Goal: Task Accomplishment & Management: Manage account settings

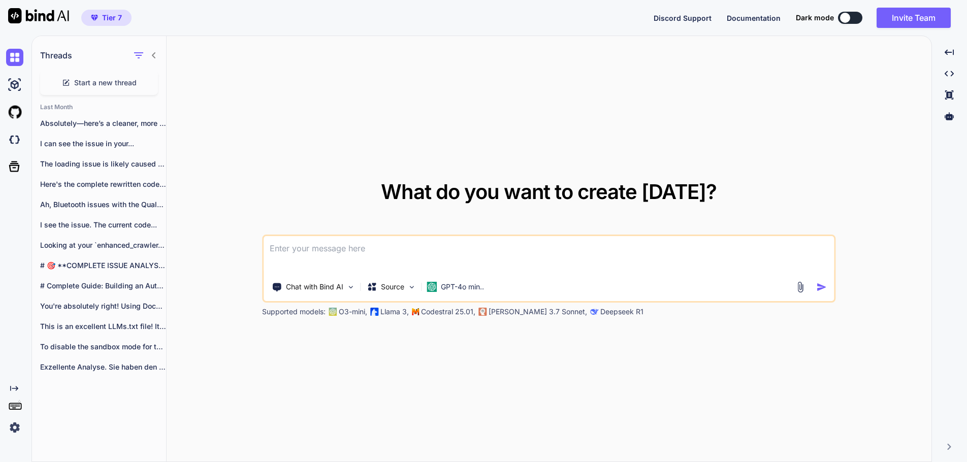
click at [560, 115] on div "What do you want to create today? Chat with Bind AI Source GPT-4o min.. Support…" at bounding box center [549, 249] width 765 height 427
click at [14, 427] on img at bounding box center [14, 427] width 17 height 17
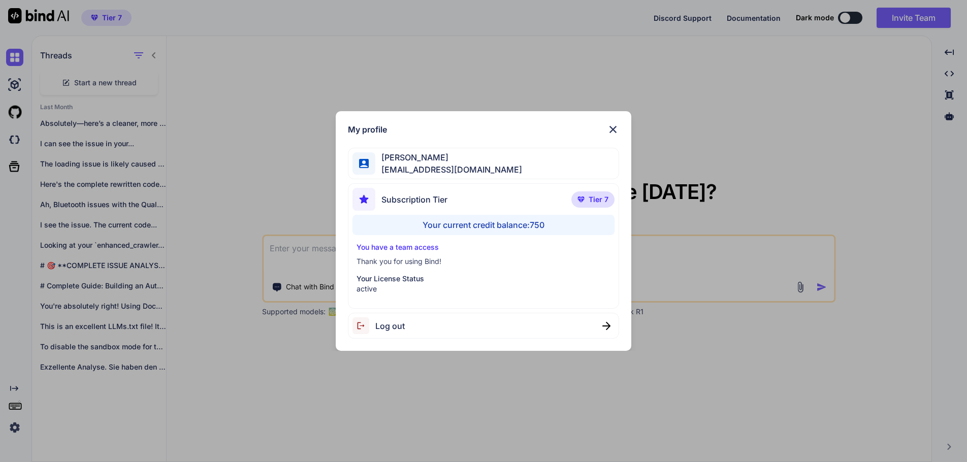
click at [302, 412] on div "My profile Yves Beljean swissmadedirect@gmail.com Subscription Tier Tier 7 Your…" at bounding box center [483, 231] width 967 height 462
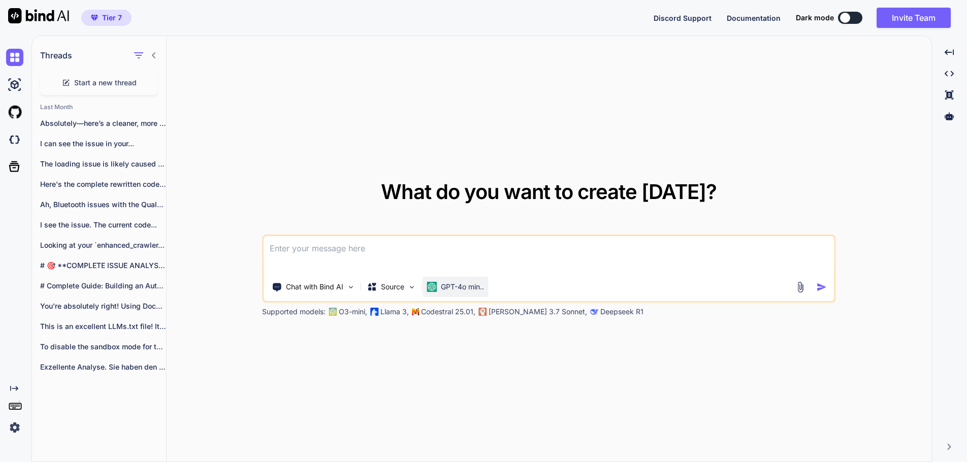
click at [466, 283] on p "GPT-4o min.." at bounding box center [462, 287] width 43 height 10
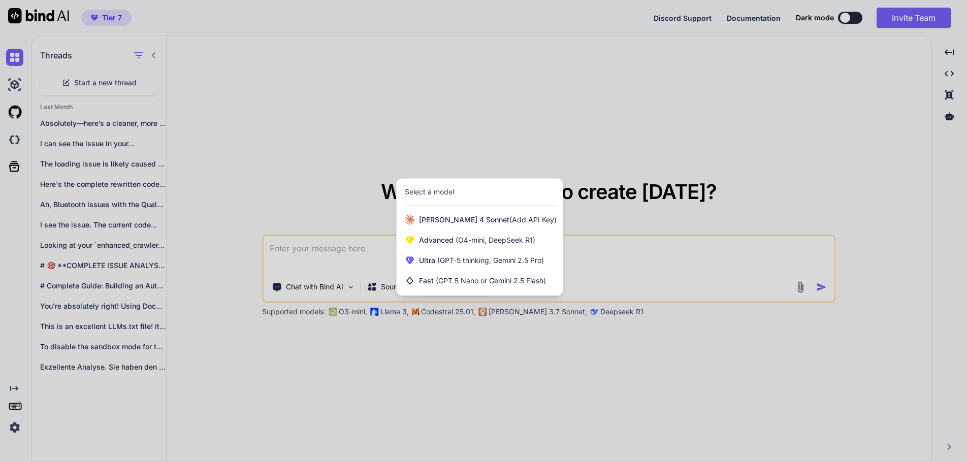
click at [460, 370] on div at bounding box center [483, 231] width 967 height 462
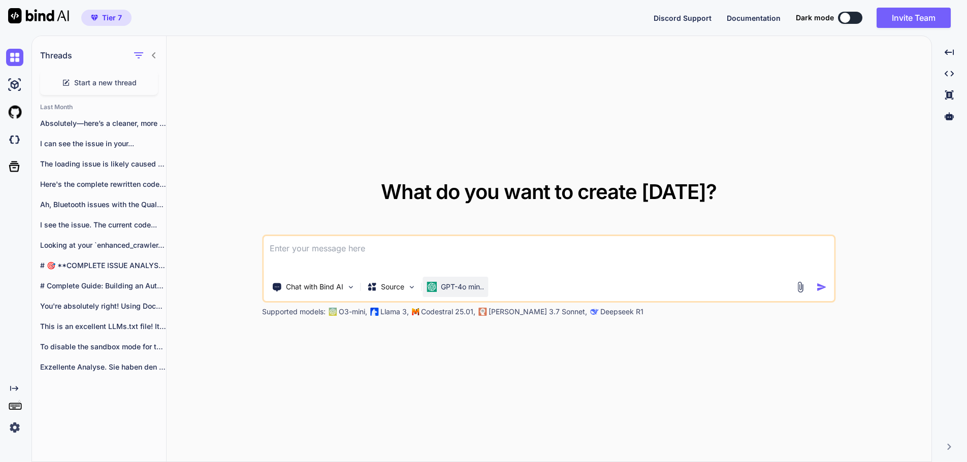
click at [476, 291] on p "GPT-4o min.." at bounding box center [462, 287] width 43 height 10
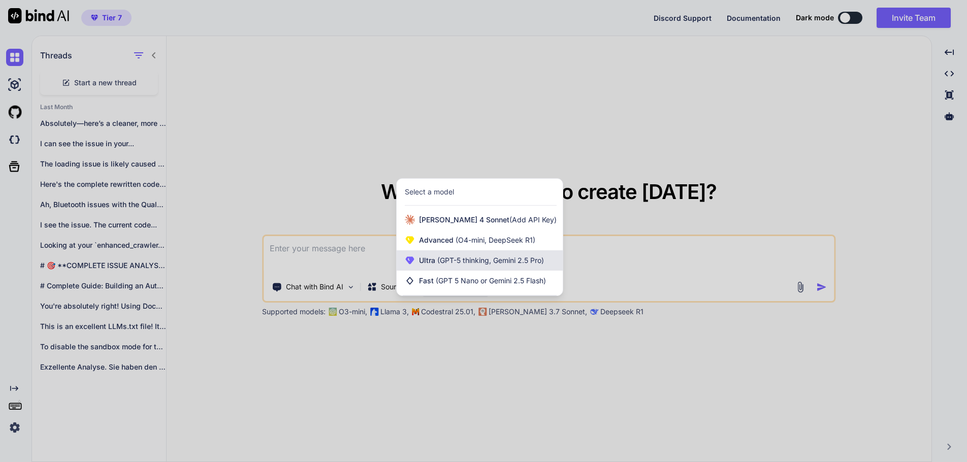
click at [469, 268] on div "Ultra (GPT-5 thinking, Gemini 2.5 Pro)" at bounding box center [480, 260] width 166 height 20
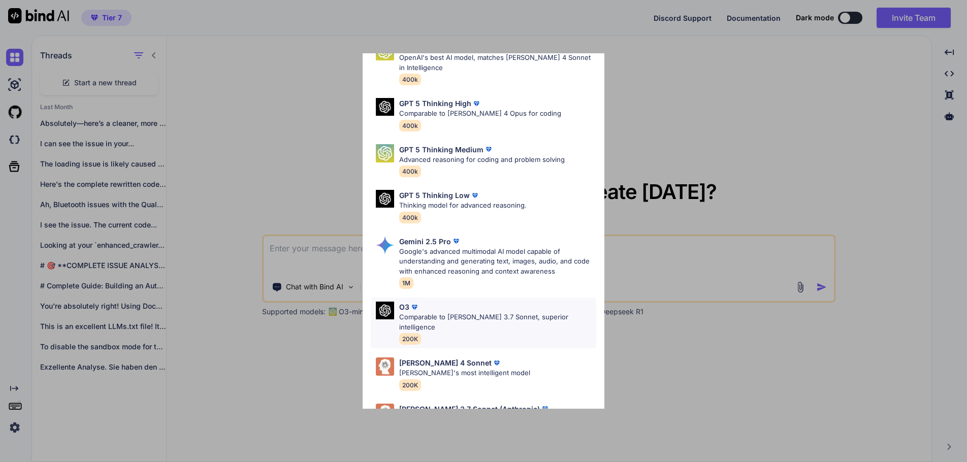
scroll to position [83, 0]
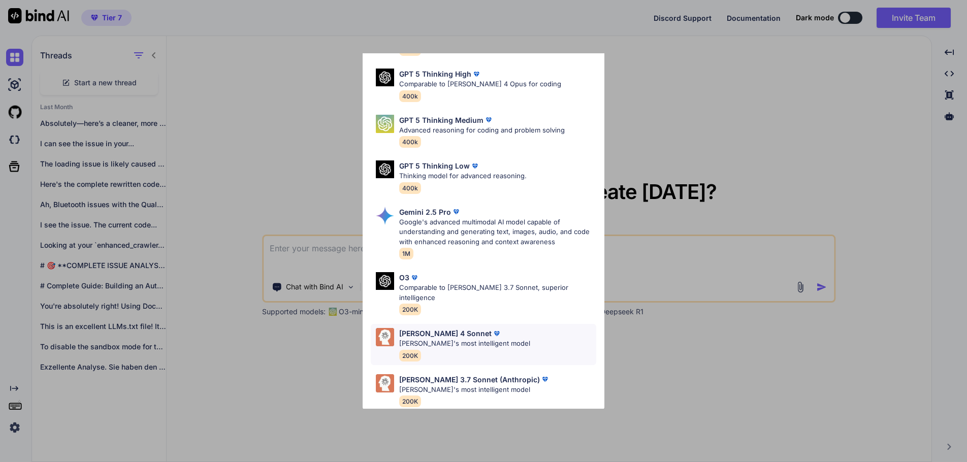
click at [516, 333] on div "Claude 4 Sonnet Claude's most intelligent model 200K" at bounding box center [483, 344] width 225 height 41
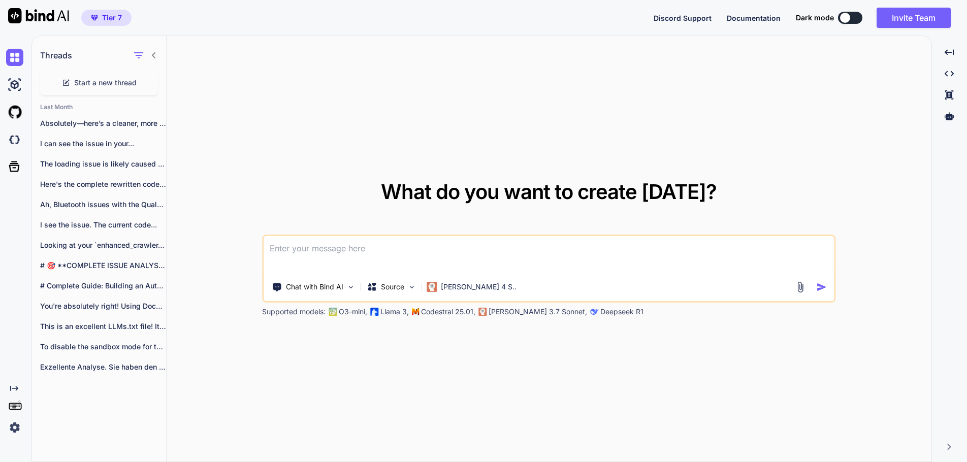
click at [288, 253] on textarea at bounding box center [549, 255] width 570 height 38
type textarea "hello"
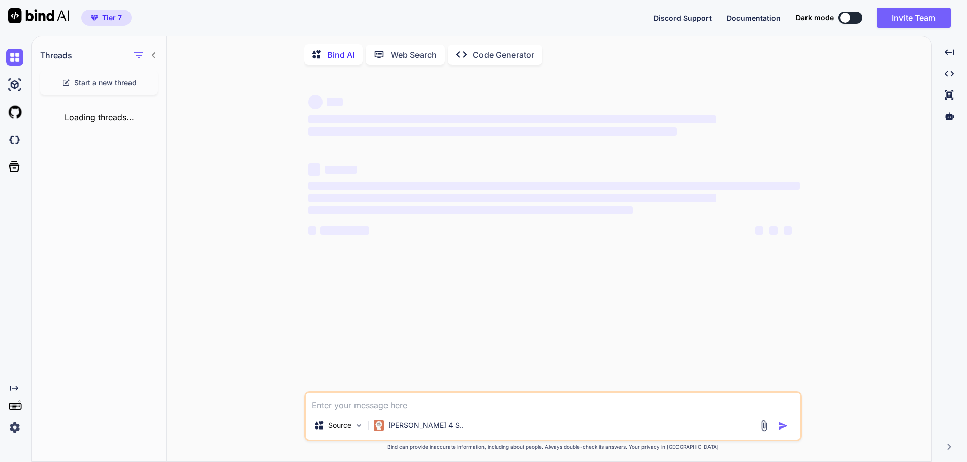
click at [15, 427] on img at bounding box center [14, 427] width 17 height 17
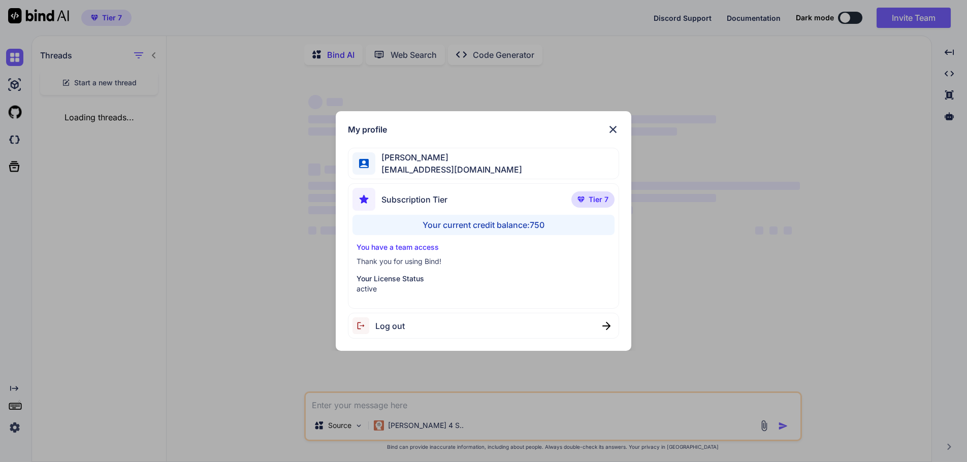
click at [613, 129] on img at bounding box center [613, 129] width 12 height 12
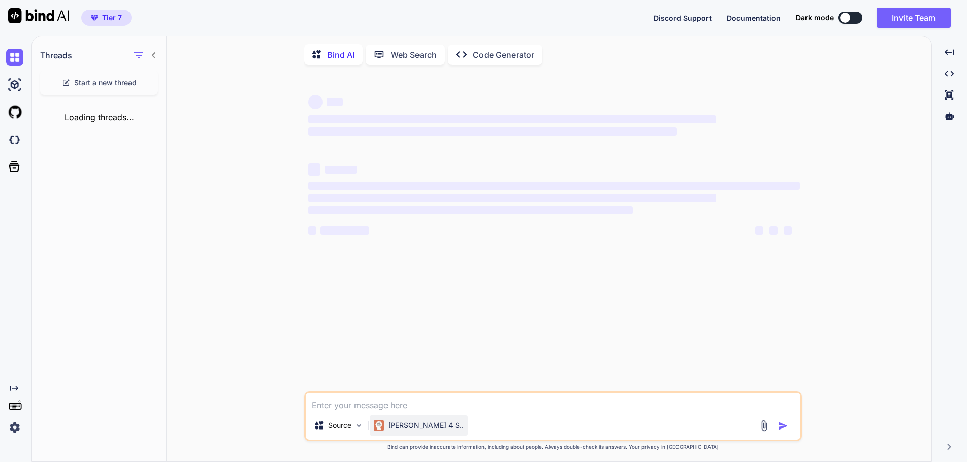
click at [417, 431] on p "Claude 4 S.." at bounding box center [426, 426] width 76 height 10
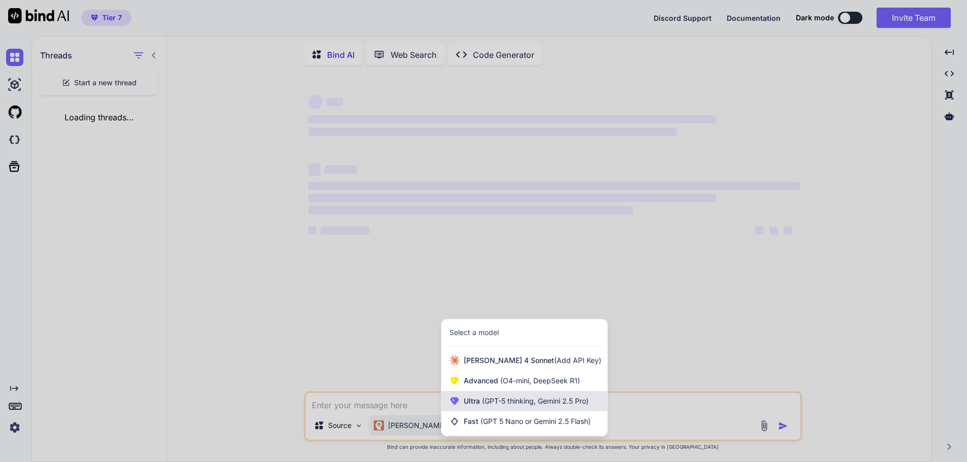
click at [480, 405] on span "(GPT-5 thinking, Gemini 2.5 Pro)" at bounding box center [534, 401] width 109 height 9
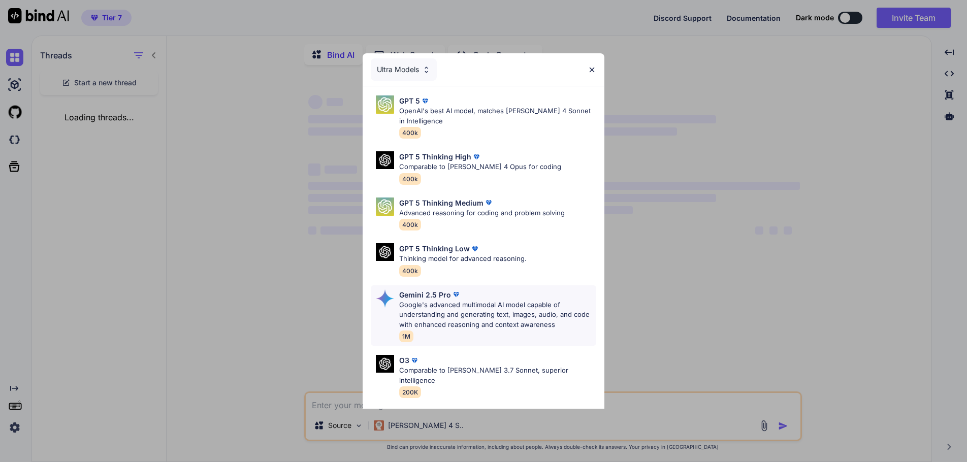
click at [490, 314] on p "Google's advanced multimodal AI model capable of understanding and generating t…" at bounding box center [497, 315] width 197 height 30
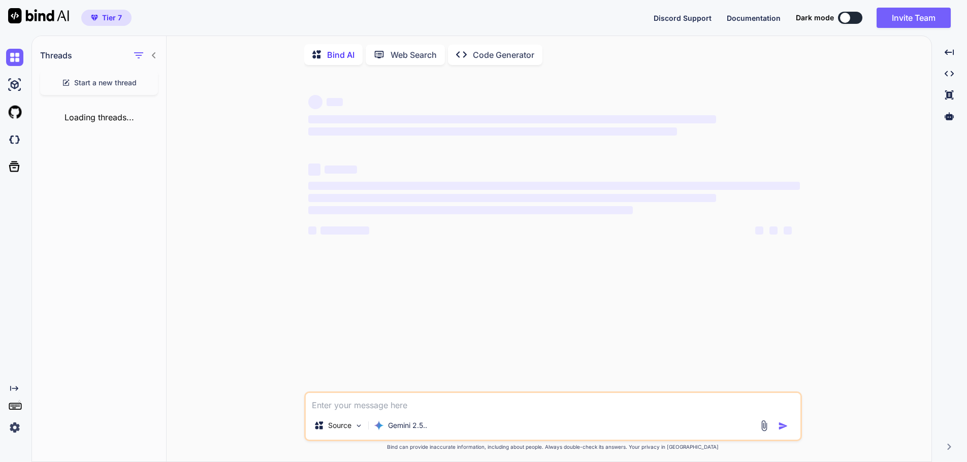
click at [351, 408] on textarea at bounding box center [553, 402] width 495 height 18
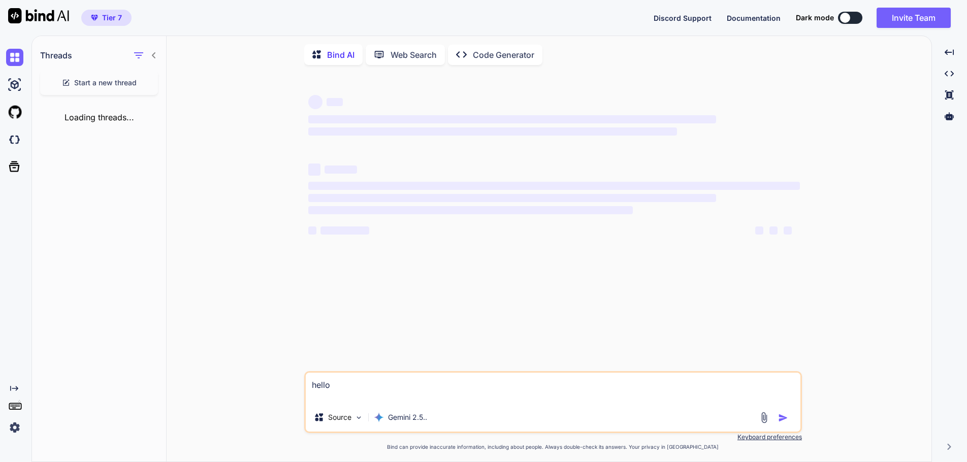
type textarea "hello"
click at [43, 15] on img at bounding box center [38, 15] width 61 height 15
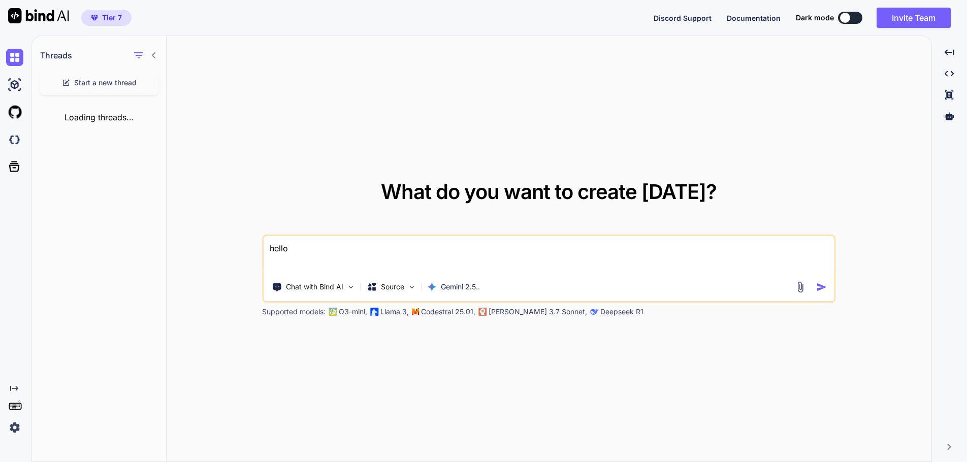
type textarea "hello"
click at [817, 286] on img "button" at bounding box center [822, 287] width 11 height 11
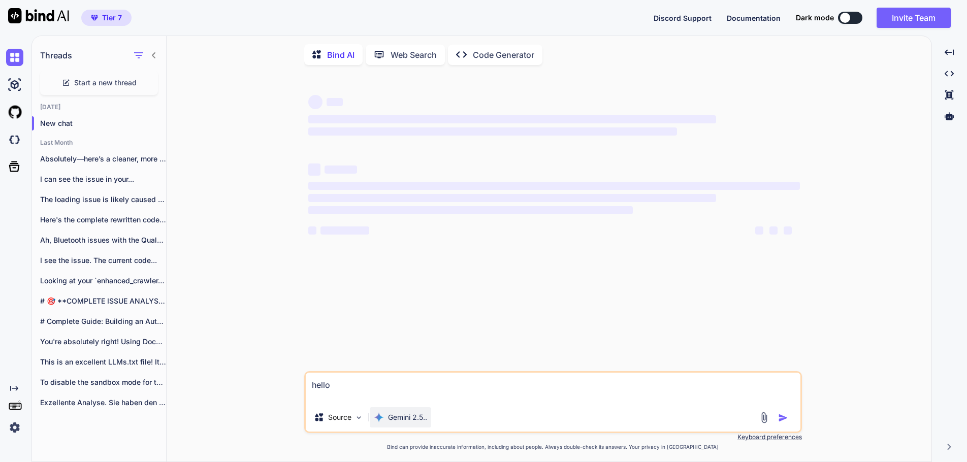
click at [408, 420] on p "Gemini 2.5.." at bounding box center [407, 417] width 39 height 10
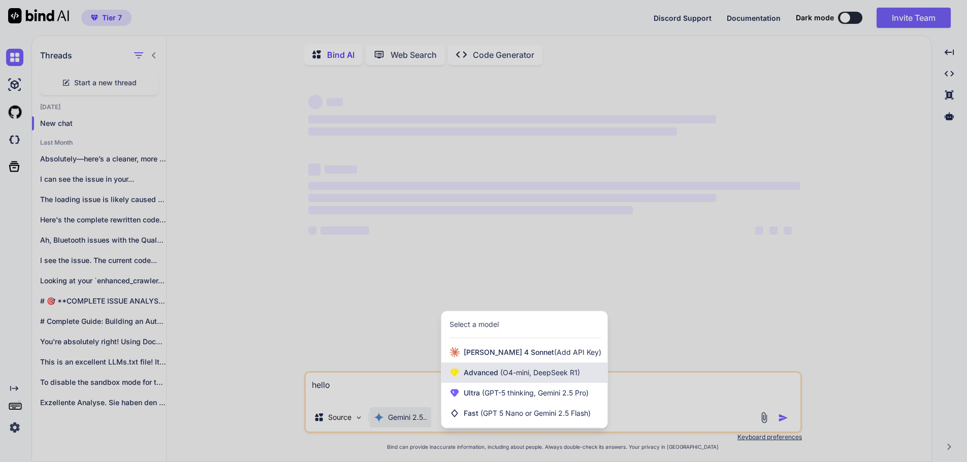
click at [498, 378] on span "Advanced (O4-mini, DeepSeek R1)" at bounding box center [522, 373] width 116 height 10
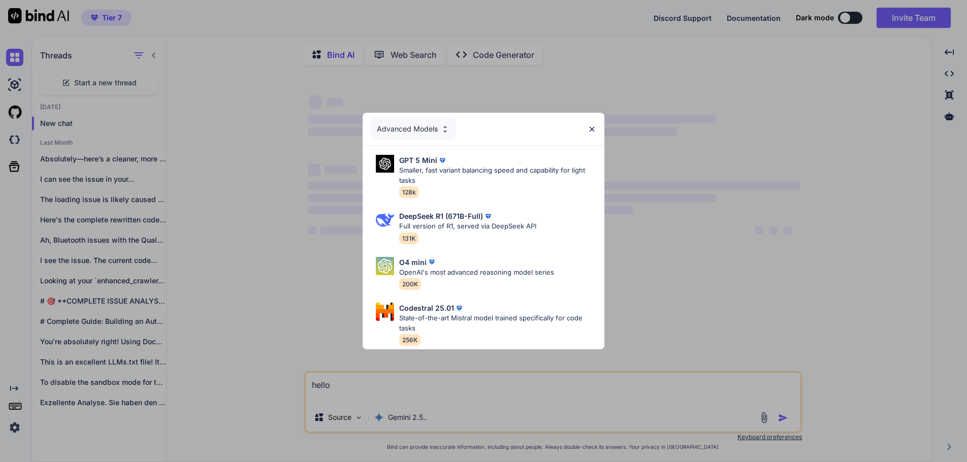
click at [590, 127] on img at bounding box center [592, 129] width 9 height 9
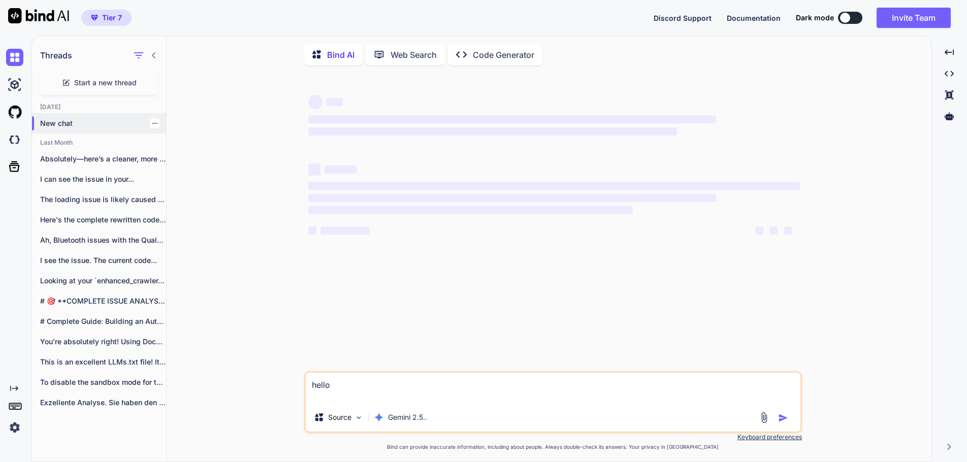
click at [51, 124] on p "New chat" at bounding box center [103, 123] width 126 height 10
click at [59, 162] on p "Absolutely—here’s a cleaner, more accessible, and easier-to-maintain..." at bounding box center [103, 159] width 126 height 10
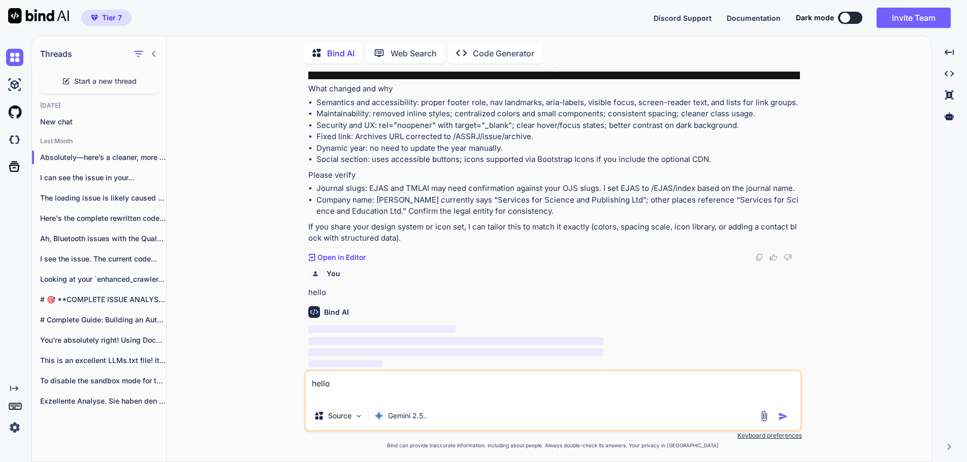
scroll to position [1327, 0]
click at [64, 121] on p "New chat" at bounding box center [103, 122] width 126 height 10
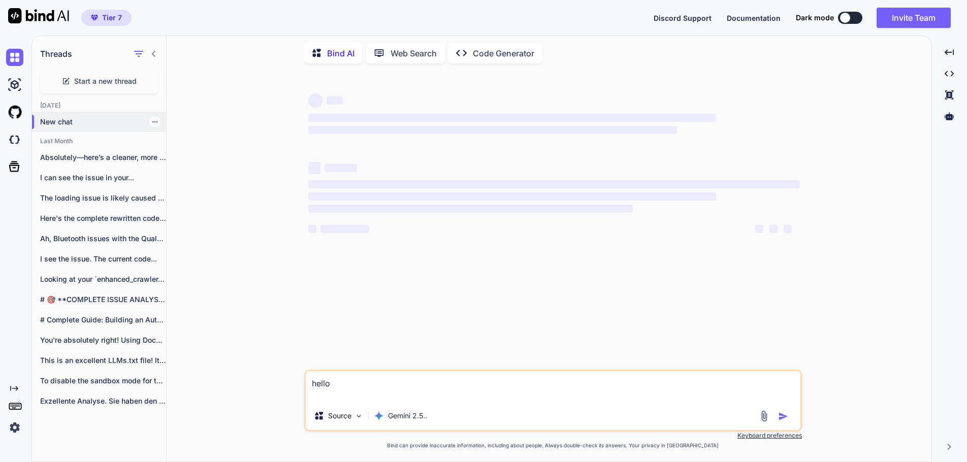
scroll to position [0, 0]
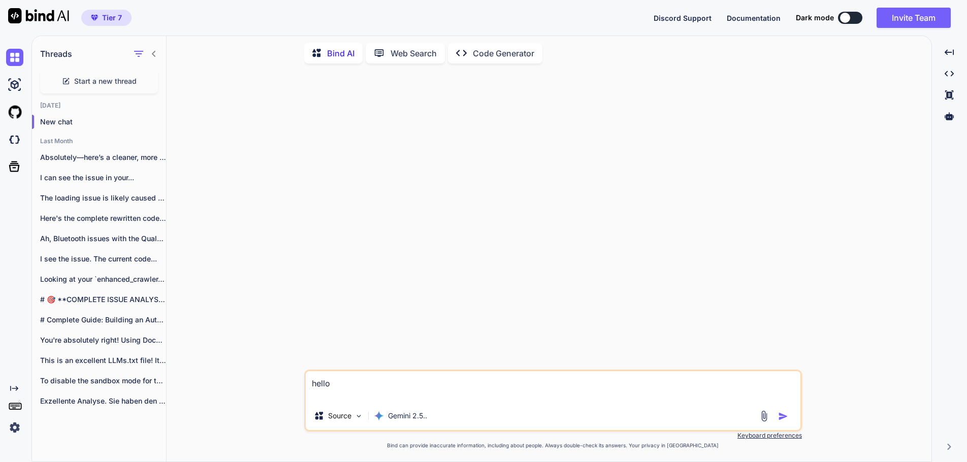
click at [25, 14] on img at bounding box center [38, 15] width 61 height 15
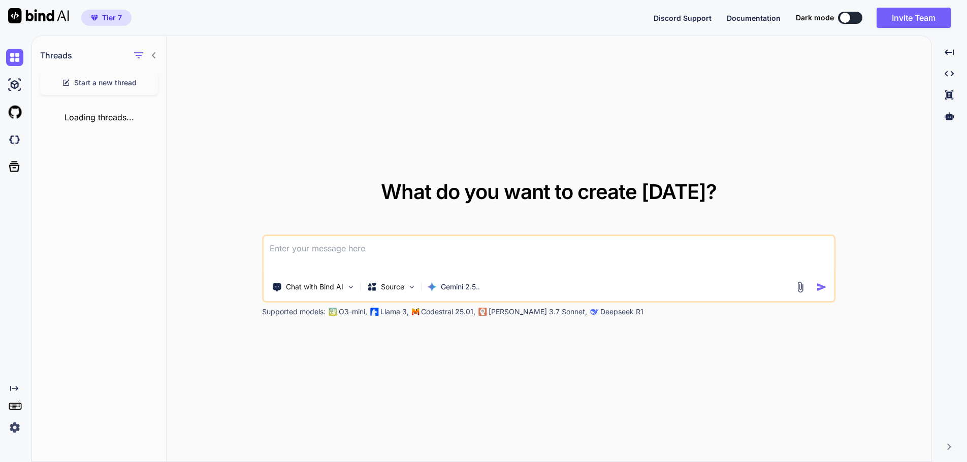
click at [684, 20] on span "Discord Support" at bounding box center [683, 18] width 58 height 9
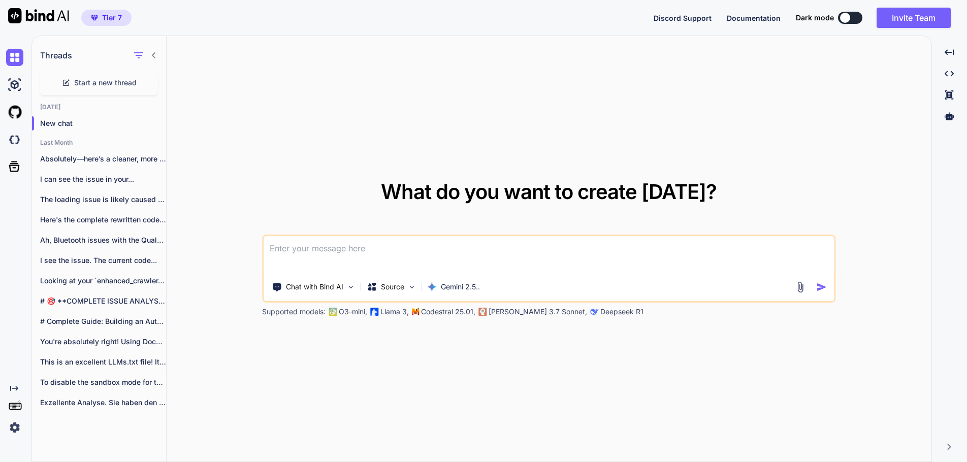
click at [14, 426] on img at bounding box center [14, 427] width 17 height 17
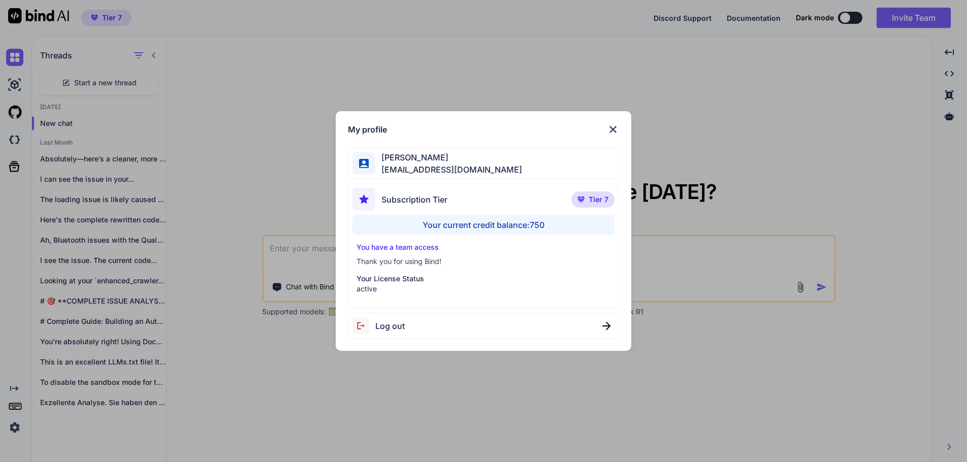
click at [624, 128] on div "My profile Yves Beljean swissmadedirect@gmail.com Subscription Tier Tier 7 Your…" at bounding box center [484, 231] width 296 height 240
click at [613, 127] on img at bounding box center [613, 129] width 12 height 12
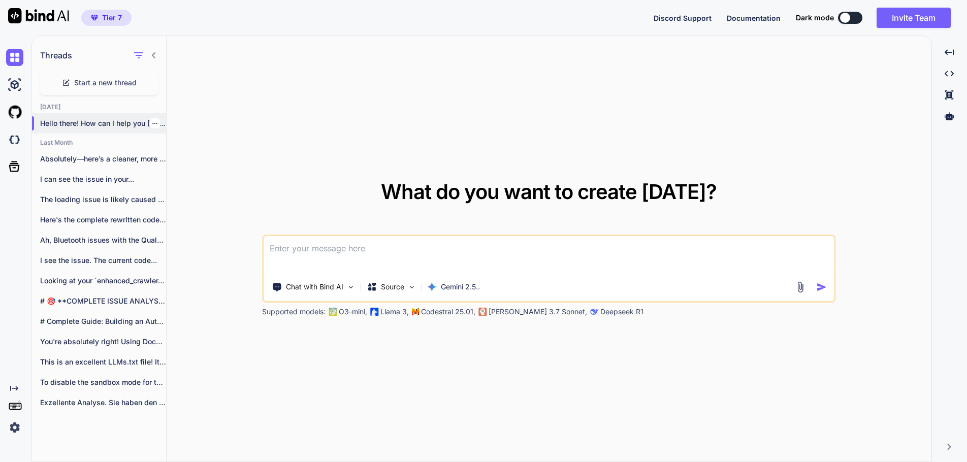
click at [85, 125] on p "Hello there! How can I help you today?" at bounding box center [103, 123] width 126 height 10
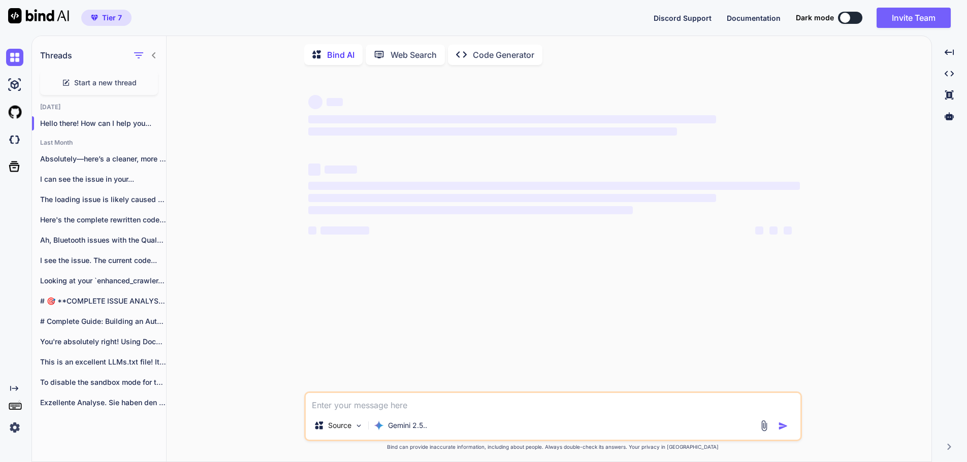
click at [16, 405] on icon at bounding box center [15, 406] width 14 height 14
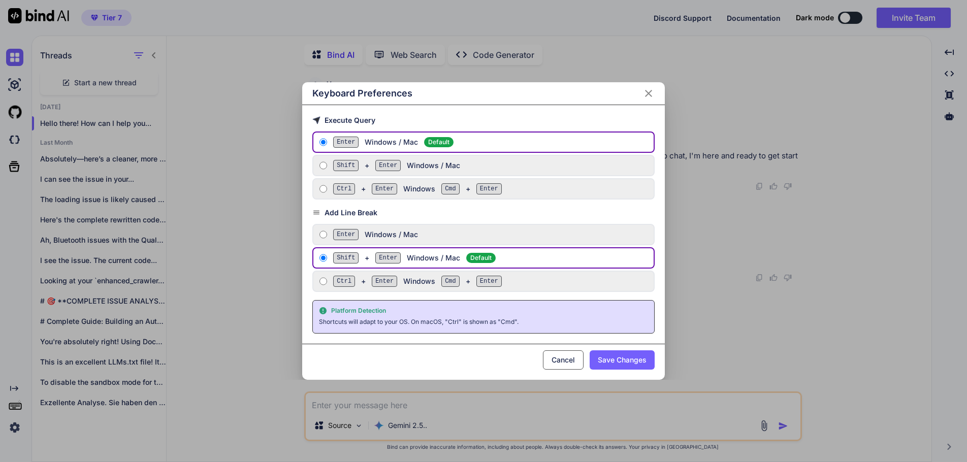
scroll to position [4, 0]
click at [647, 91] on icon "Close" at bounding box center [648, 93] width 12 height 12
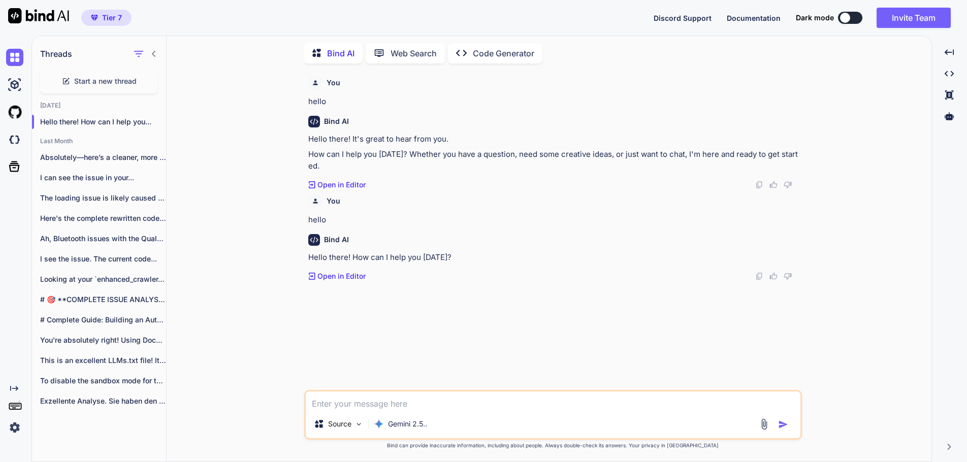
click at [504, 405] on textarea at bounding box center [553, 401] width 495 height 18
click at [409, 427] on p "Gemini 2.5.." at bounding box center [407, 424] width 39 height 10
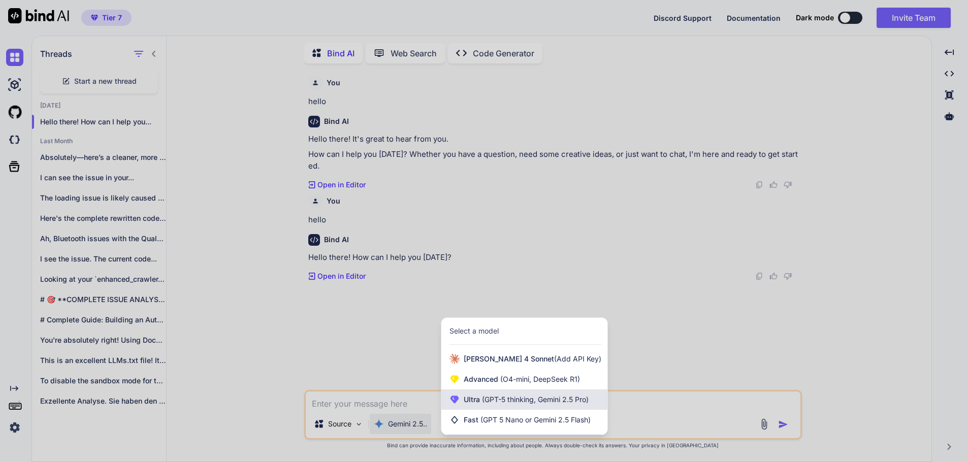
click at [504, 406] on div "Ultra (GPT-5 thinking, Gemini 2.5 Pro)" at bounding box center [524, 400] width 166 height 20
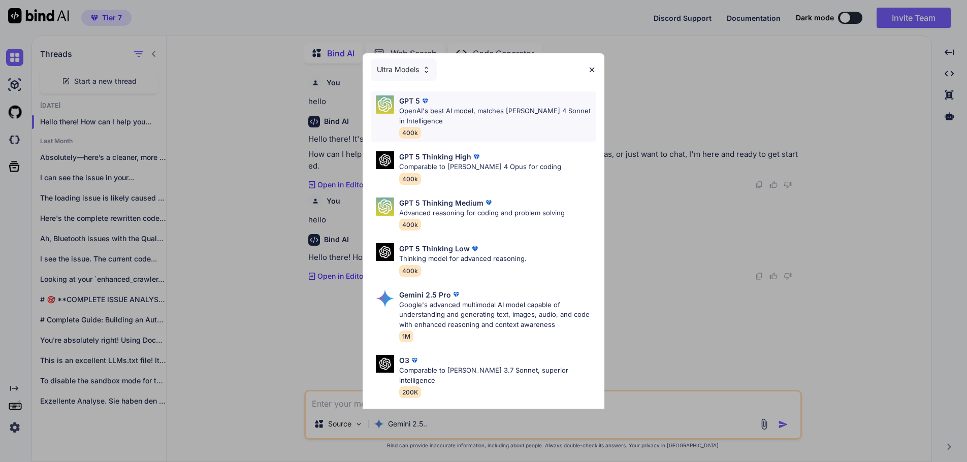
click at [492, 113] on p "OpenAI's best AI model, matches Claude 4 Sonnet in Intelligence" at bounding box center [497, 116] width 197 height 20
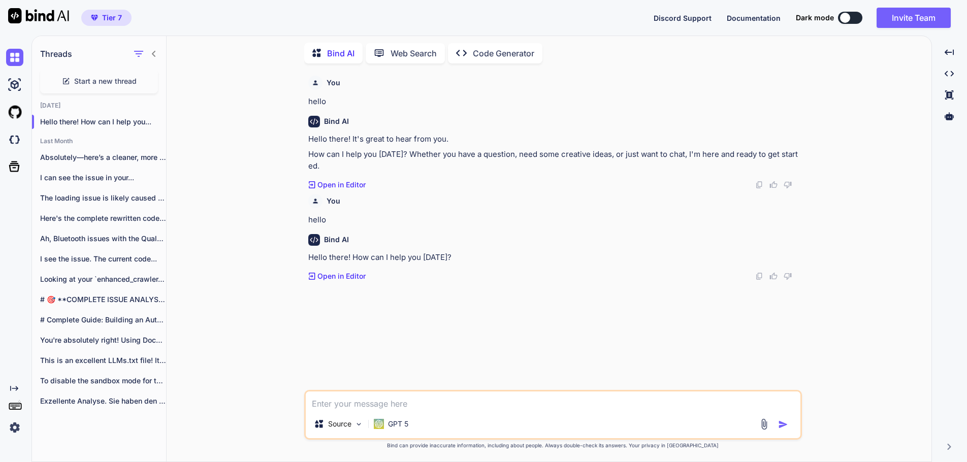
click at [381, 403] on textarea at bounding box center [553, 401] width 495 height 18
type textarea "hello"
click at [786, 425] on img "button" at bounding box center [783, 424] width 10 height 10
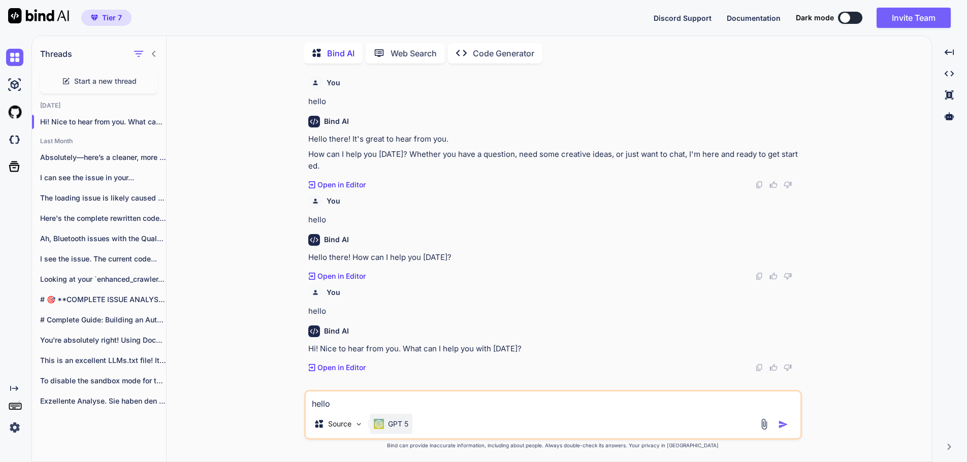
click at [401, 427] on p "GPT 5" at bounding box center [398, 424] width 20 height 10
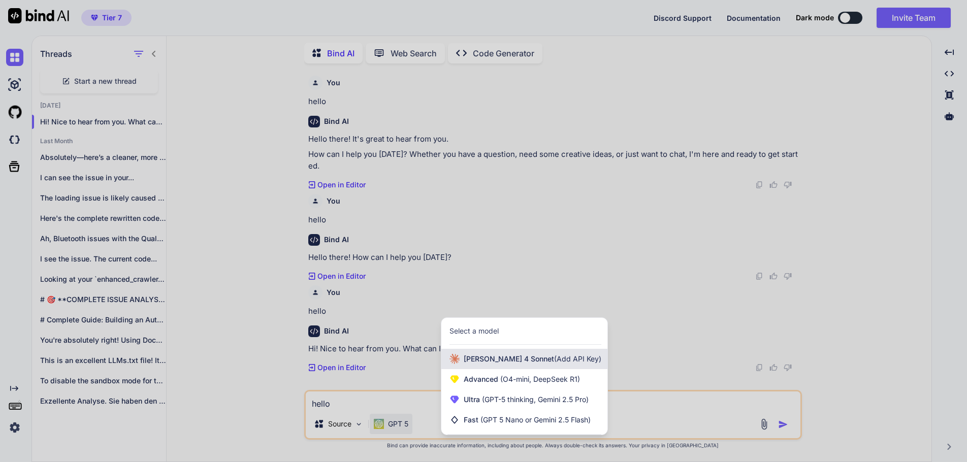
click at [463, 356] on div "Claude 4 Sonnet (Add API Key)" at bounding box center [524, 359] width 166 height 20
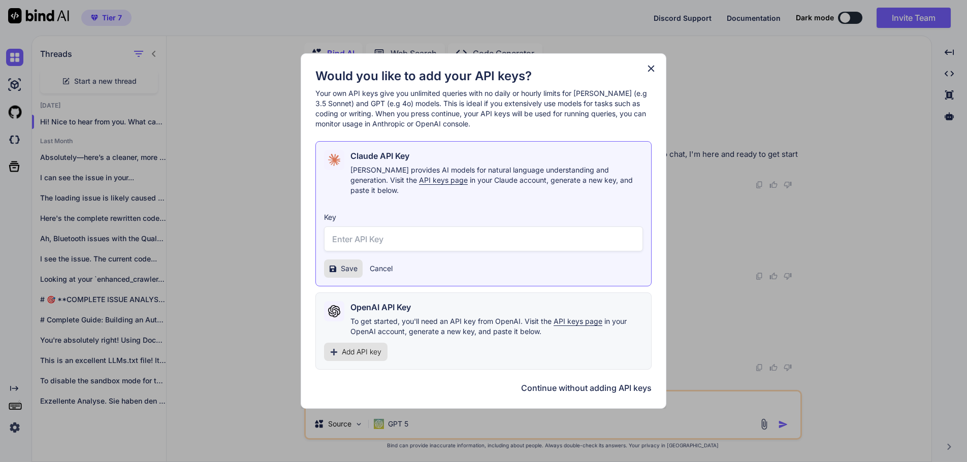
click at [577, 382] on button "Continue without adding API keys" at bounding box center [586, 388] width 131 height 12
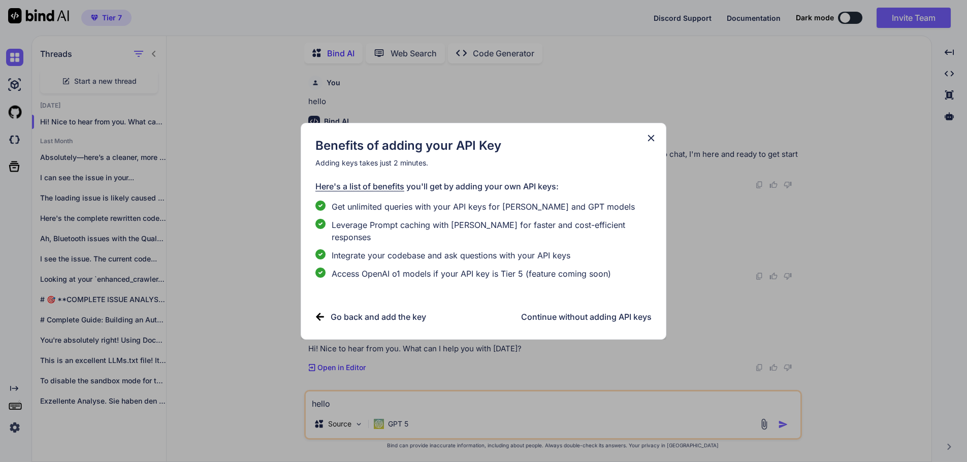
click at [659, 146] on div "Benefits of adding your API Key Adding keys takes just 2 minutes. Here's a list…" at bounding box center [484, 231] width 366 height 217
click at [652, 141] on icon at bounding box center [651, 138] width 7 height 7
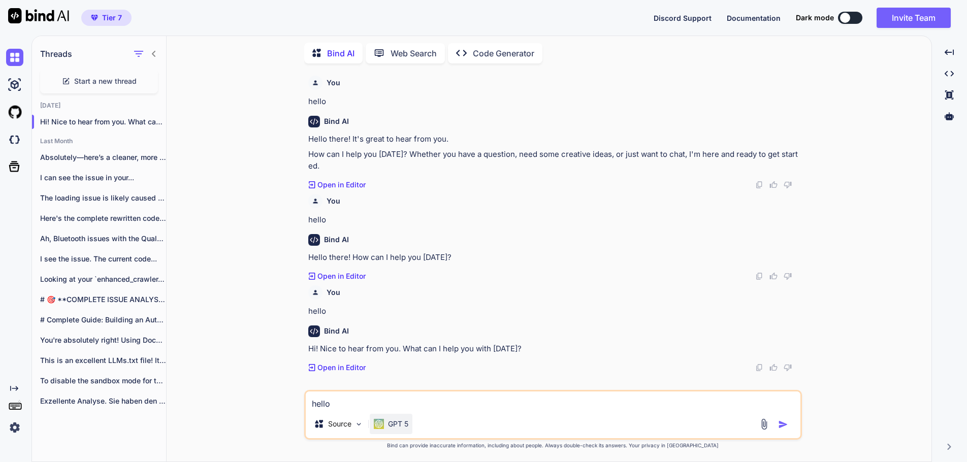
click at [392, 429] on p "GPT 5" at bounding box center [398, 424] width 20 height 10
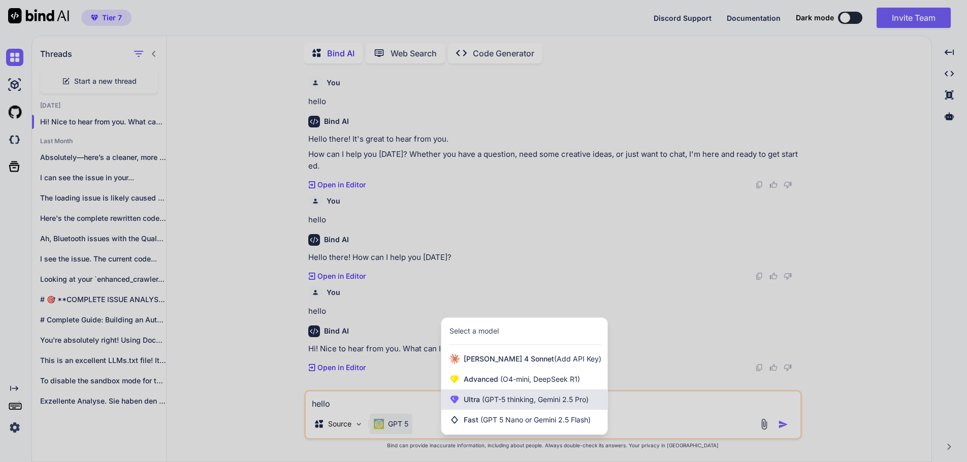
click at [474, 390] on div "Ultra (GPT-5 thinking, Gemini 2.5 Pro)" at bounding box center [524, 400] width 166 height 20
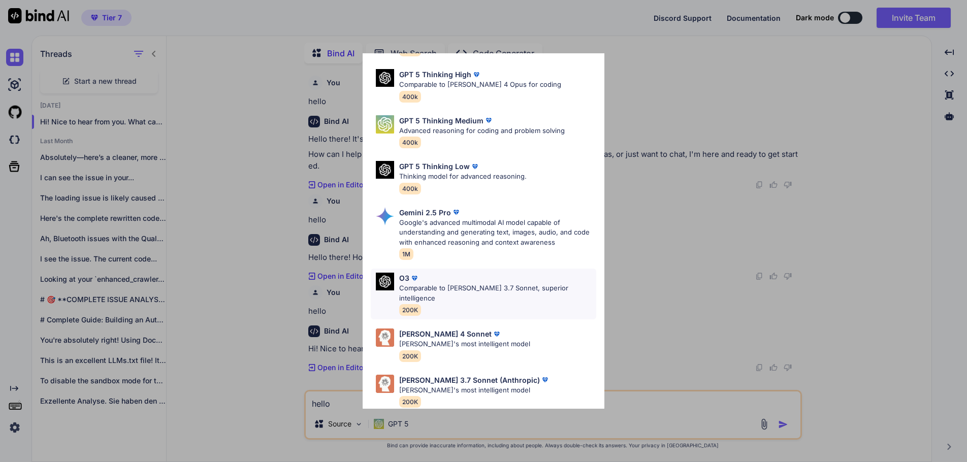
scroll to position [83, 0]
click at [430, 339] on p "Claude's most intelligent model" at bounding box center [464, 344] width 131 height 10
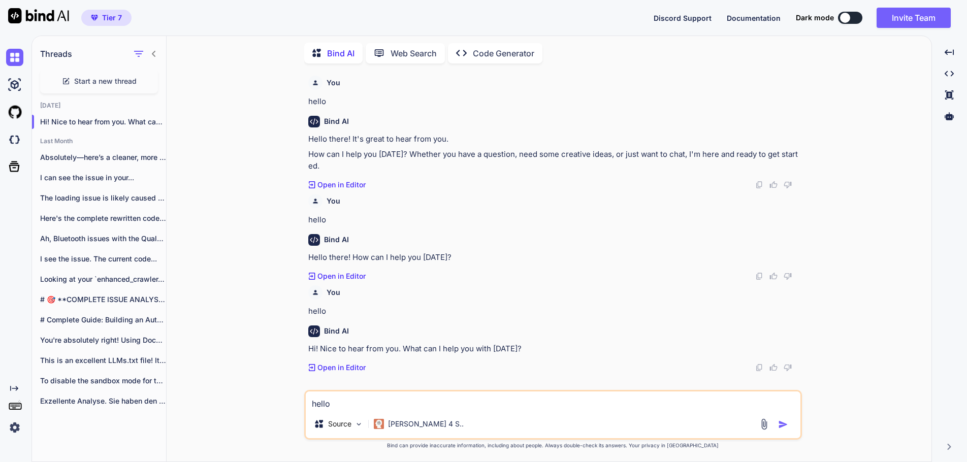
click at [338, 405] on textarea "hello" at bounding box center [553, 401] width 495 height 18
type textarea "hello"
click at [784, 427] on img "button" at bounding box center [783, 424] width 10 height 10
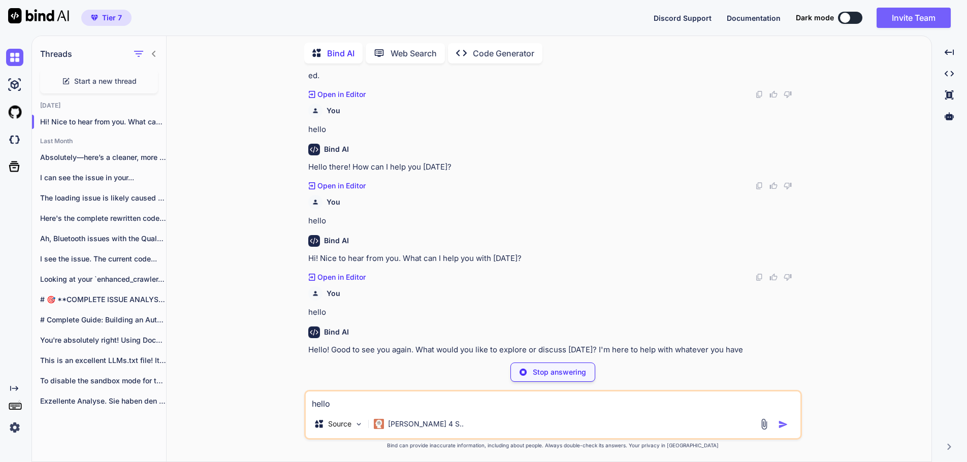
scroll to position [74, 0]
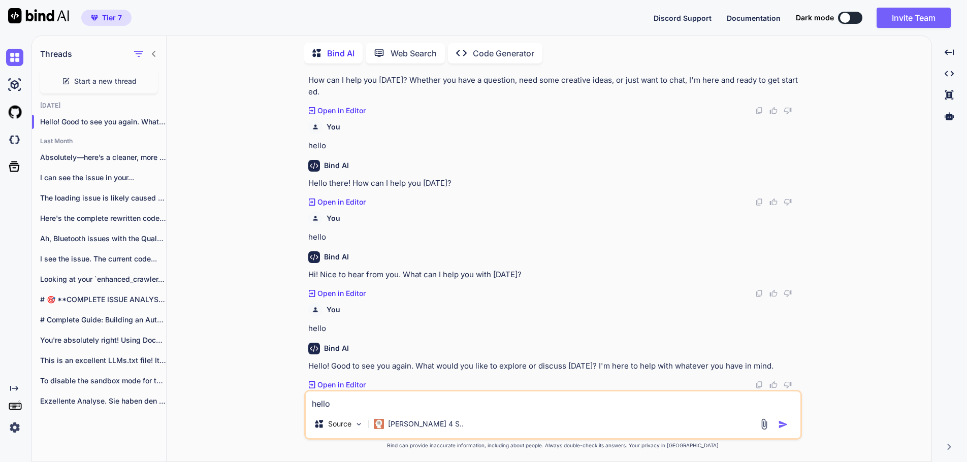
click at [14, 426] on img at bounding box center [14, 427] width 17 height 17
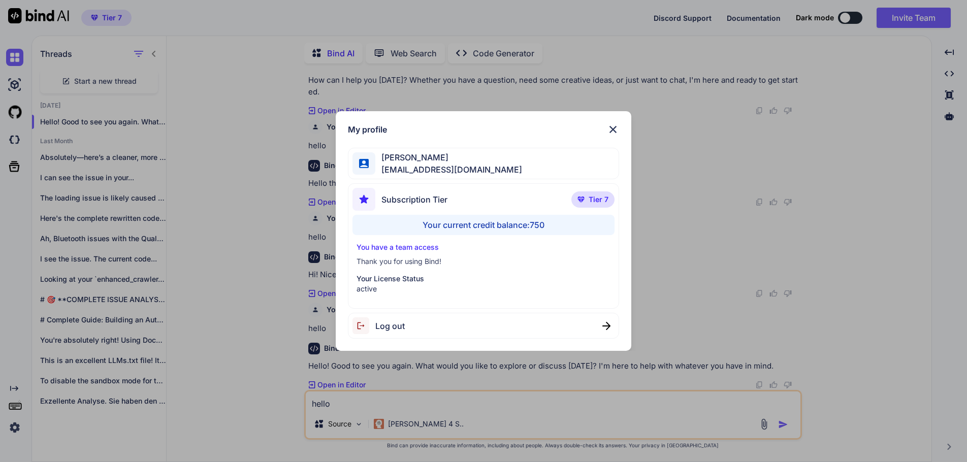
click at [409, 324] on div "Log out" at bounding box center [483, 326] width 271 height 26
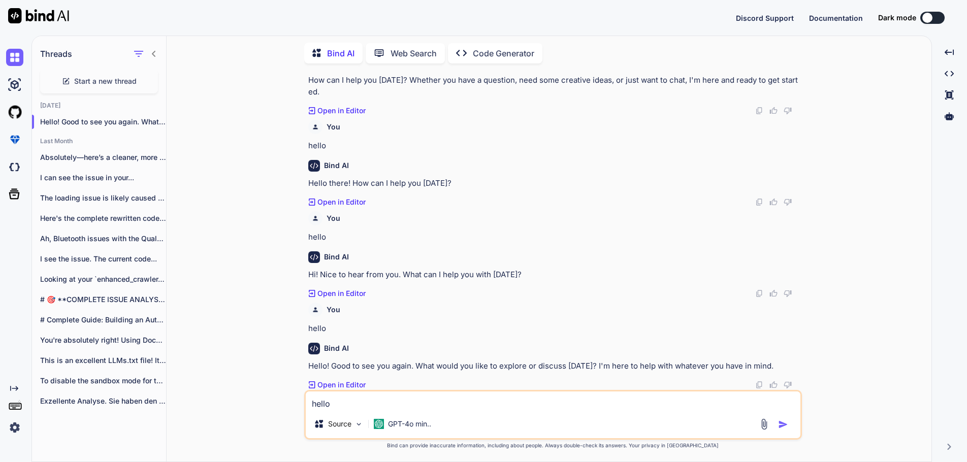
scroll to position [0, 0]
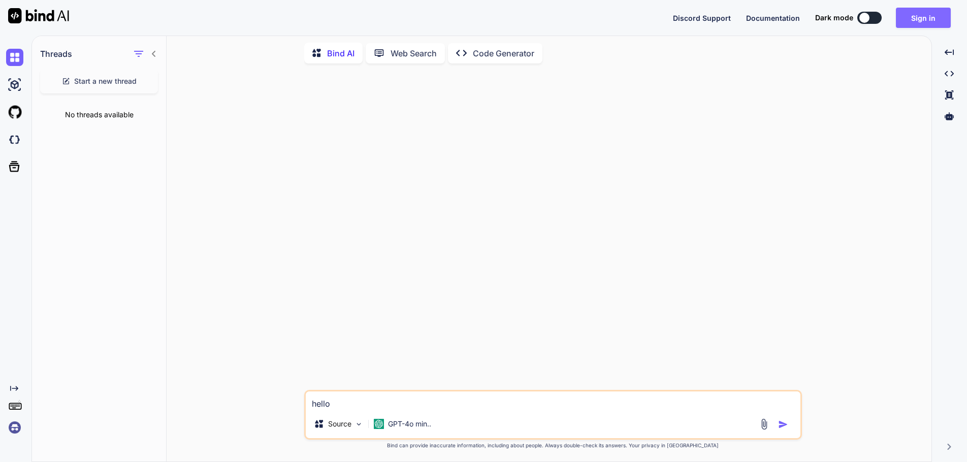
click at [924, 16] on button "Sign in" at bounding box center [923, 18] width 55 height 20
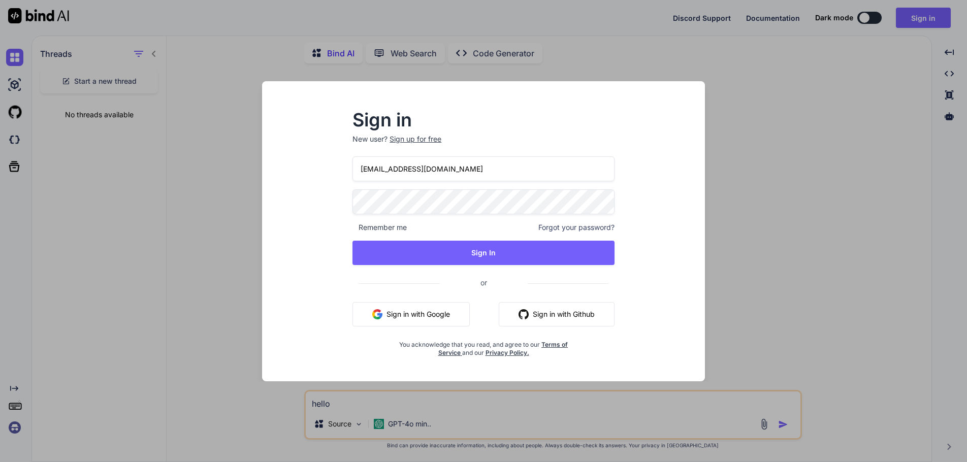
click at [522, 177] on input "[EMAIL_ADDRESS][DOMAIN_NAME]" at bounding box center [483, 168] width 262 height 25
type input "s"
type input "info@swissmade.direct"
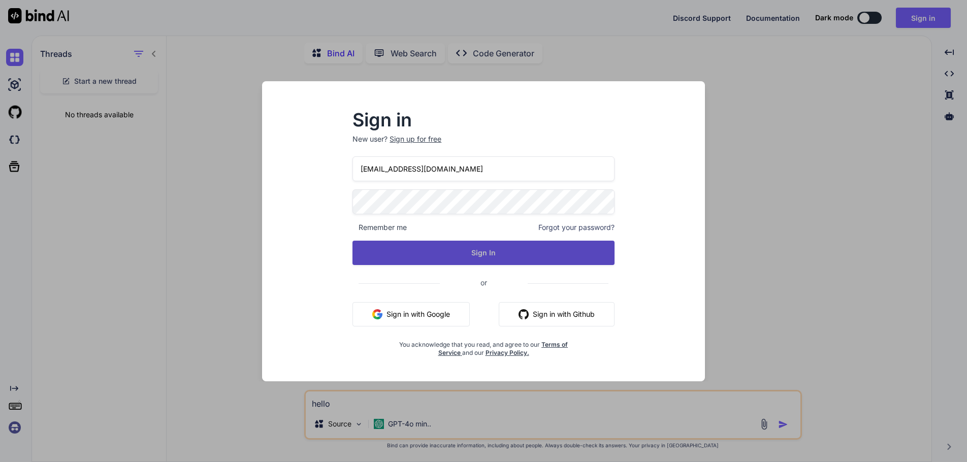
click at [491, 252] on button "Sign In" at bounding box center [483, 253] width 262 height 24
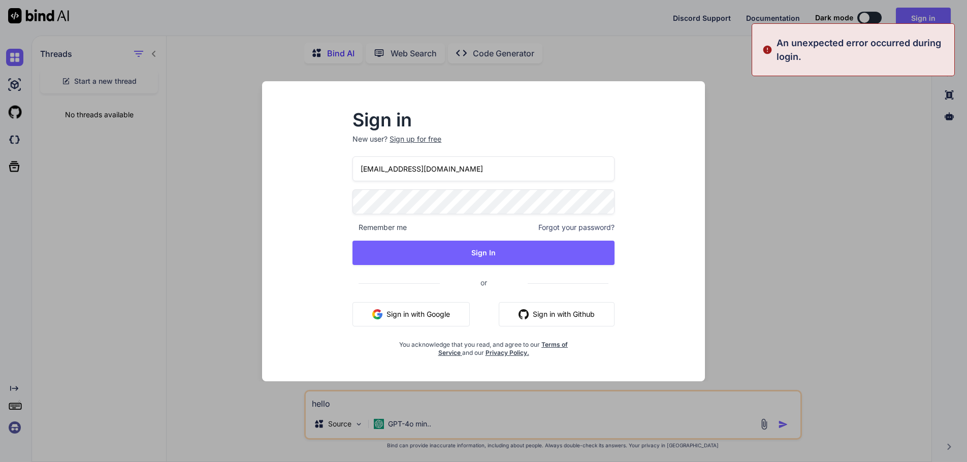
click at [743, 241] on div "Sign in New user? Sign up for free info@swissmade.direct Remember me Forgot you…" at bounding box center [483, 231] width 967 height 462
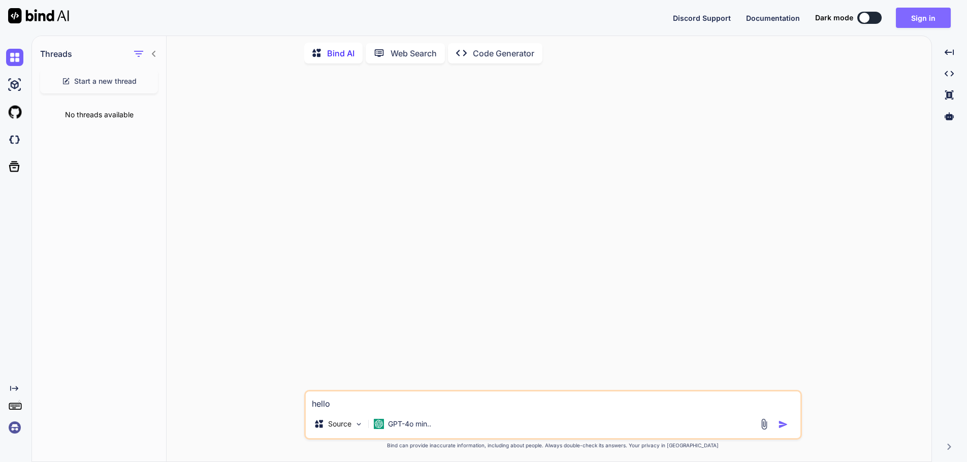
click at [913, 11] on button "Sign in" at bounding box center [923, 18] width 55 height 20
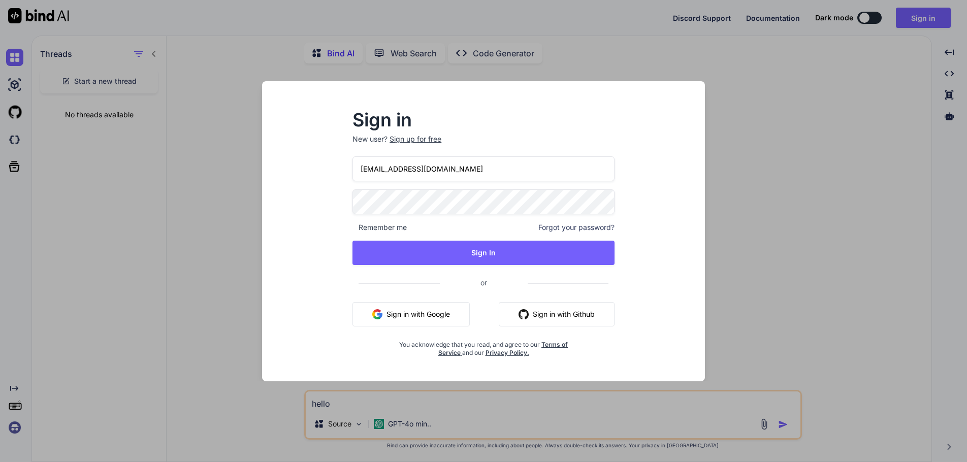
click at [529, 171] on input "[EMAIL_ADDRESS][DOMAIN_NAME]" at bounding box center [483, 168] width 262 height 25
type input "info@swissmade.direct"
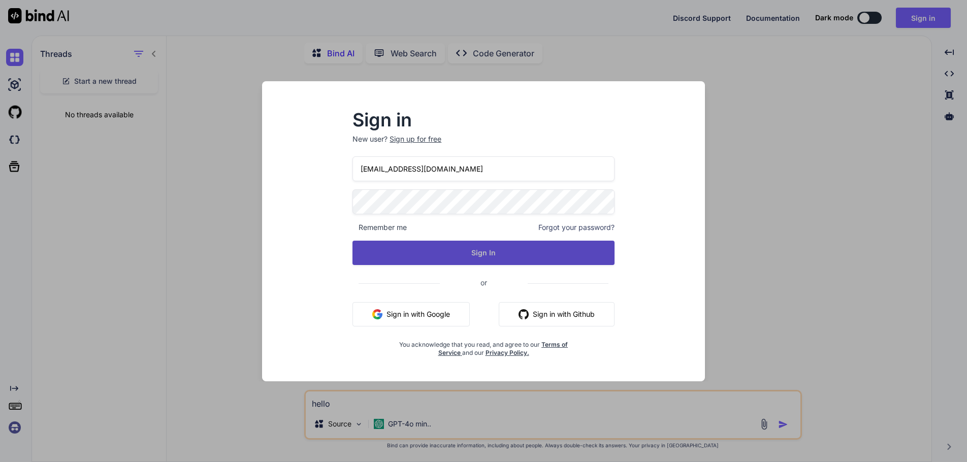
click at [479, 252] on button "Sign In" at bounding box center [483, 253] width 262 height 24
click at [482, 250] on button "Sign In" at bounding box center [483, 253] width 262 height 24
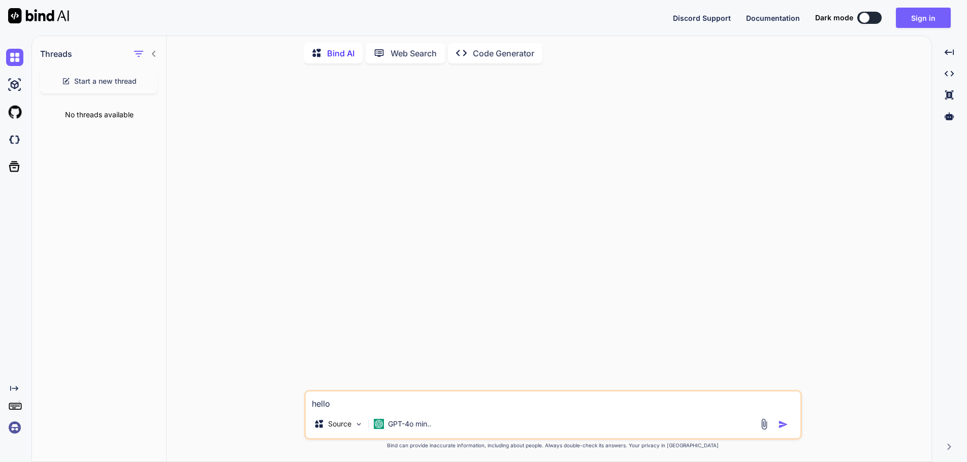
click at [12, 427] on img at bounding box center [14, 427] width 17 height 17
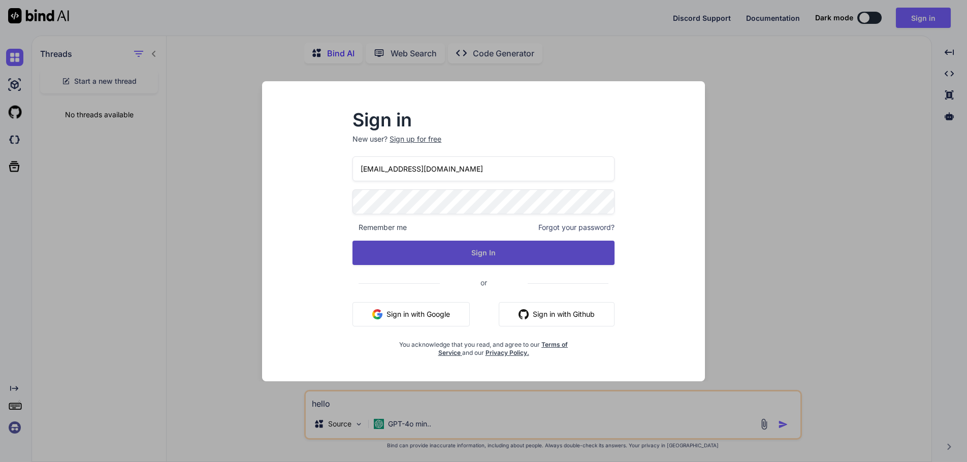
click at [491, 249] on button "Sign In" at bounding box center [483, 253] width 262 height 24
click at [485, 250] on button "Sign In" at bounding box center [483, 253] width 262 height 24
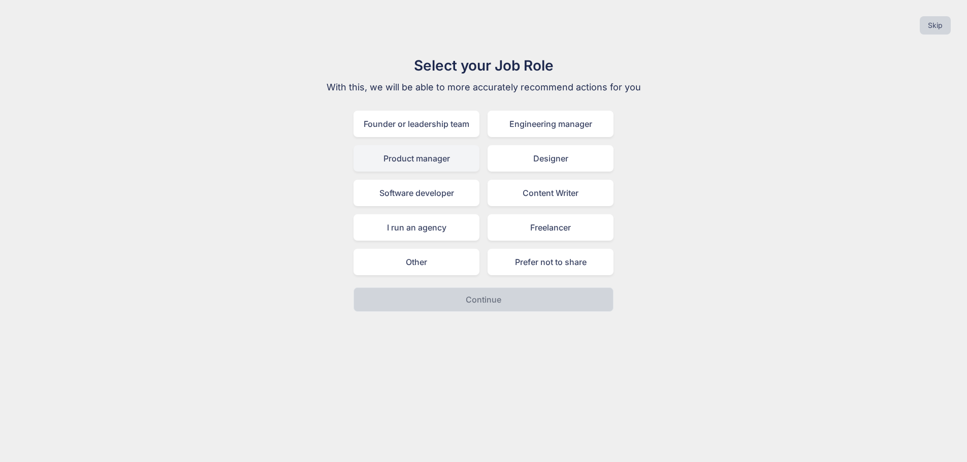
click at [406, 156] on div "Product manager" at bounding box center [416, 158] width 126 height 26
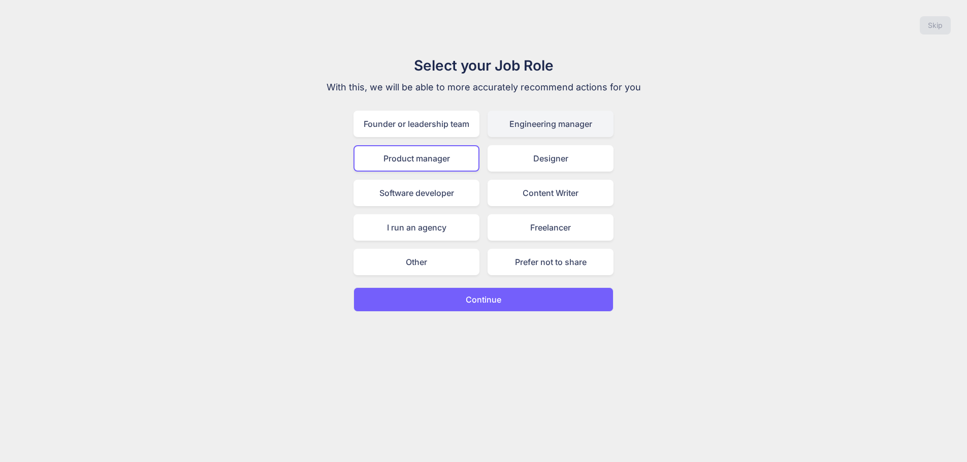
click at [538, 126] on div "Engineering manager" at bounding box center [551, 124] width 126 height 26
click at [518, 300] on button "Continue" at bounding box center [483, 299] width 260 height 24
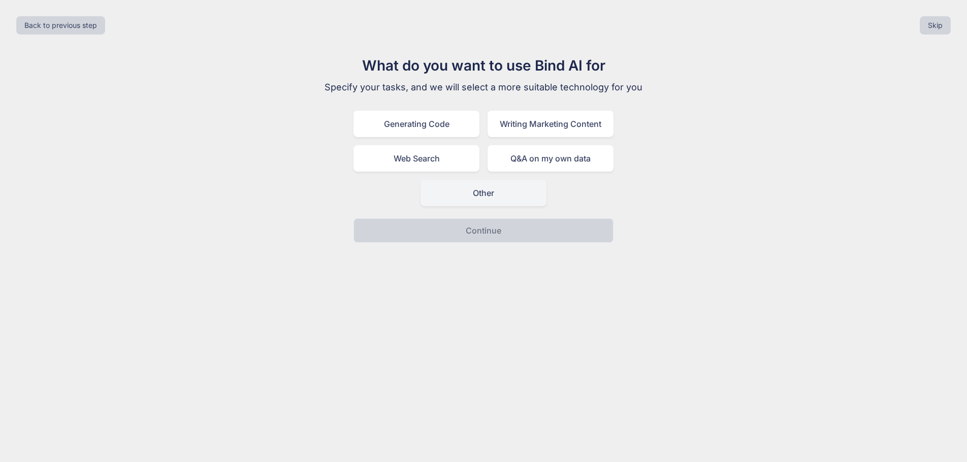
click at [494, 191] on div "Other" at bounding box center [484, 193] width 126 height 26
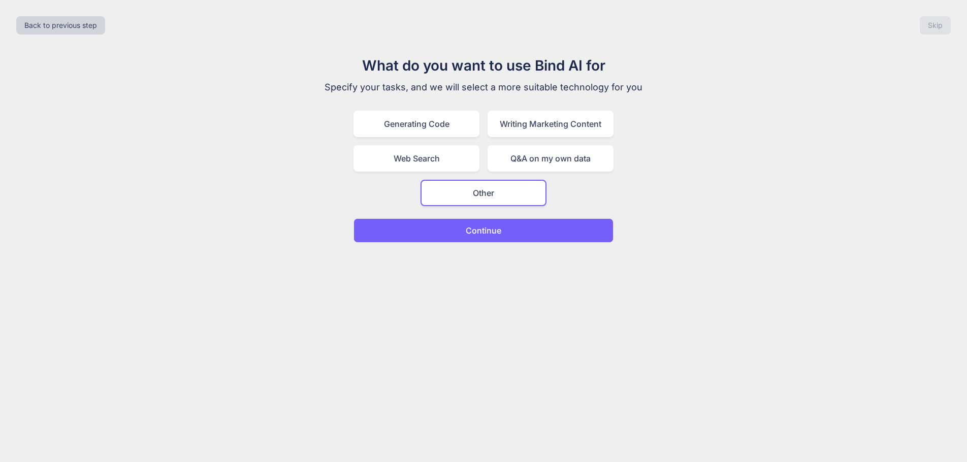
click at [487, 237] on button "Continue" at bounding box center [483, 230] width 260 height 24
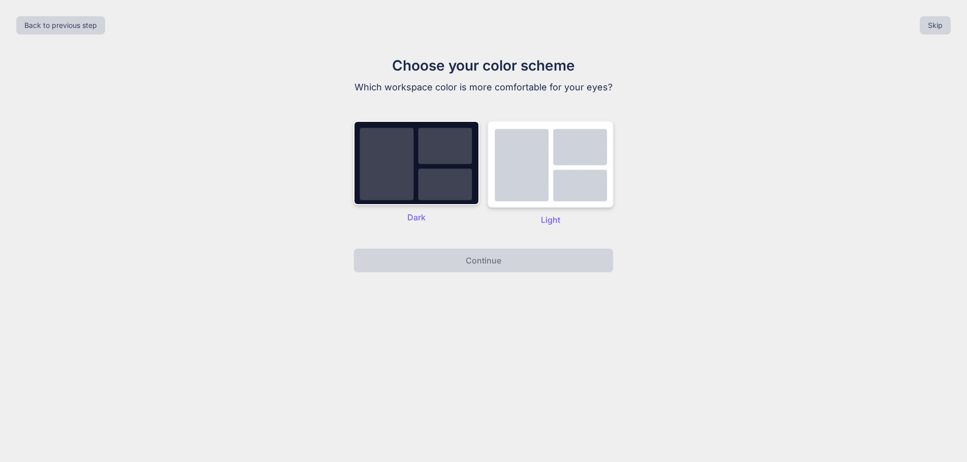
click at [543, 183] on img at bounding box center [551, 164] width 126 height 87
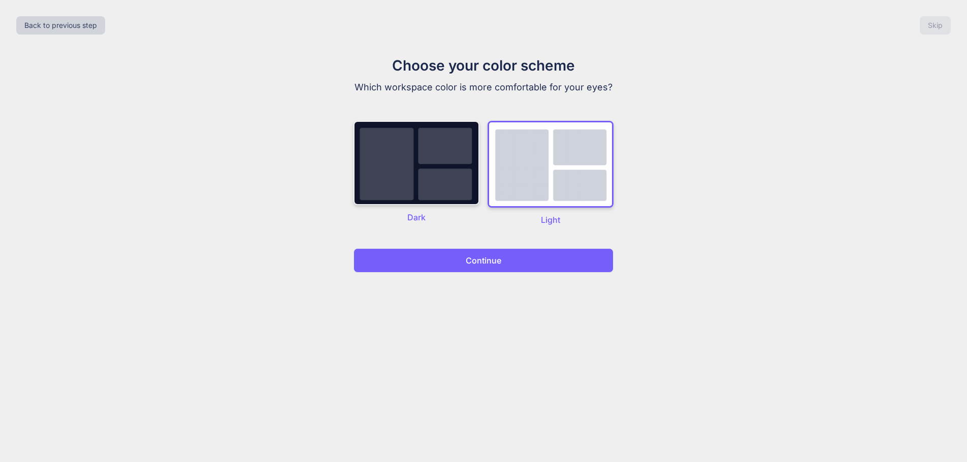
click at [410, 182] on img at bounding box center [416, 163] width 126 height 84
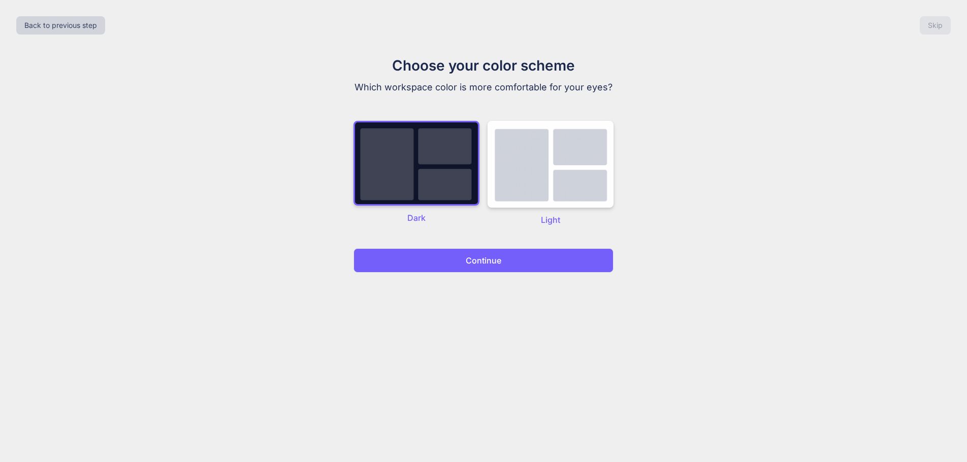
click at [467, 257] on p "Continue" at bounding box center [484, 260] width 36 height 12
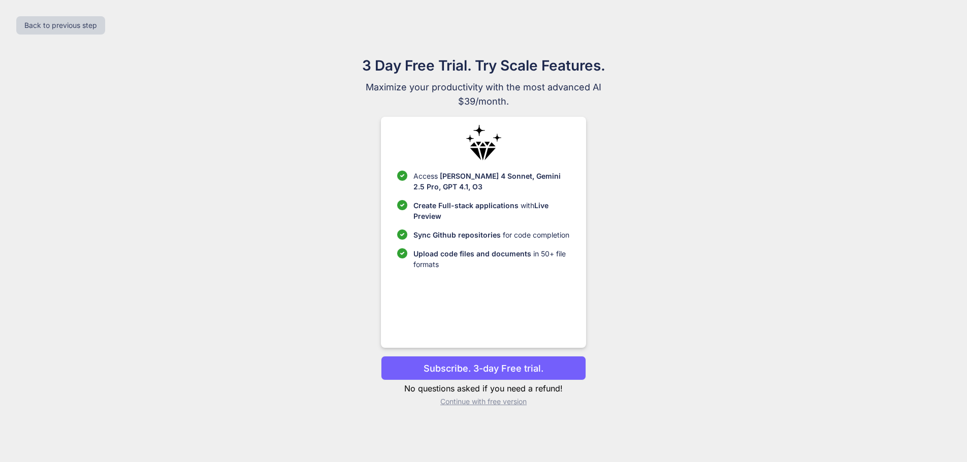
click at [752, 382] on div "3 Day Free Trial. Try Scale Features. Maximize your productivity with the most …" at bounding box center [483, 235] width 951 height 360
click at [57, 25] on button "Back to previous step" at bounding box center [60, 25] width 89 height 18
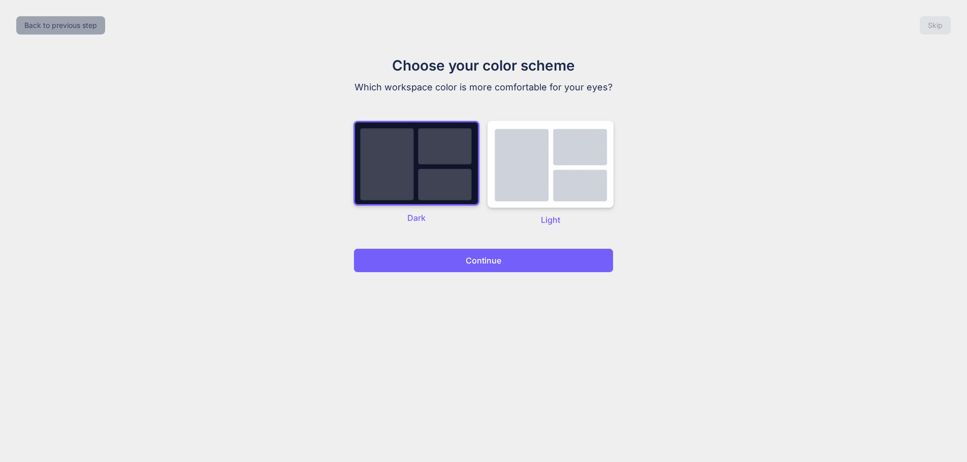
click at [35, 25] on button "Back to previous step" at bounding box center [60, 25] width 89 height 18
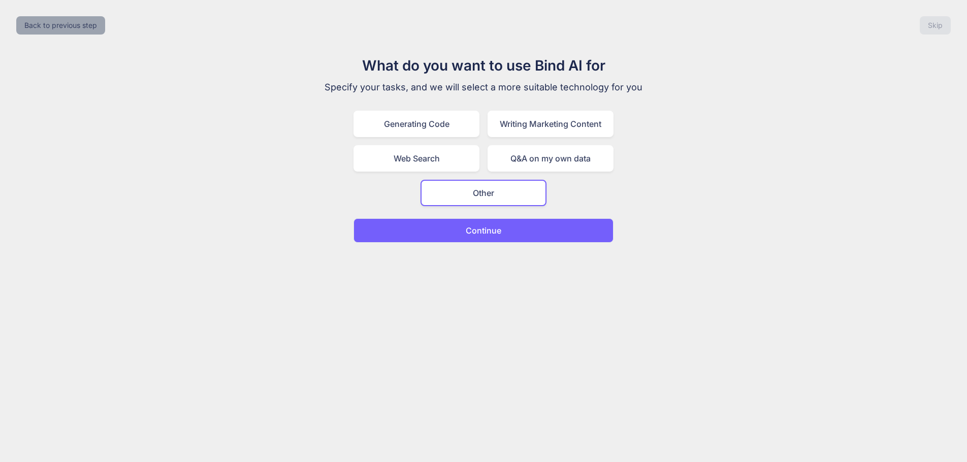
click at [35, 25] on button "Back to previous step" at bounding box center [60, 25] width 89 height 18
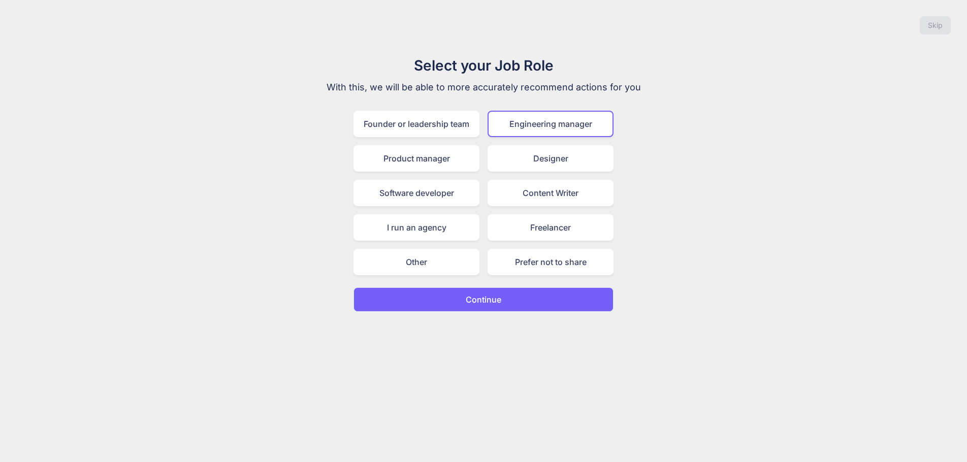
click at [35, 25] on div "Skip" at bounding box center [483, 25] width 951 height 35
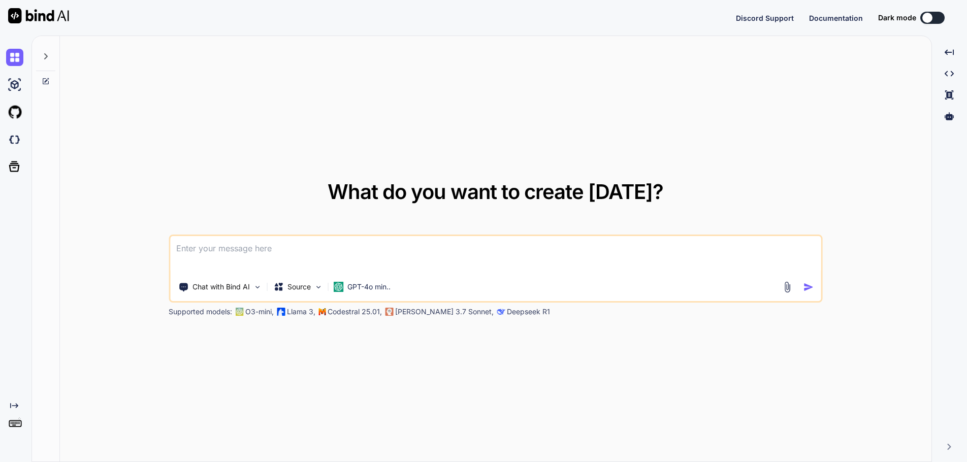
type textarea "x"
click at [14, 429] on img at bounding box center [14, 427] width 17 height 17
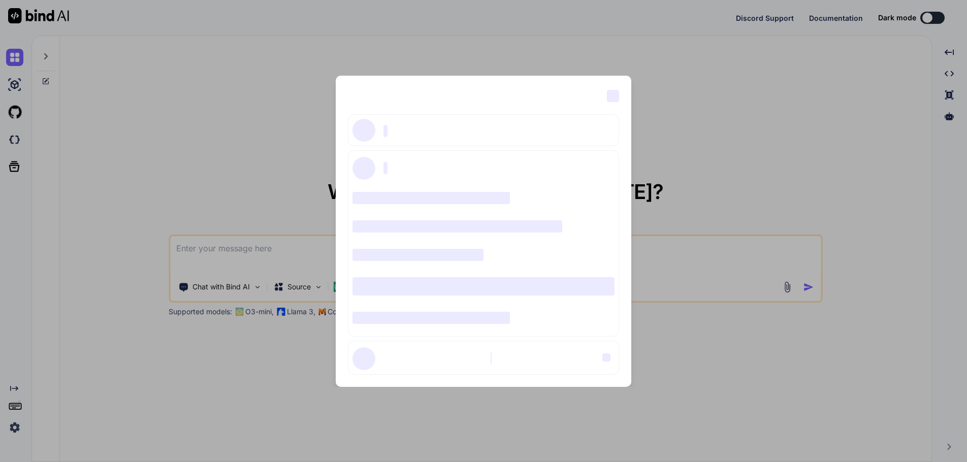
click at [544, 54] on div "‌ ‌ ‌ ‌ ‌ ‌ ‌ ‌ ‌ ‌ ‌ ‌ ‌ ‌ ‌" at bounding box center [483, 231] width 967 height 462
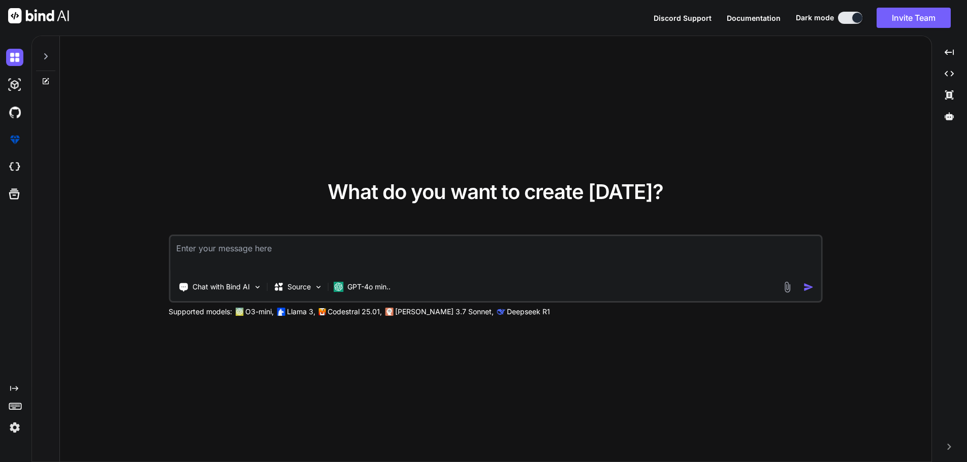
click at [14, 427] on img at bounding box center [14, 427] width 17 height 17
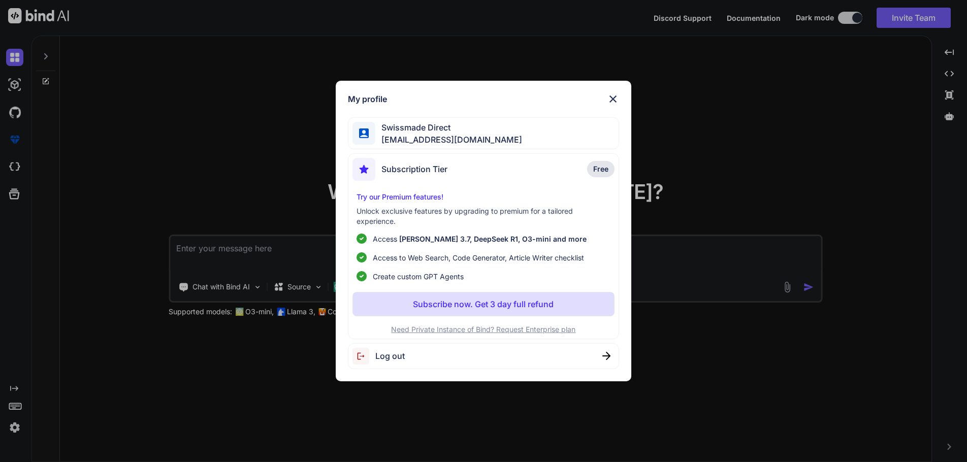
click at [724, 378] on div "My profile Swissmade Direct info@swissmade.direct Subscription Tier Free Try ou…" at bounding box center [483, 231] width 967 height 462
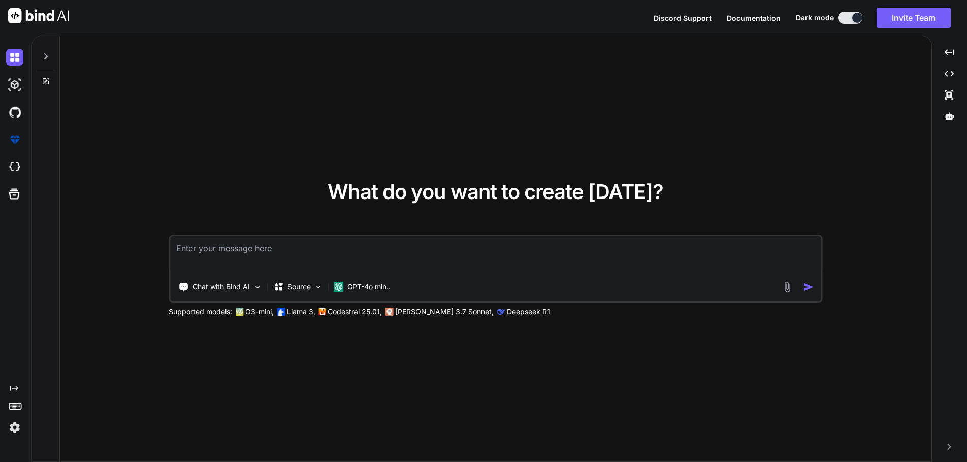
click at [15, 430] on img at bounding box center [14, 427] width 17 height 17
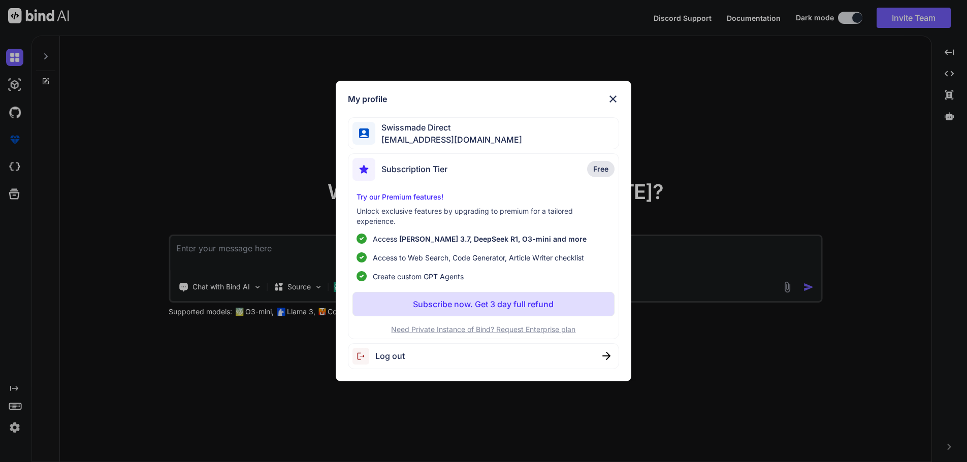
click at [386, 352] on span "Log out" at bounding box center [389, 356] width 29 height 12
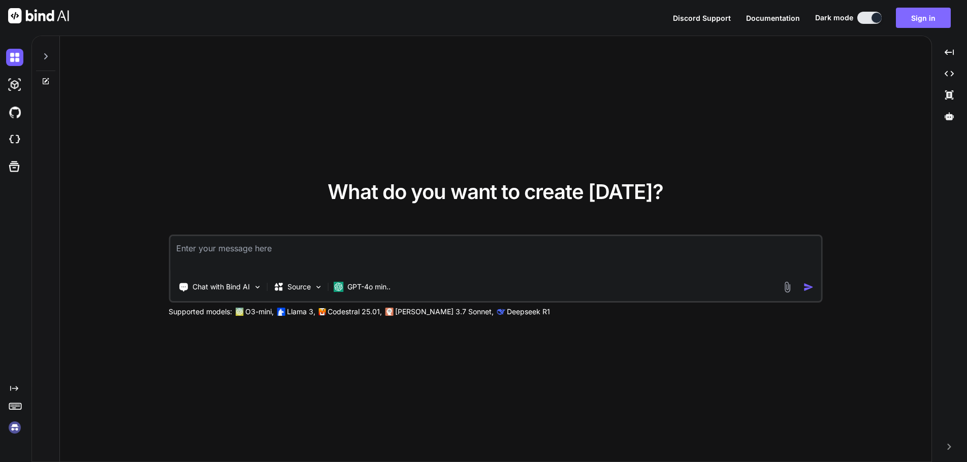
click at [916, 16] on button "Sign in" at bounding box center [923, 18] width 55 height 20
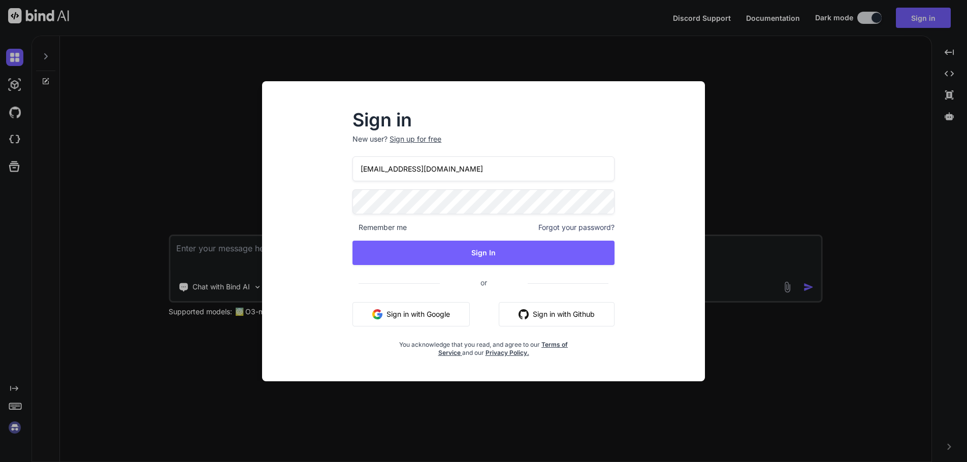
click at [498, 167] on input "info@swissmade.direct" at bounding box center [483, 168] width 262 height 25
type input "swissmadedirect@gmail.com"
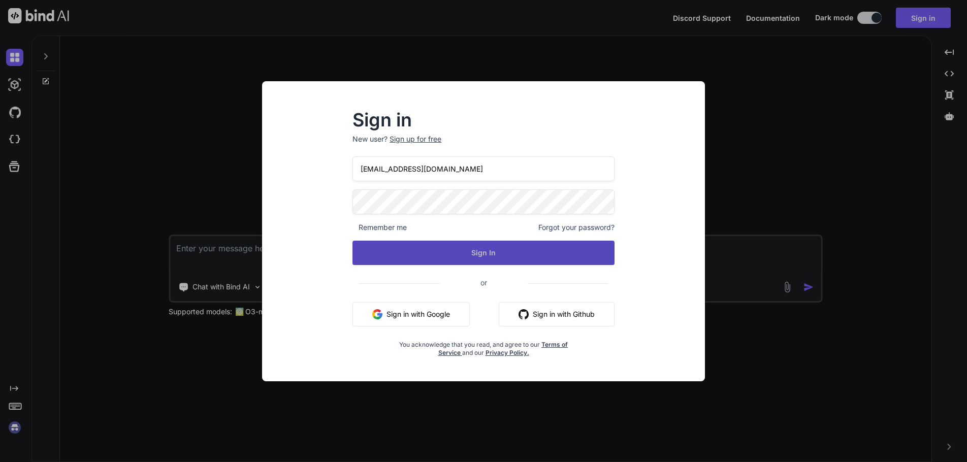
click at [452, 250] on button "Sign In" at bounding box center [483, 253] width 262 height 24
click at [492, 256] on button "Sign In" at bounding box center [483, 253] width 262 height 24
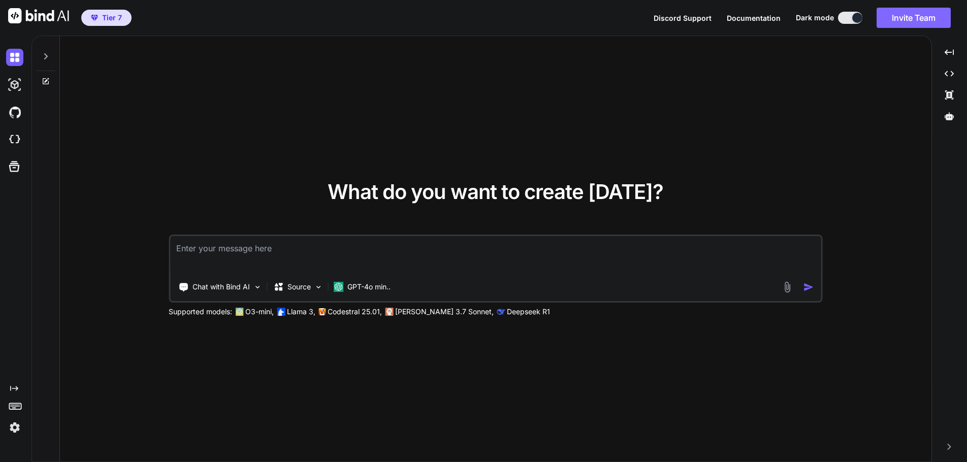
click at [925, 19] on button "Invite Team" at bounding box center [914, 18] width 74 height 20
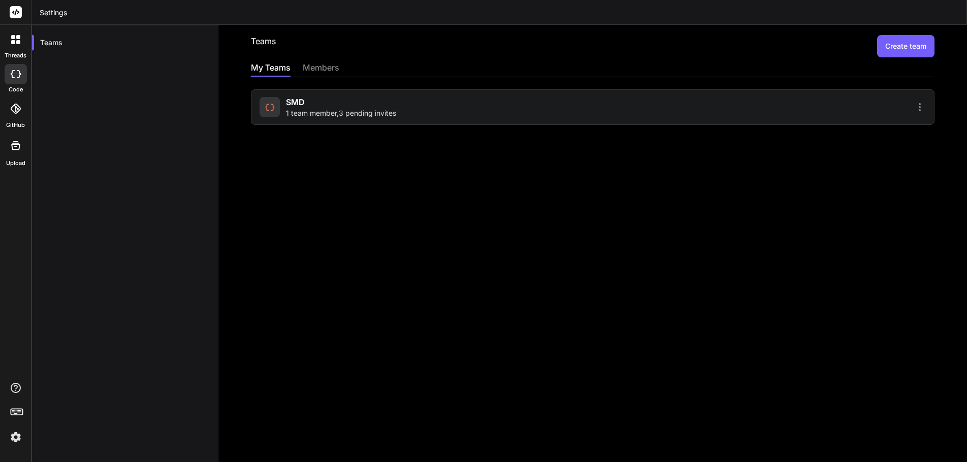
click at [623, 107] on div at bounding box center [761, 107] width 330 height 12
click at [358, 110] on span "1 team member , 3 pending invites" at bounding box center [341, 113] width 110 height 10
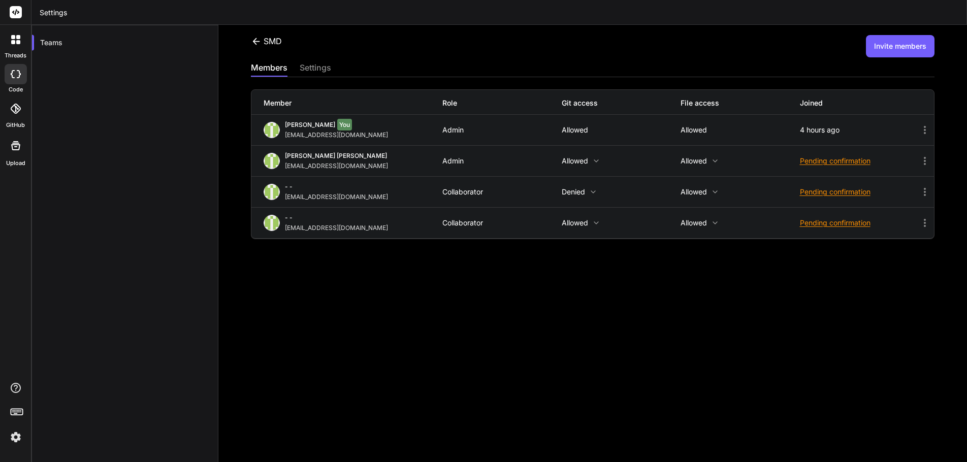
click at [838, 189] on div "Pending confirmation" at bounding box center [859, 192] width 119 height 10
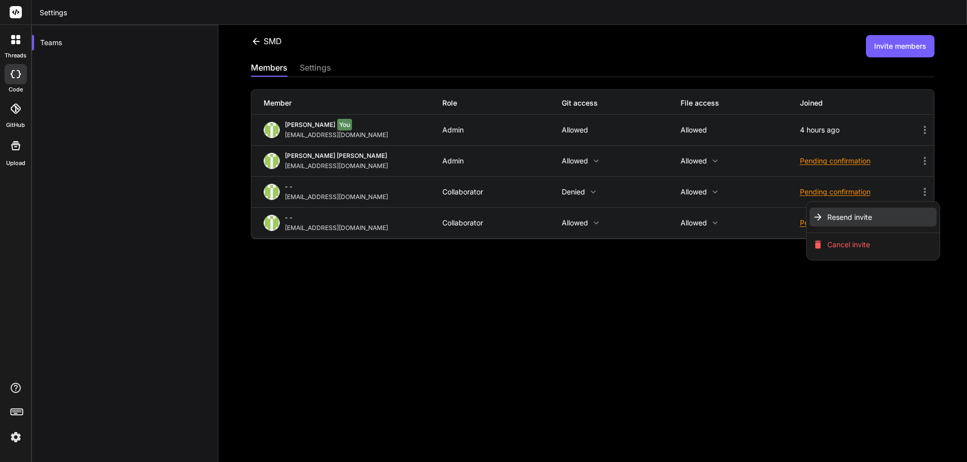
click at [832, 214] on span "Resend invite" at bounding box center [849, 217] width 45 height 10
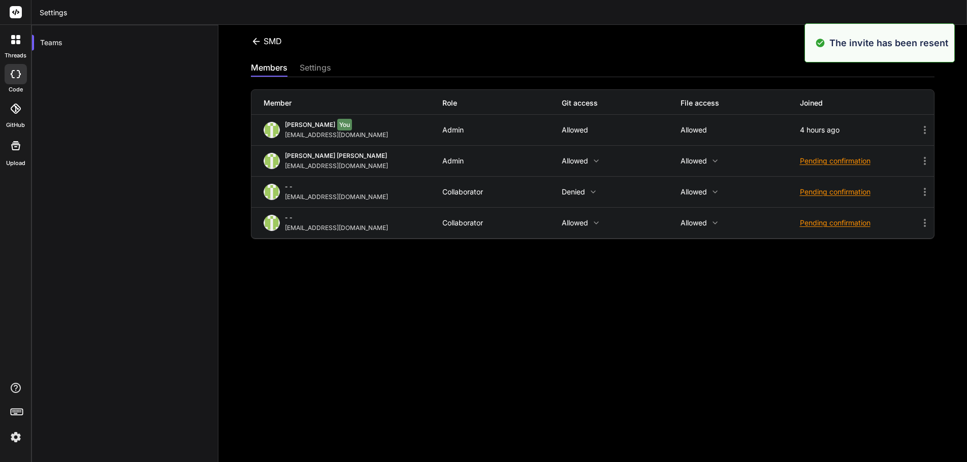
click at [820, 157] on div "Pending confirmation" at bounding box center [859, 161] width 119 height 10
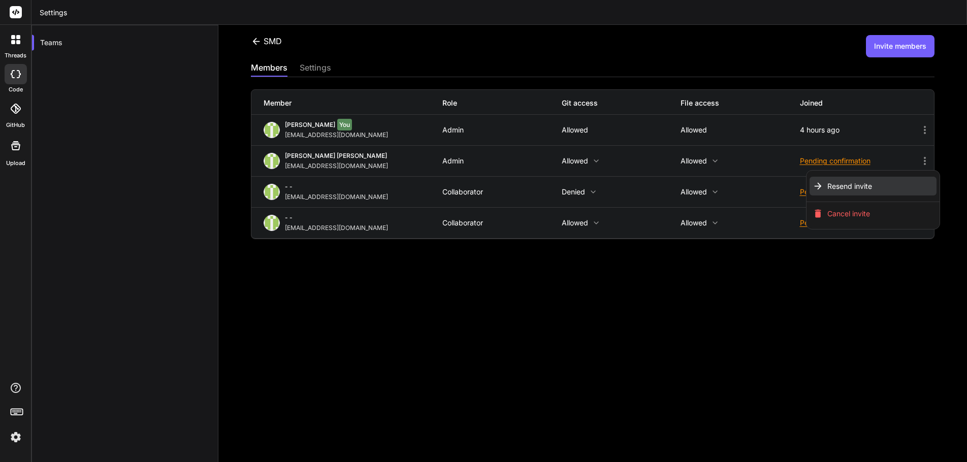
click at [830, 181] on span "Resend invite" at bounding box center [849, 186] width 45 height 10
click at [924, 161] on icon at bounding box center [925, 161] width 2 height 8
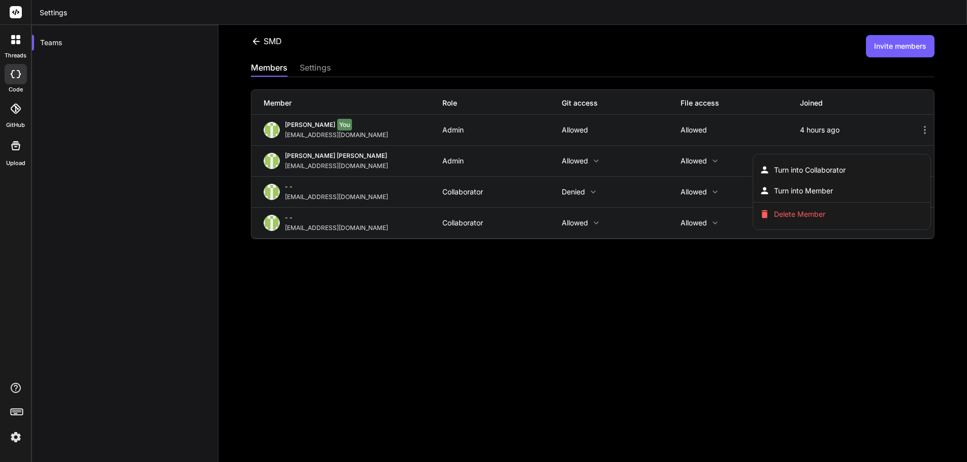
click at [597, 311] on div at bounding box center [483, 231] width 967 height 462
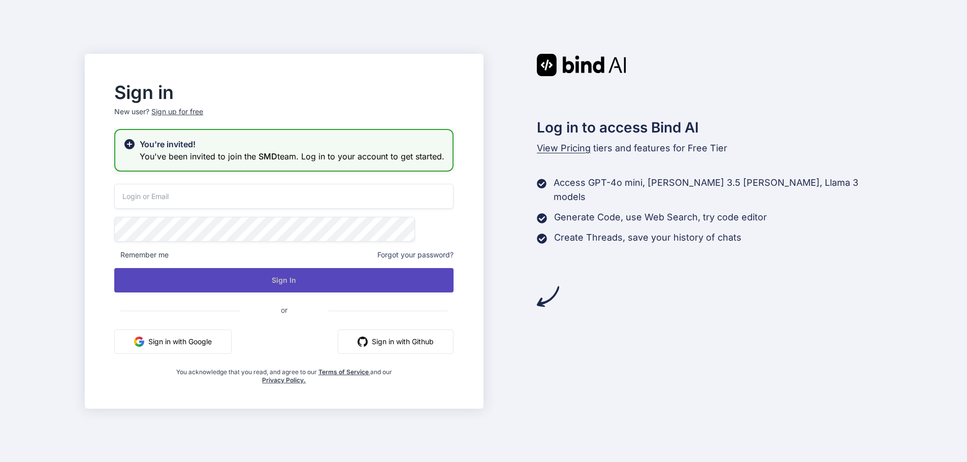
type input "info@swissmade.direct"
click at [312, 286] on button "Sign In" at bounding box center [283, 280] width 339 height 24
click at [302, 284] on button "Sign In" at bounding box center [283, 280] width 339 height 24
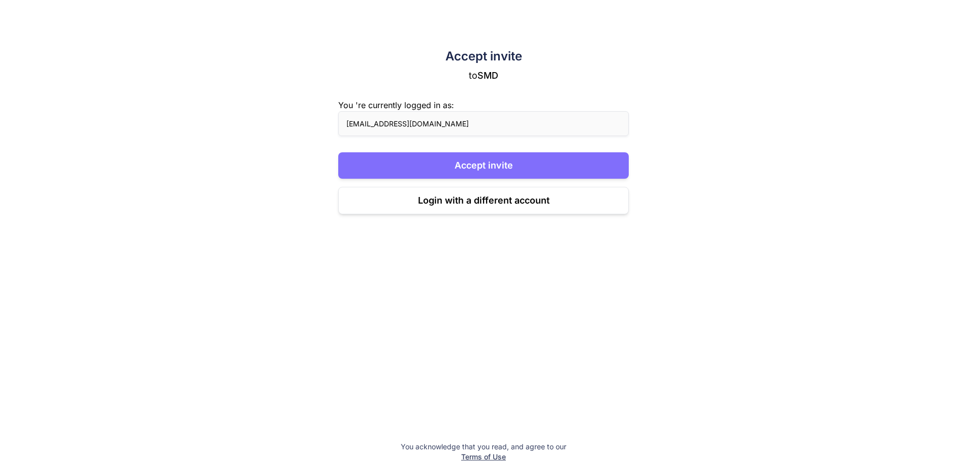
click at [494, 165] on button "Accept invite" at bounding box center [483, 165] width 290 height 26
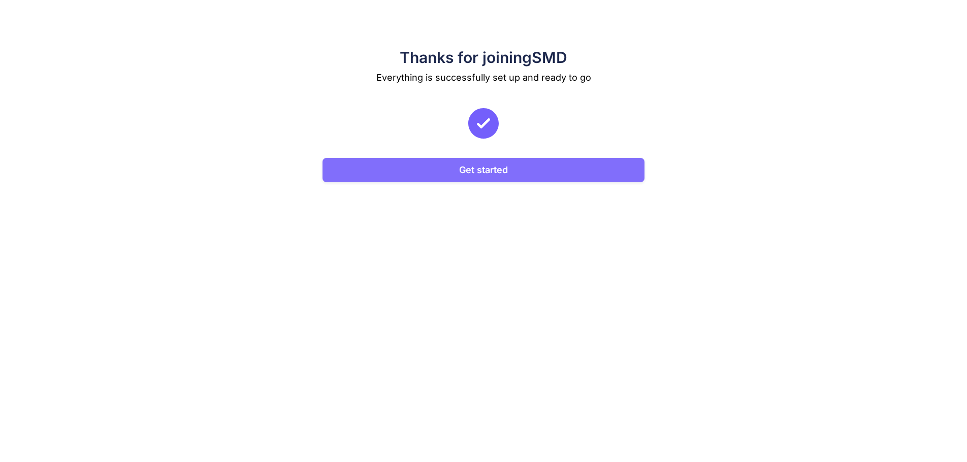
click at [493, 168] on button "Get started" at bounding box center [483, 170] width 322 height 24
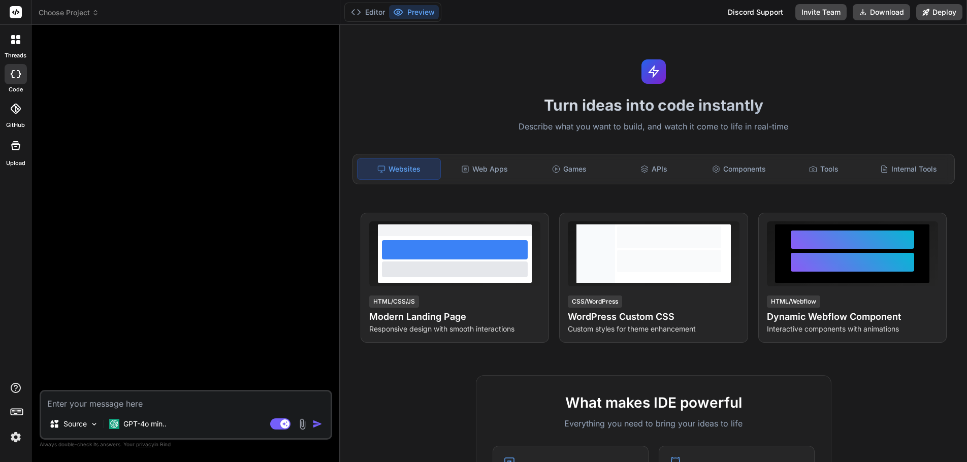
click at [17, 435] on img at bounding box center [15, 437] width 17 height 17
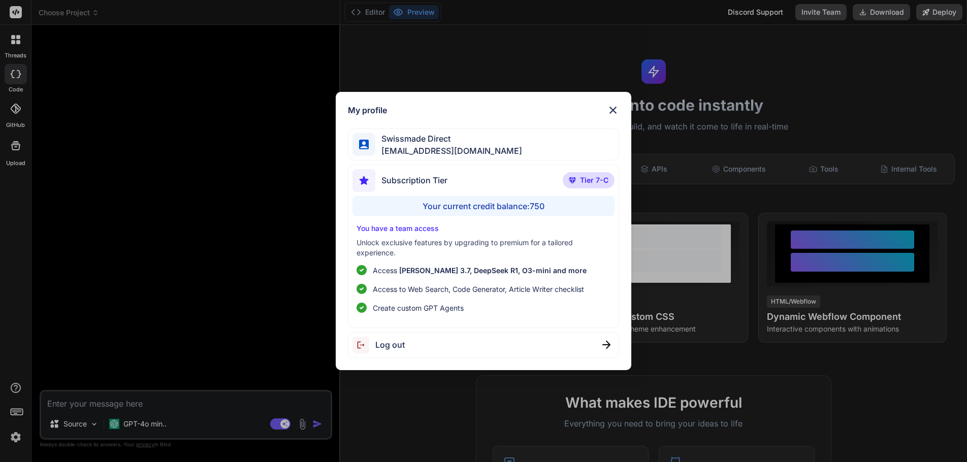
click at [793, 360] on div "My profile Swissmade Direct info@swissmade.direct Subscription Tier Tier 7-C Yo…" at bounding box center [483, 231] width 967 height 462
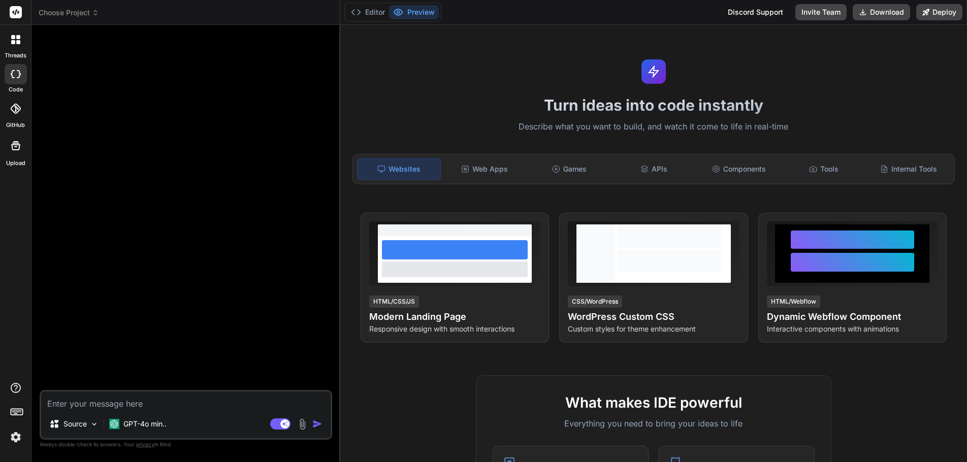
click at [793, 361] on div "Turn ideas into code instantly Describe what you want to build, and watch it co…" at bounding box center [653, 243] width 627 height 437
click at [102, 188] on div at bounding box center [187, 211] width 290 height 357
click at [146, 425] on p "GPT-4o min.." at bounding box center [144, 424] width 43 height 10
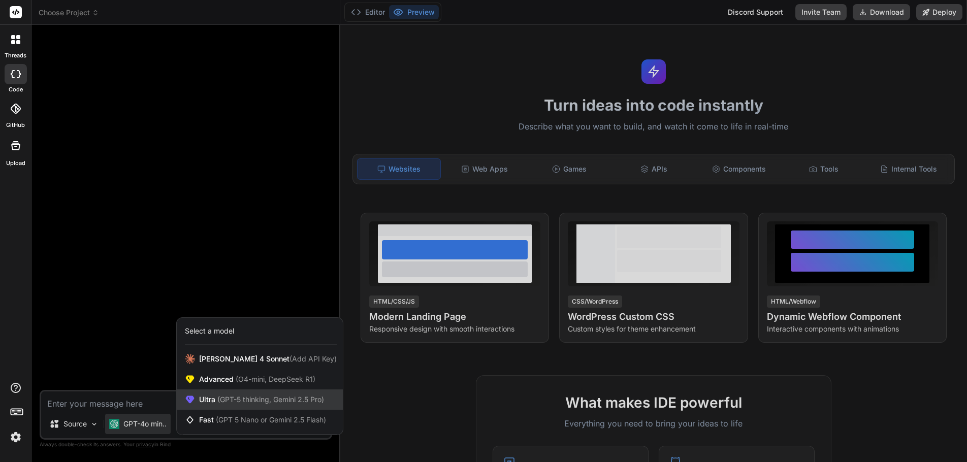
click at [214, 397] on span "Ultra (GPT-5 thinking, Gemini 2.5 Pro)" at bounding box center [261, 400] width 125 height 10
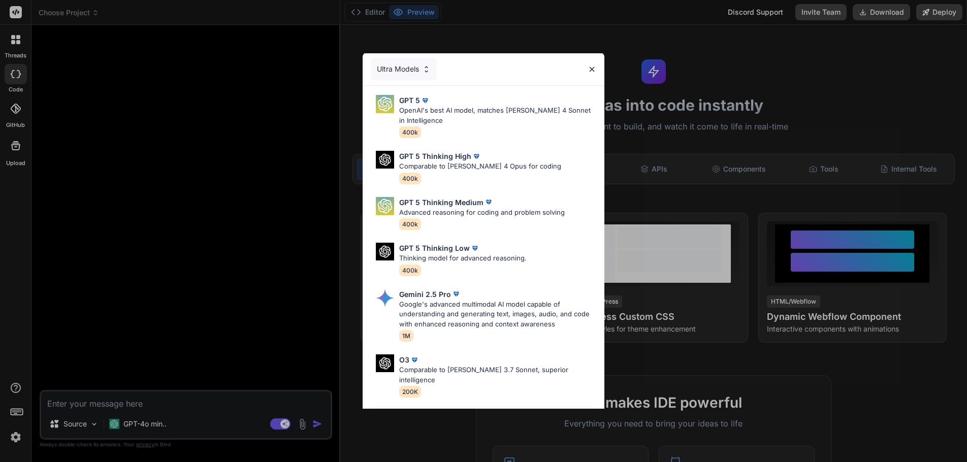
scroll to position [83, 0]
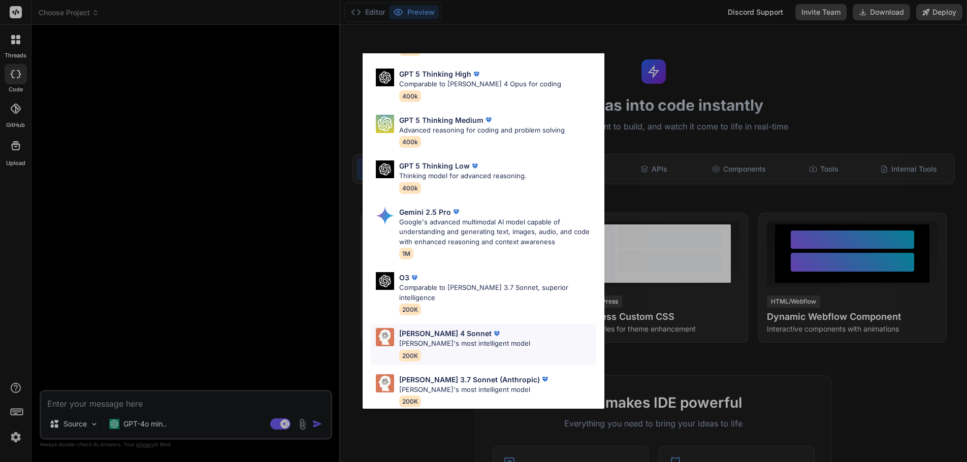
click at [444, 339] on p "[PERSON_NAME]'s most intelligent model" at bounding box center [464, 344] width 131 height 10
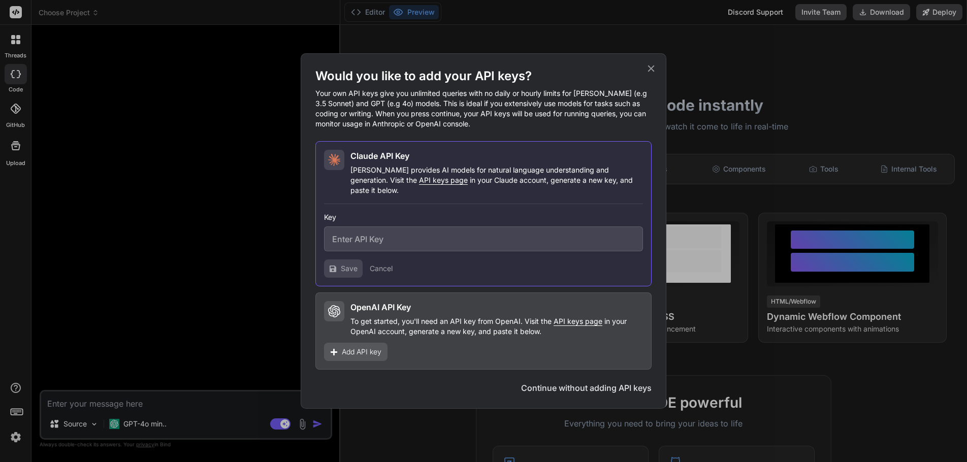
scroll to position [0, 0]
click at [389, 264] on button "Cancel" at bounding box center [381, 269] width 23 height 10
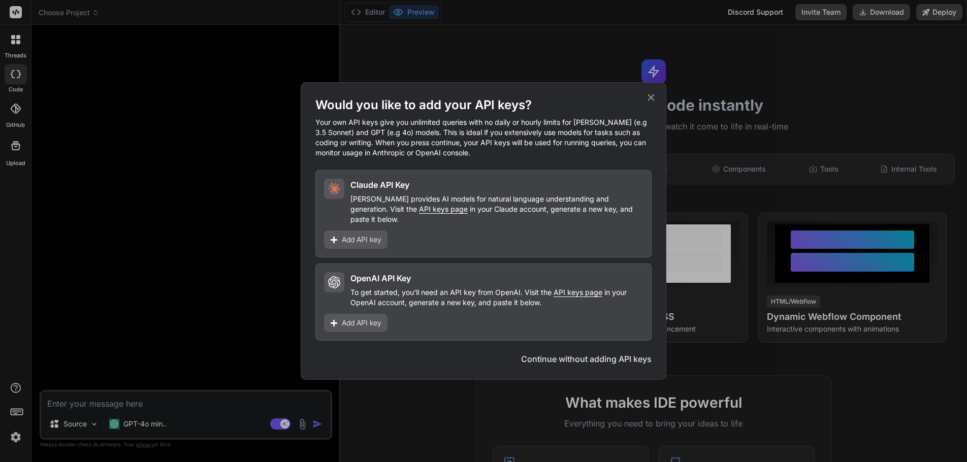
click at [651, 102] on icon at bounding box center [650, 97] width 11 height 11
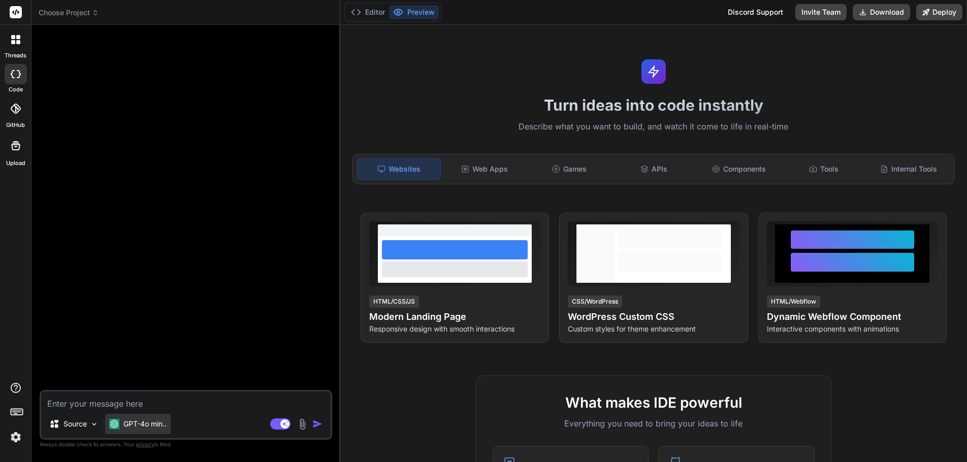
click at [149, 424] on p "GPT-4o min.." at bounding box center [144, 424] width 43 height 10
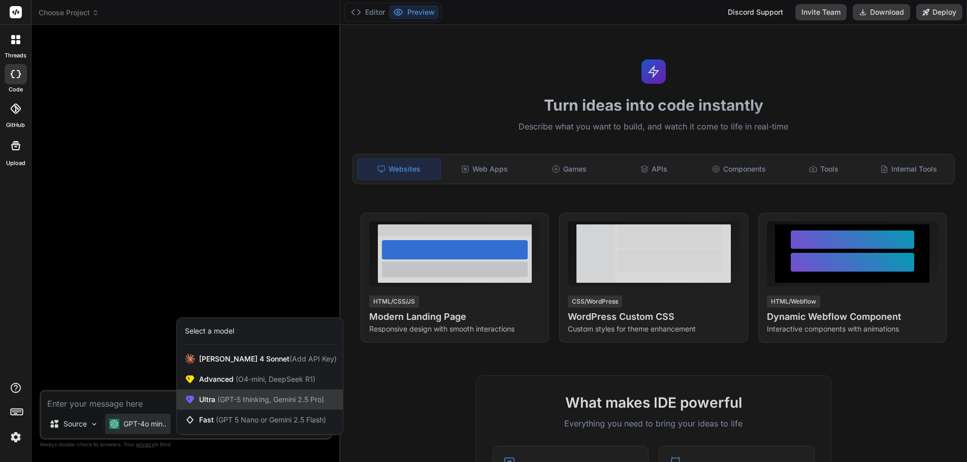
click at [229, 397] on span "(GPT-5 thinking, Gemini 2.5 Pro)" at bounding box center [269, 399] width 109 height 9
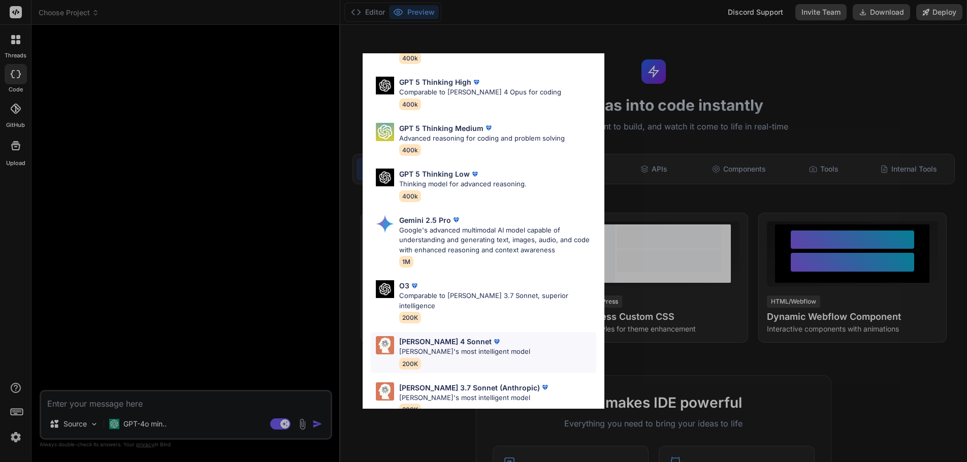
scroll to position [75, 0]
click at [438, 346] on p "Claude's most intelligent model" at bounding box center [464, 351] width 131 height 10
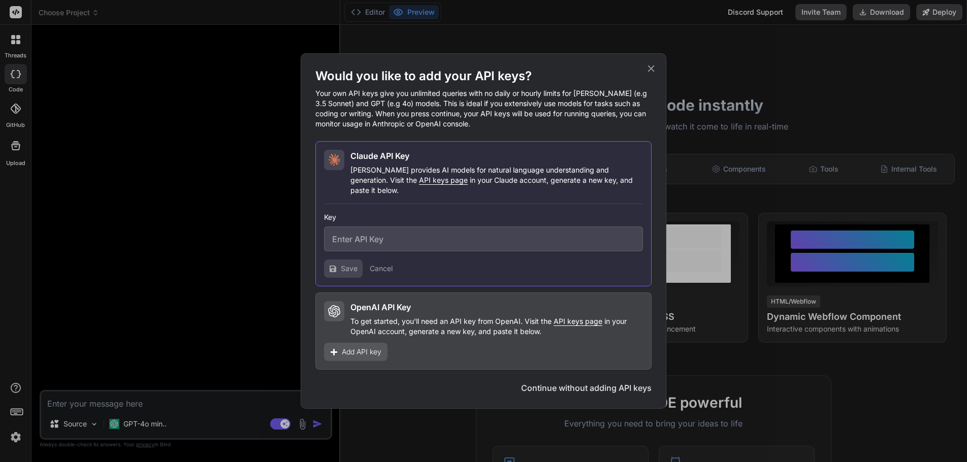
scroll to position [0, 0]
click at [383, 264] on button "Cancel" at bounding box center [381, 269] width 23 height 10
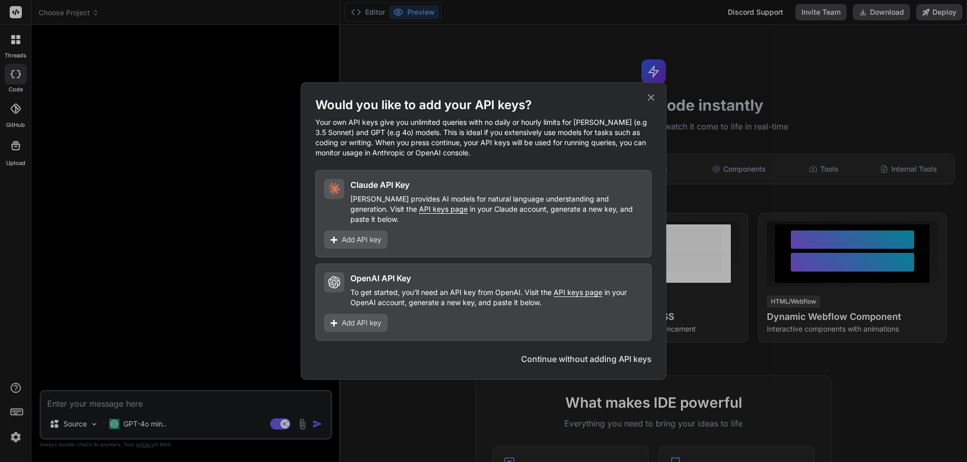
click at [478, 232] on div "Claude API Key Claude provides AI models for natural language understanding and…" at bounding box center [483, 213] width 336 height 87
click at [573, 353] on button "Continue without adding API keys" at bounding box center [586, 359] width 131 height 12
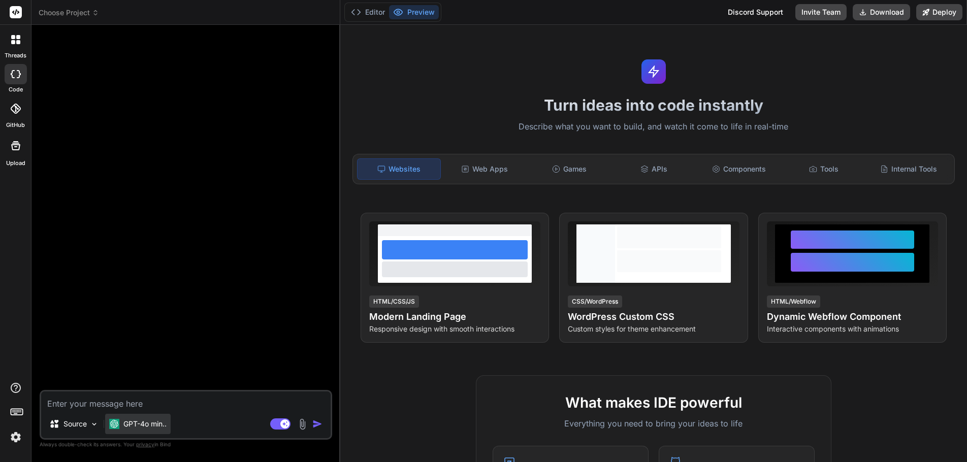
click at [152, 418] on div "GPT-4o min.." at bounding box center [138, 424] width 66 height 20
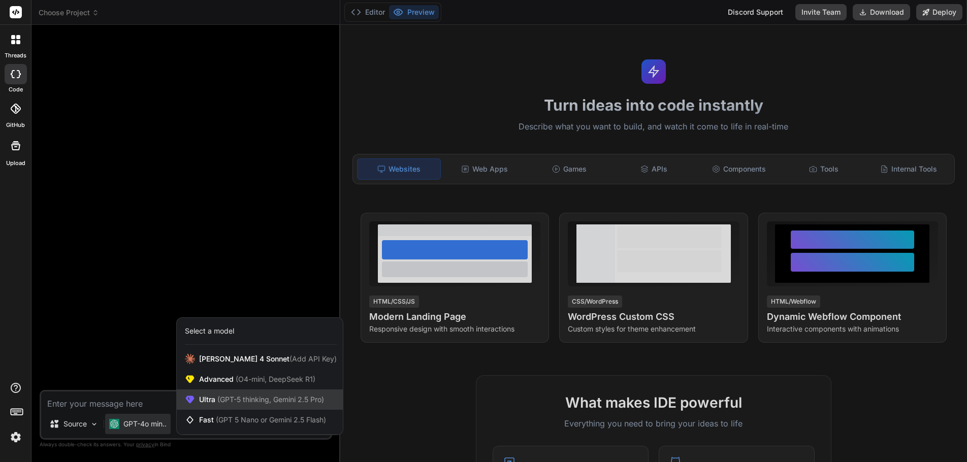
click at [256, 403] on span "(GPT-5 thinking, Gemini 2.5 Pro)" at bounding box center [269, 399] width 109 height 9
type textarea "x"
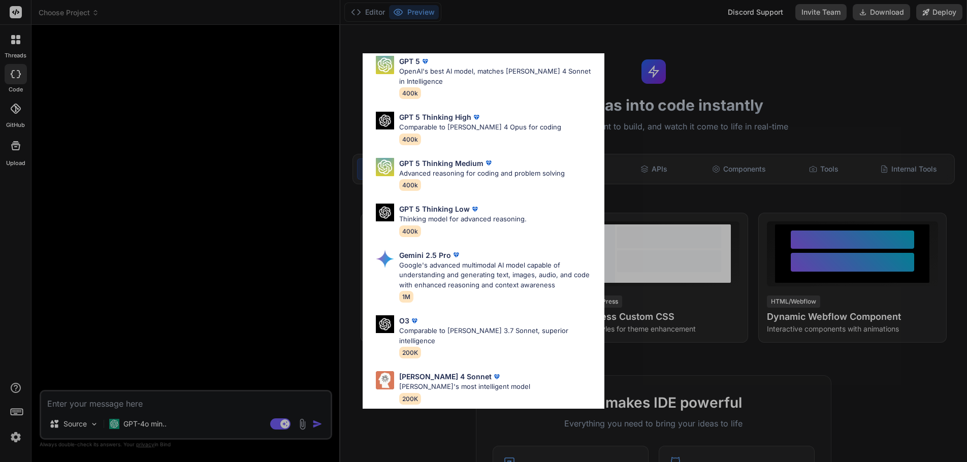
scroll to position [83, 0]
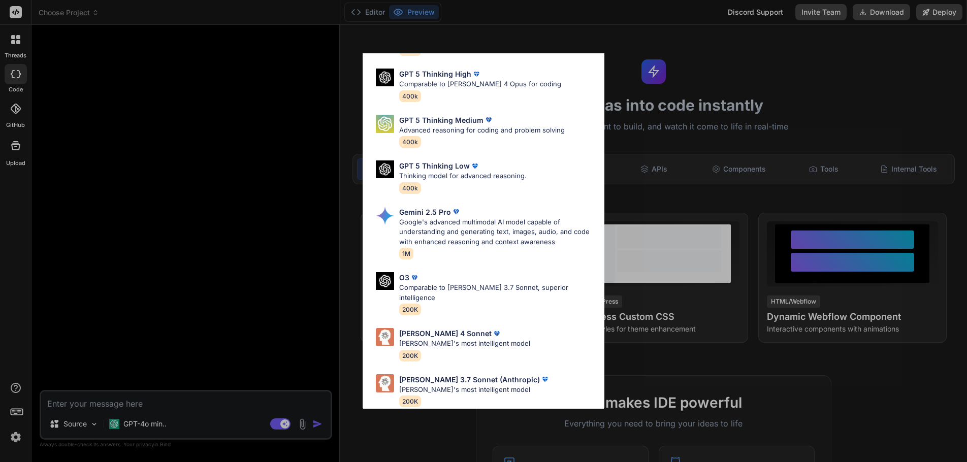
click at [453, 374] on p "Claude 3.7 Sonnet (Anthropic)" at bounding box center [469, 379] width 141 height 11
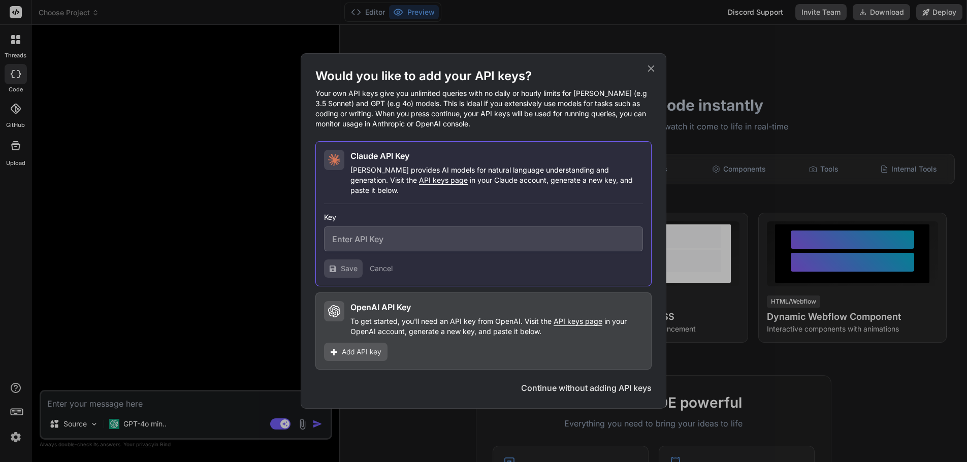
scroll to position [0, 0]
click at [382, 264] on button "Cancel" at bounding box center [381, 269] width 23 height 10
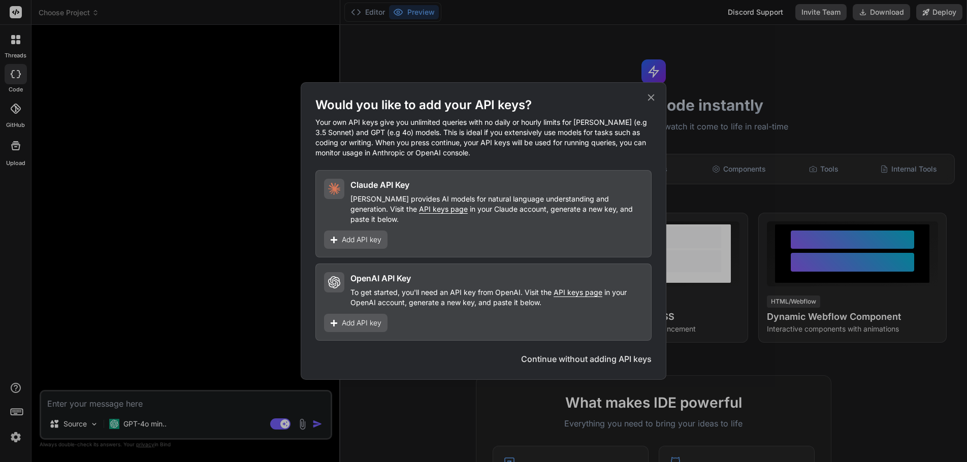
click at [606, 353] on button "Continue without adding API keys" at bounding box center [586, 359] width 131 height 12
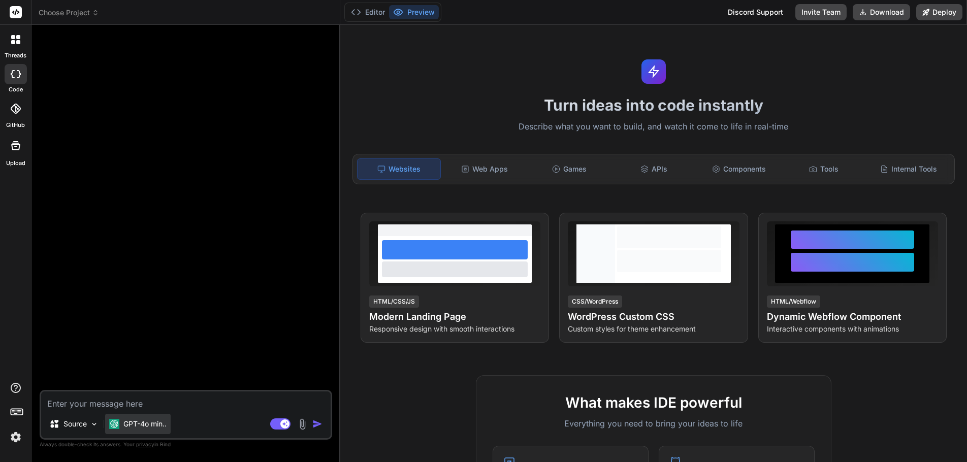
click at [118, 425] on img at bounding box center [114, 424] width 10 height 10
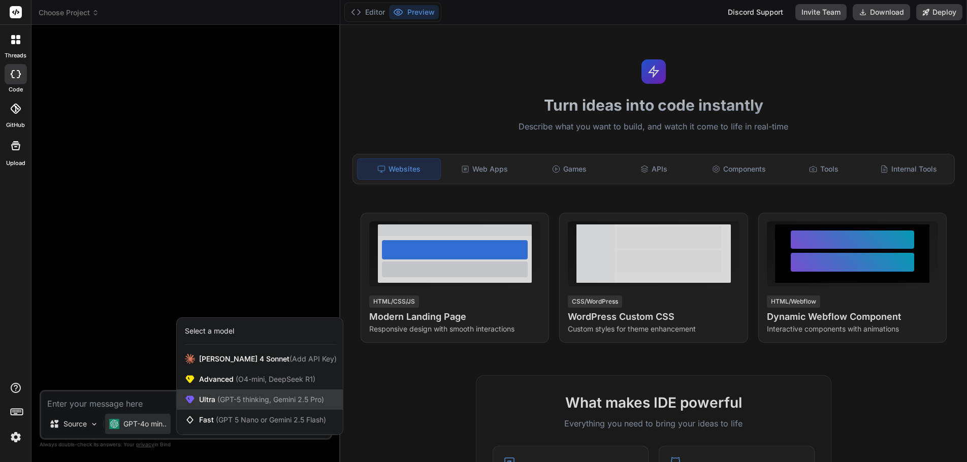
click at [227, 394] on div "Ultra (GPT-5 thinking, Gemini 2.5 Pro)" at bounding box center [260, 400] width 166 height 20
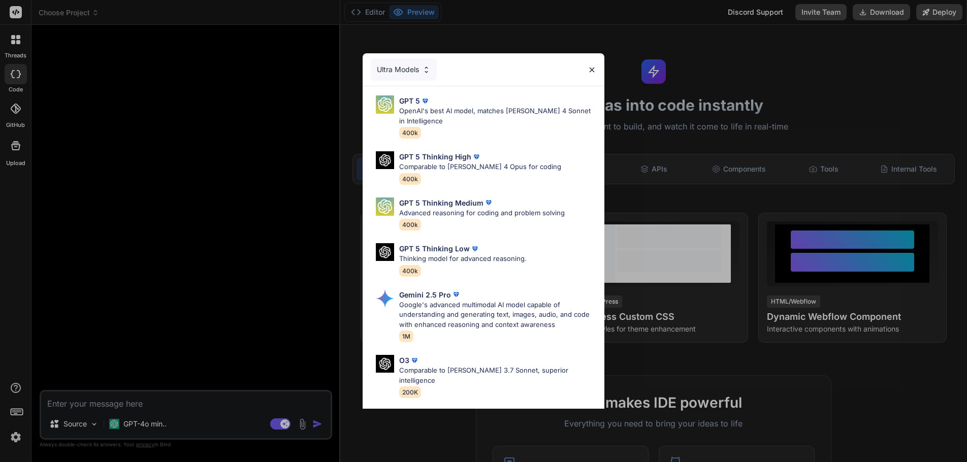
click at [154, 241] on div "Ultra Models GPT 5 OpenAI's best AI model, matches [PERSON_NAME] 4 Sonnet in In…" at bounding box center [483, 231] width 967 height 462
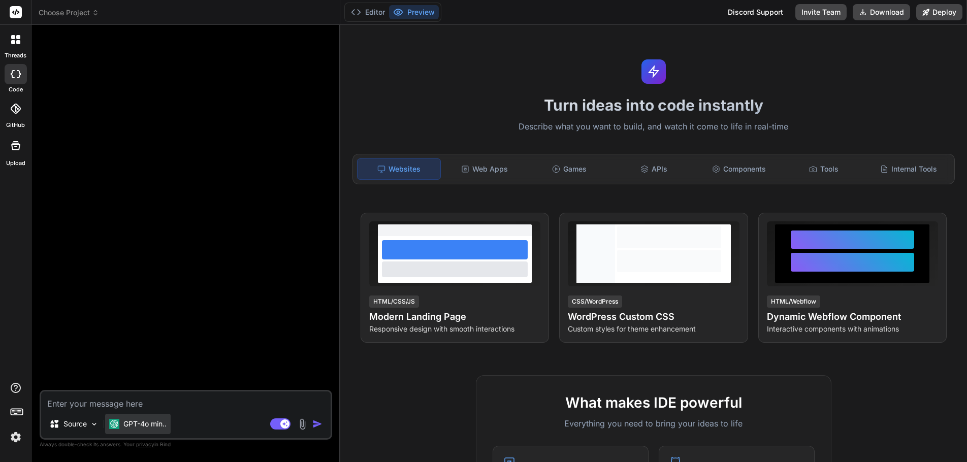
click at [137, 423] on p "GPT-4o min.." at bounding box center [144, 424] width 43 height 10
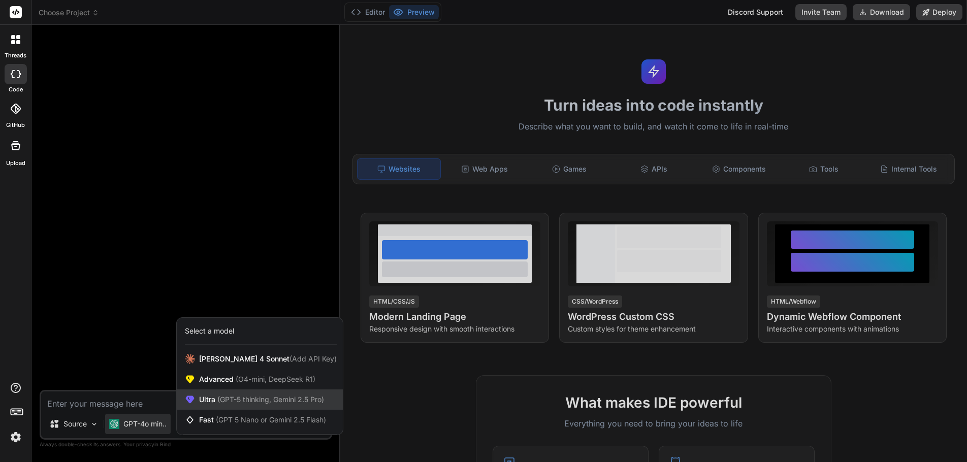
click at [242, 403] on span "(GPT-5 thinking, Gemini 2.5 Pro)" at bounding box center [269, 399] width 109 height 9
type textarea "x"
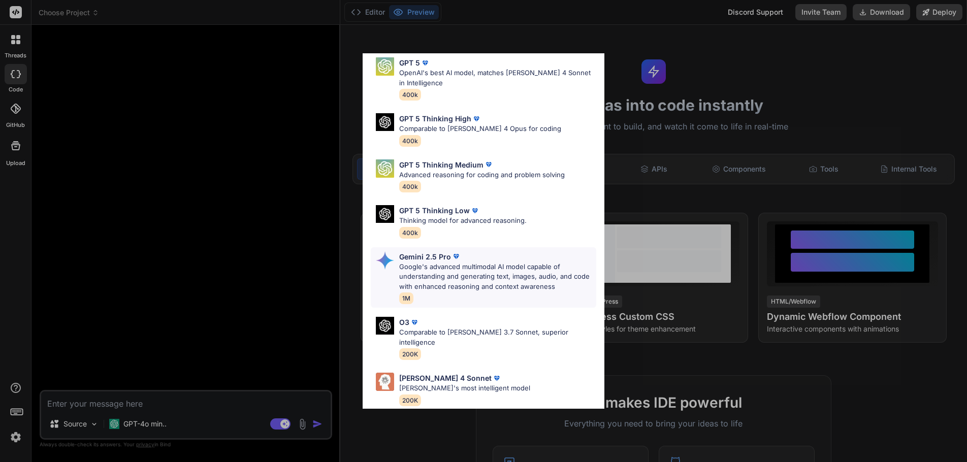
scroll to position [83, 0]
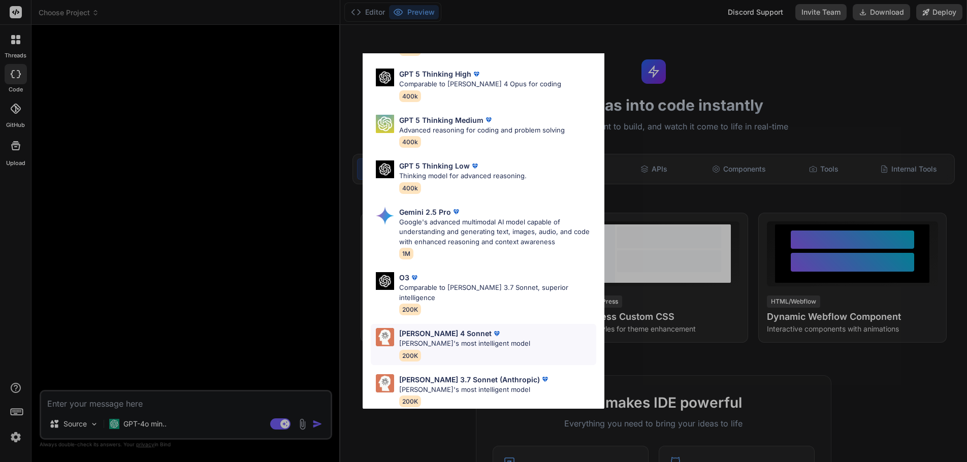
click at [439, 328] on p "[PERSON_NAME] 4 Sonnet" at bounding box center [445, 333] width 92 height 11
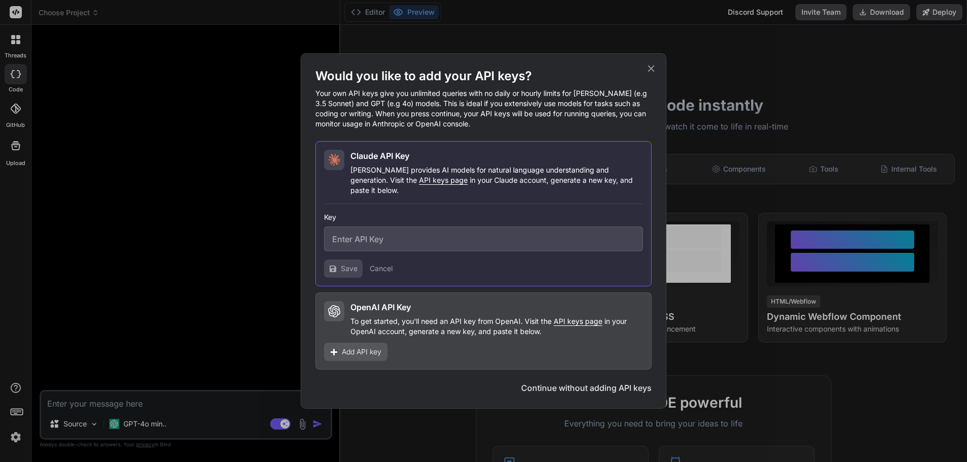
click at [375, 264] on button "Cancel" at bounding box center [381, 269] width 23 height 10
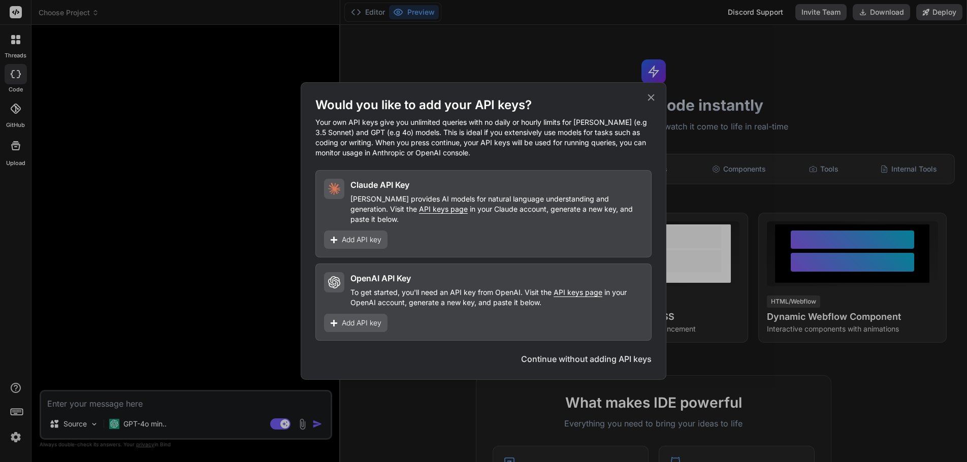
click at [578, 353] on button "Continue without adding API keys" at bounding box center [586, 359] width 131 height 12
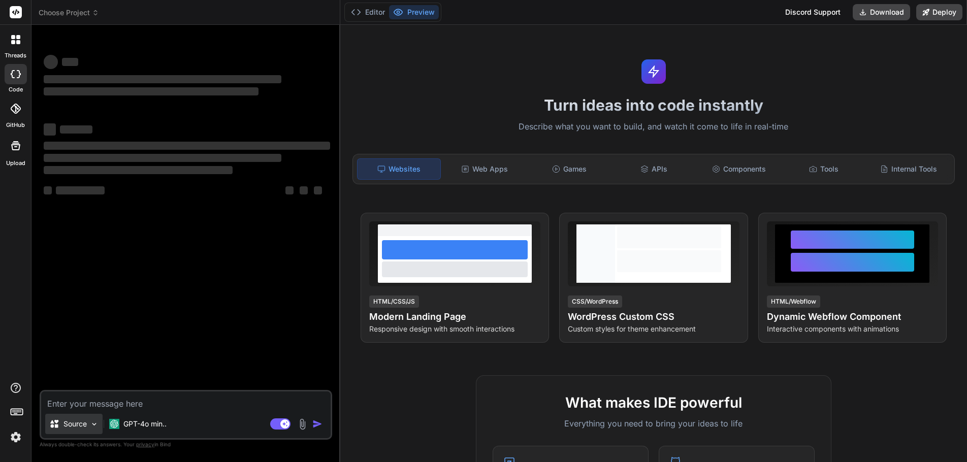
click at [96, 423] on img at bounding box center [94, 424] width 9 height 9
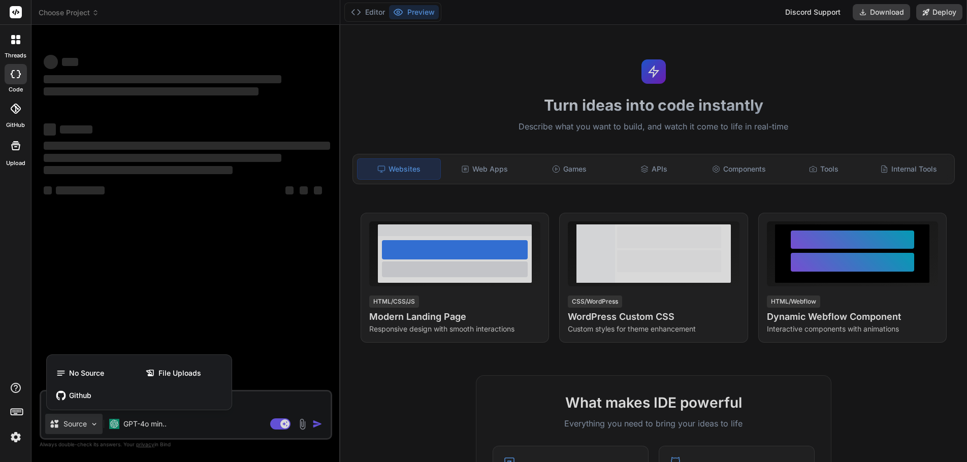
click at [96, 423] on div at bounding box center [483, 231] width 967 height 462
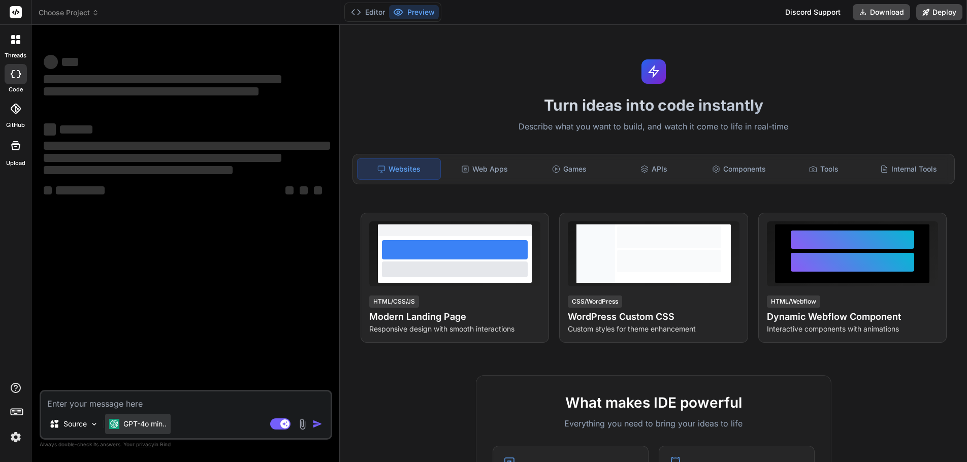
click at [167, 422] on p "GPT-4o min.." at bounding box center [144, 424] width 43 height 10
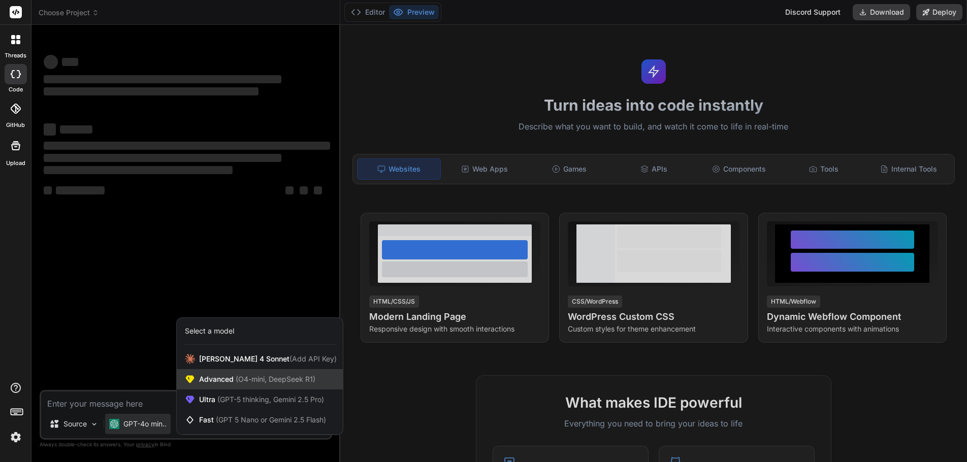
click at [233, 378] on span "Advanced (O4-mini, DeepSeek R1)" at bounding box center [257, 379] width 116 height 10
type textarea "x"
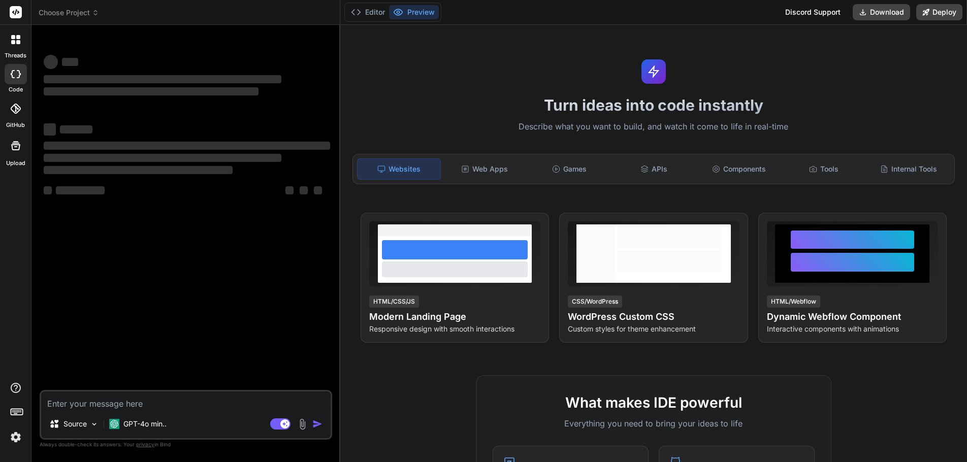
click at [172, 412] on div "Source GPT-4o min.. Agent Mode. When this toggle is activated, AI automatically…" at bounding box center [186, 415] width 293 height 50
type textarea "x"
click at [426, 367] on div "Turn ideas into code instantly Describe what you want to build, and watch it co…" at bounding box center [653, 243] width 627 height 437
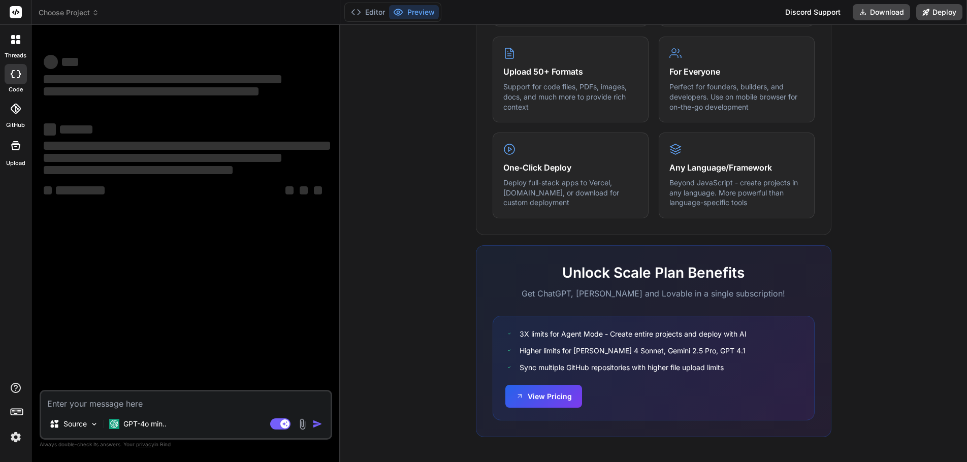
scroll to position [506, 0]
click at [763, 304] on div "Unlock Scale Plan Benefits Get ChatGPT, Claude and Lovable in a single subscrip…" at bounding box center [654, 340] width 356 height 192
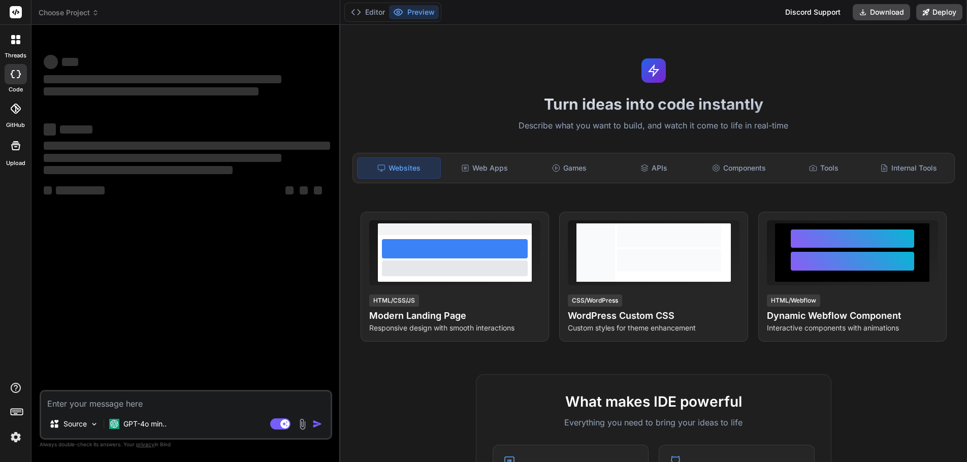
scroll to position [2, 0]
click at [17, 437] on img at bounding box center [15, 437] width 17 height 17
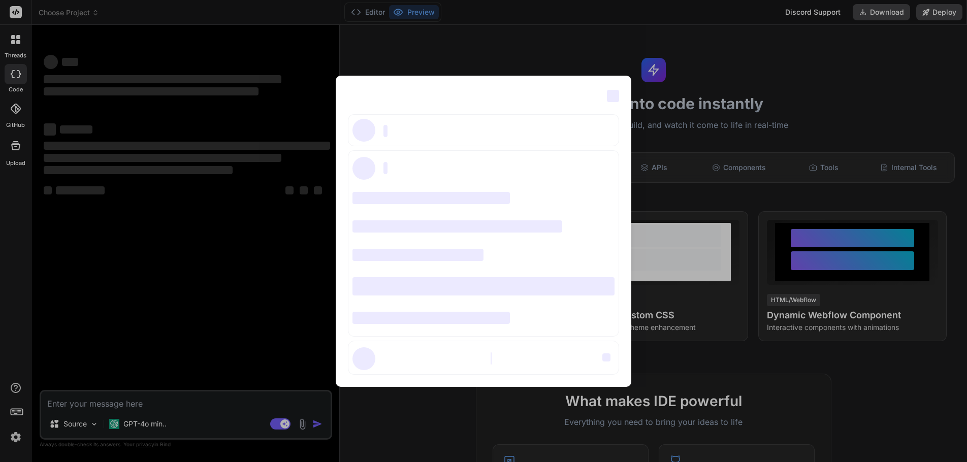
click at [188, 293] on div "‌ ‌ ‌ ‌ ‌ ‌ ‌ ‌ ‌ ‌ ‌ ‌ ‌ ‌ ‌" at bounding box center [483, 231] width 967 height 462
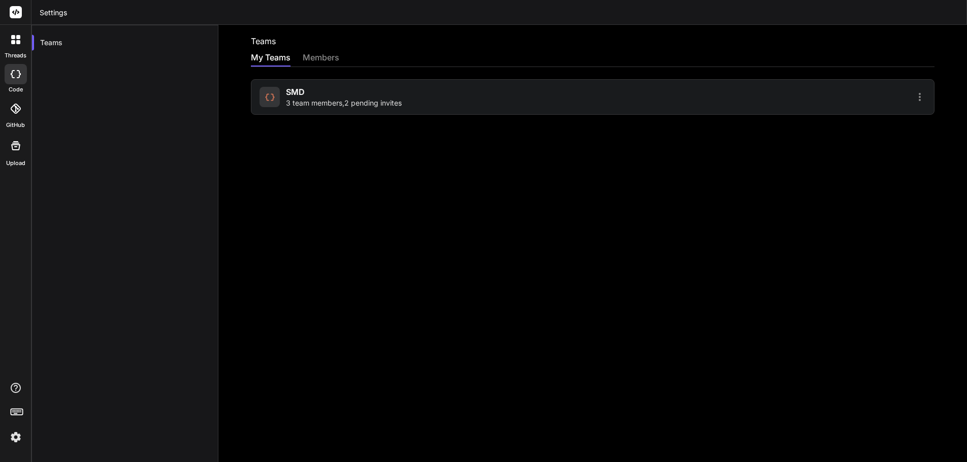
click at [487, 101] on div "SMD 3 team members , 2 pending invites" at bounding box center [425, 97] width 330 height 22
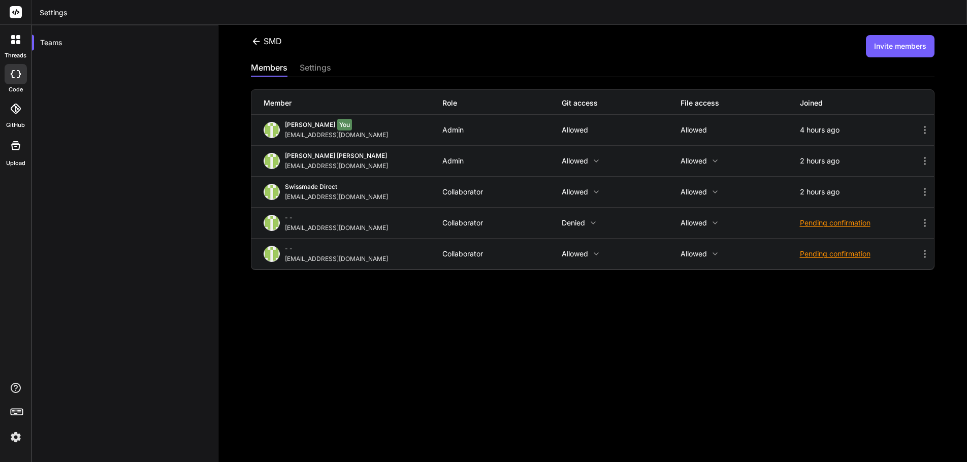
click at [919, 219] on icon at bounding box center [925, 223] width 12 height 12
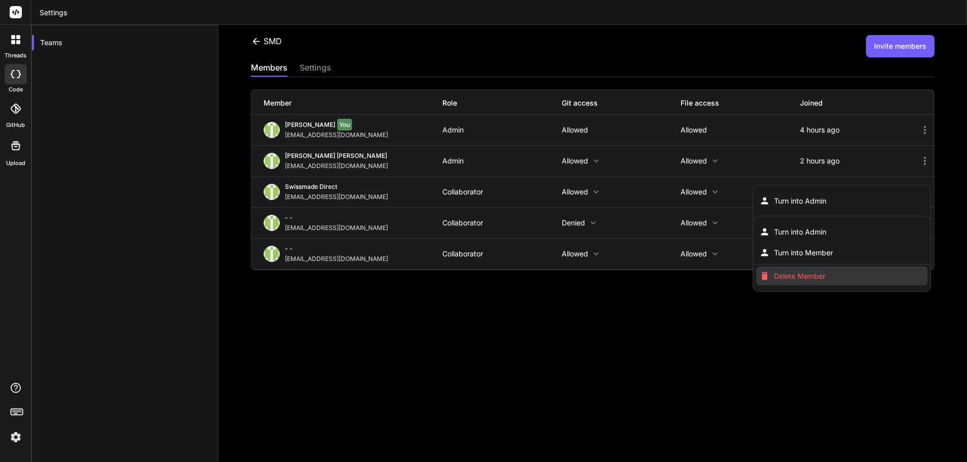
click at [818, 267] on li "Delete Member" at bounding box center [842, 276] width 172 height 19
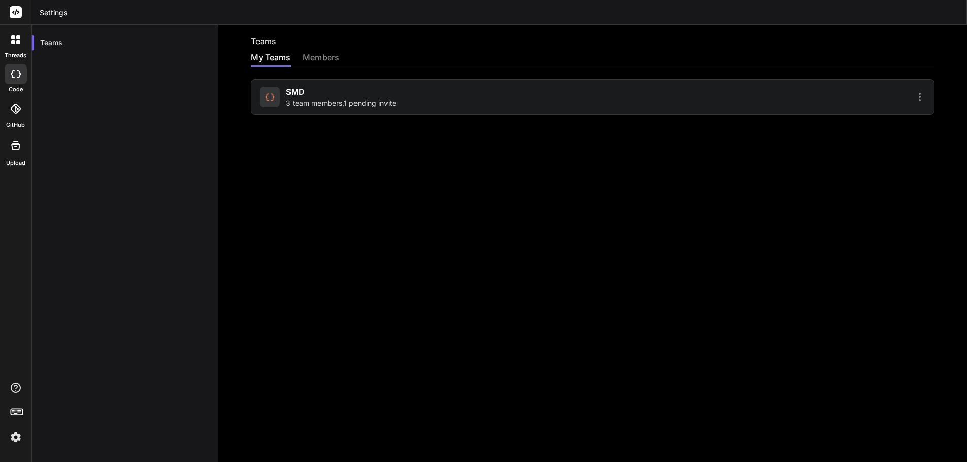
click at [665, 104] on div "SMD 3 team members , 1 pending invite" at bounding box center [593, 97] width 684 height 36
click at [304, 99] on span "3 team members , 1 pending invite" at bounding box center [341, 103] width 110 height 10
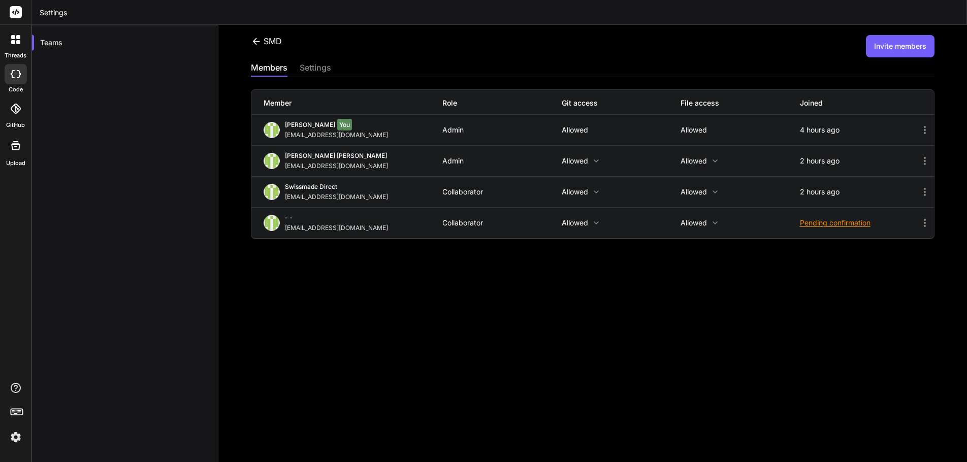
click at [14, 434] on img at bounding box center [15, 437] width 17 height 17
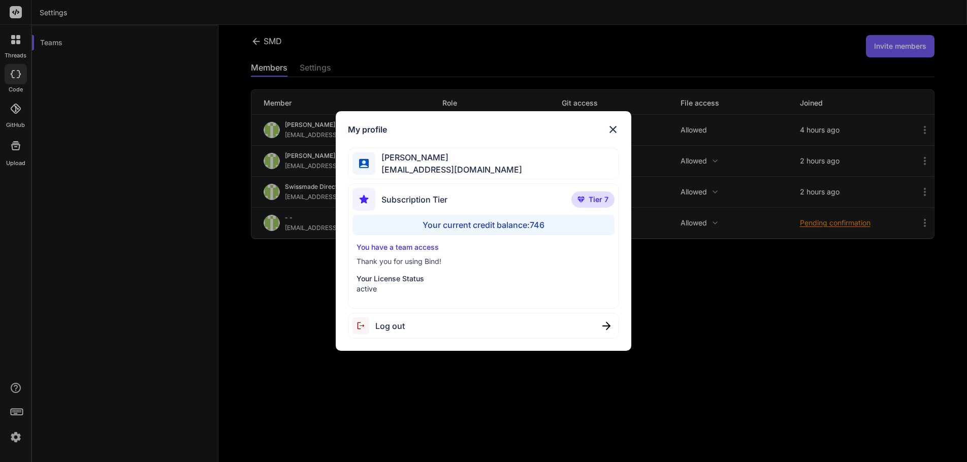
click at [616, 128] on img at bounding box center [613, 129] width 12 height 12
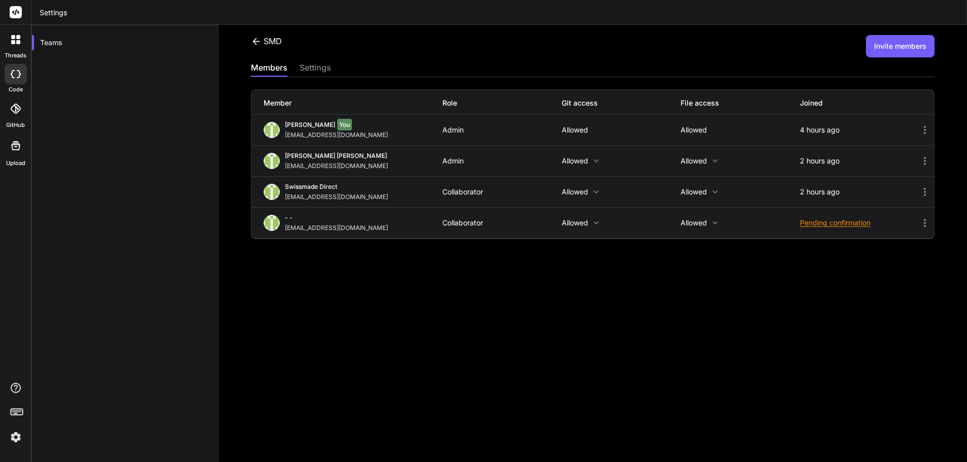
click at [15, 434] on img at bounding box center [15, 437] width 17 height 17
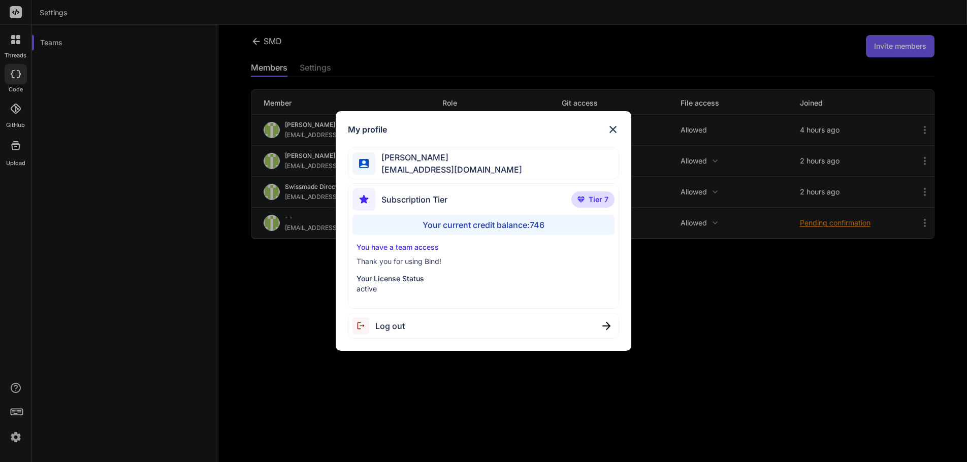
click at [172, 322] on div "My profile Yves Beljean swissmadedirect@gmail.com Subscription Tier Tier 7 Your…" at bounding box center [483, 231] width 967 height 462
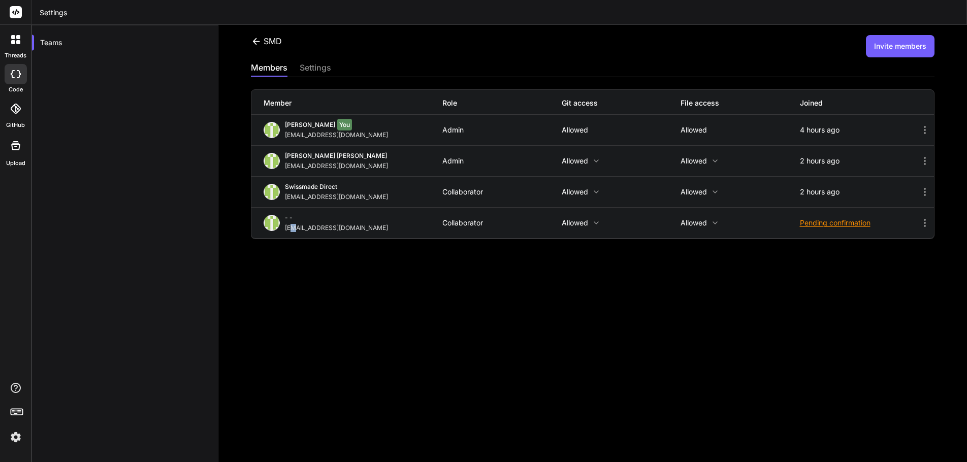
drag, startPoint x: 17, startPoint y: 10, endPoint x: 288, endPoint y: 375, distance: 454.8
click at [288, 375] on div "SMD Invite members members settings Member Role Git access File access Joined Y…" at bounding box center [592, 243] width 749 height 437
click at [252, 39] on icon at bounding box center [256, 41] width 11 height 11
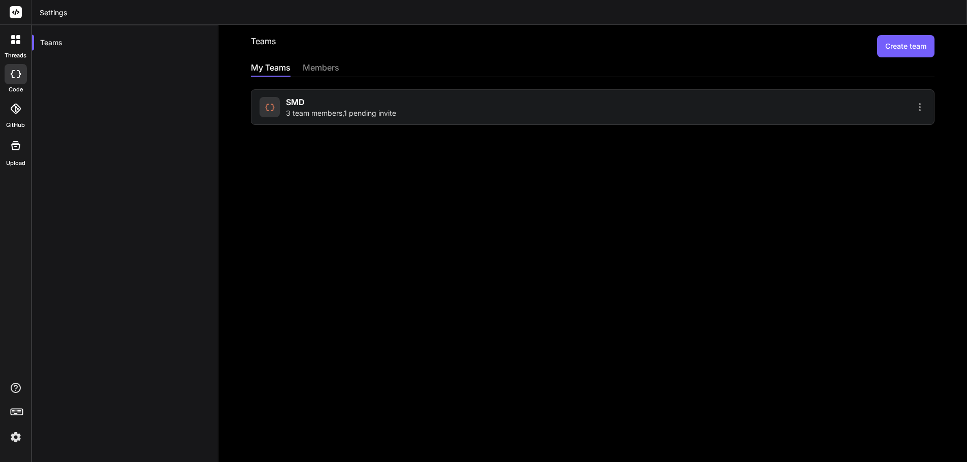
click at [12, 436] on img at bounding box center [15, 437] width 17 height 17
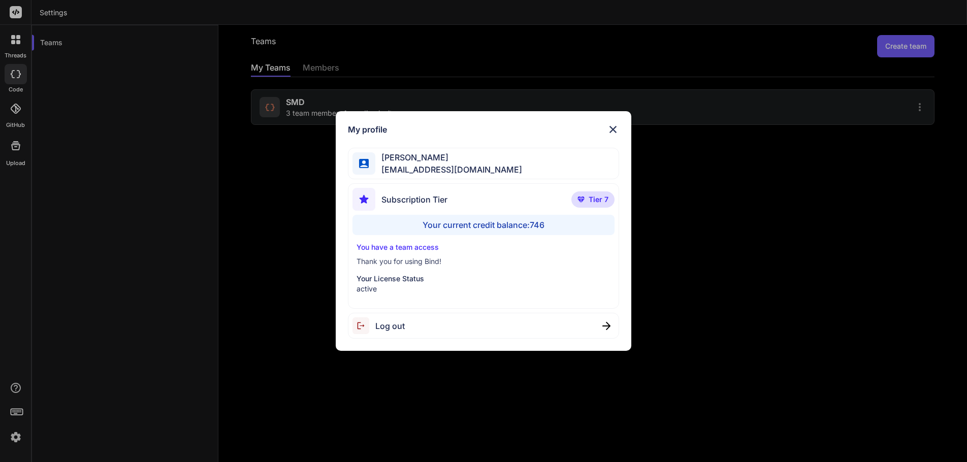
click at [615, 130] on img at bounding box center [613, 129] width 12 height 12
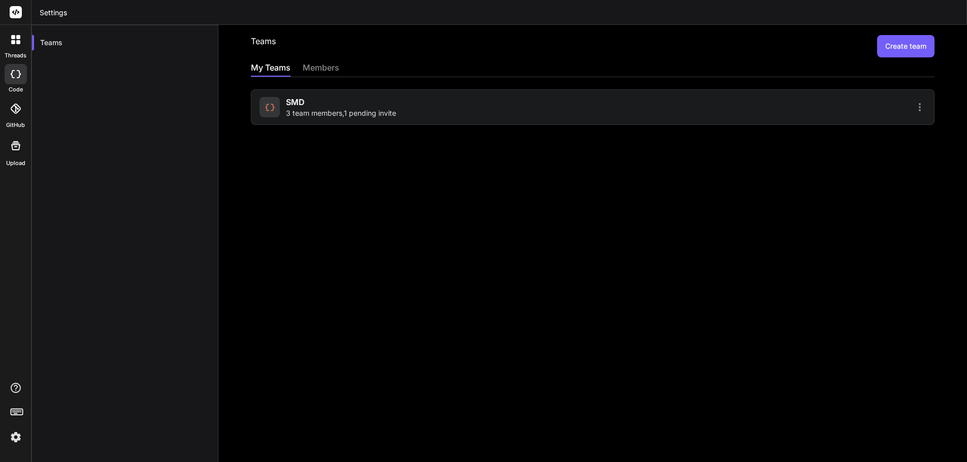
click at [15, 41] on icon at bounding box center [13, 42] width 4 height 4
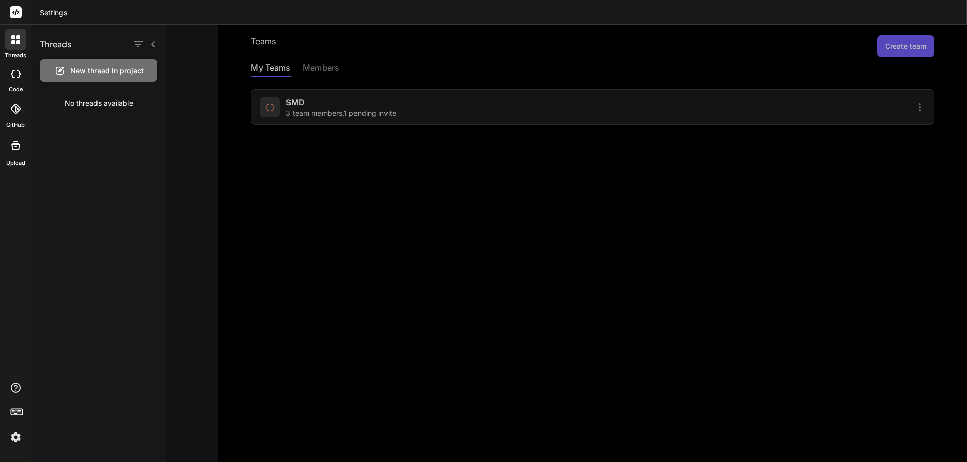
click at [102, 98] on div "No threads available" at bounding box center [98, 103] width 134 height 26
click at [11, 7] on rect at bounding box center [16, 12] width 12 height 12
click at [12, 157] on div at bounding box center [16, 146] width 24 height 24
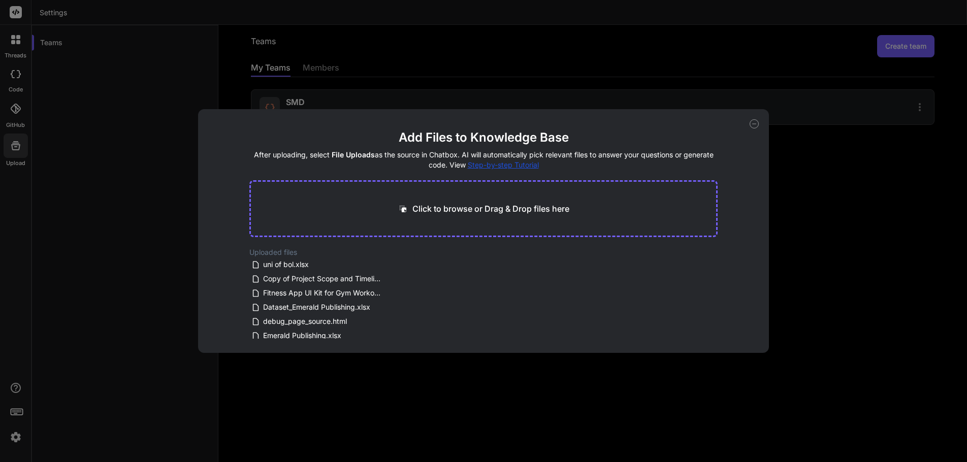
click at [126, 281] on div "Add Files to Knowledge Base After uploading, select File Uploads as the source …" at bounding box center [483, 231] width 967 height 462
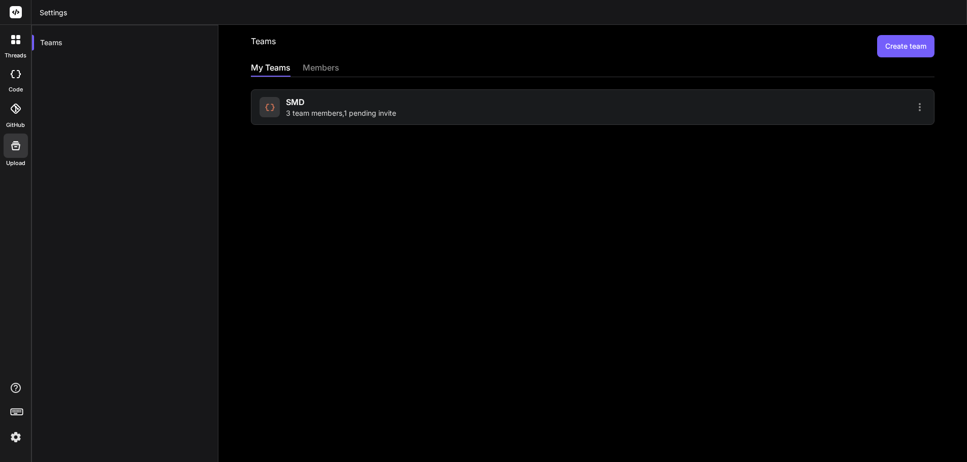
click at [18, 114] on div at bounding box center [16, 109] width 22 height 22
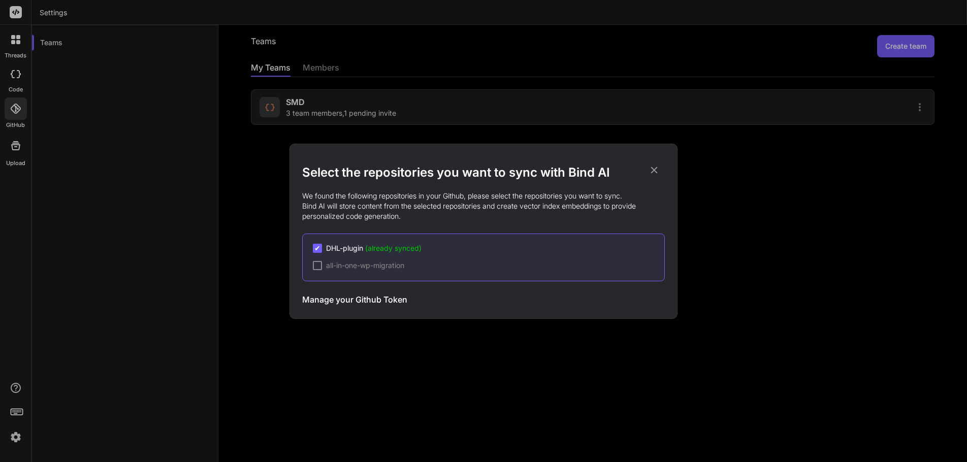
click at [16, 38] on div "Select the repositories you want to sync with Bind AI We found the following re…" at bounding box center [483, 231] width 967 height 462
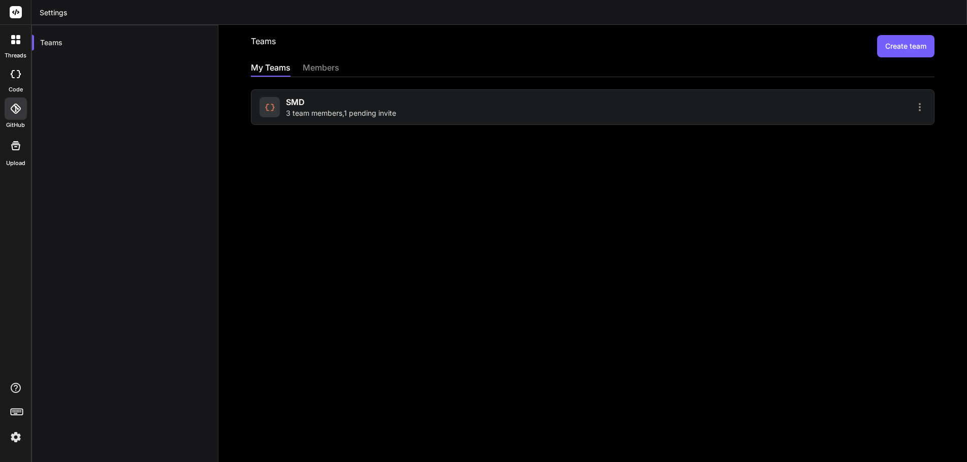
click at [17, 43] on icon at bounding box center [18, 42] width 4 height 4
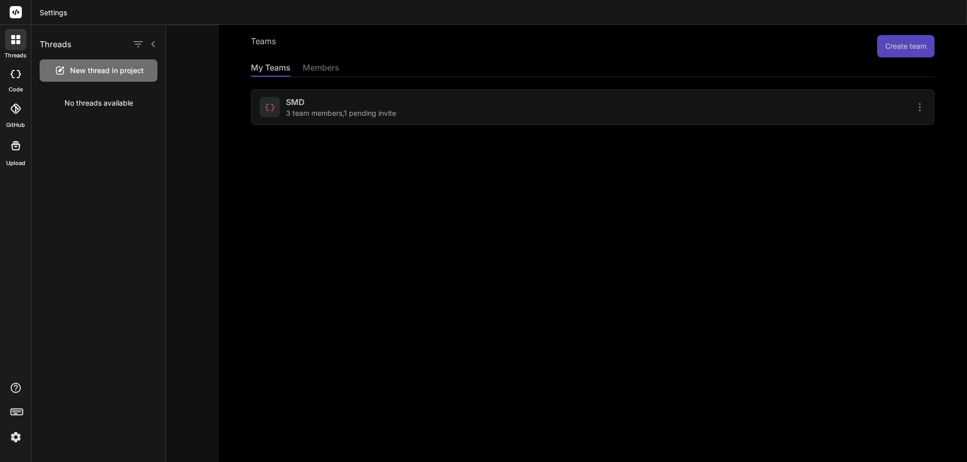
click at [108, 99] on div "No threads available" at bounding box center [98, 103] width 134 height 26
drag, startPoint x: 34, startPoint y: 387, endPoint x: 40, endPoint y: 385, distance: 6.6
click at [34, 387] on div "Threads New thread in project No threads available" at bounding box center [98, 243] width 135 height 437
click at [153, 43] on icon at bounding box center [153, 44] width 4 height 6
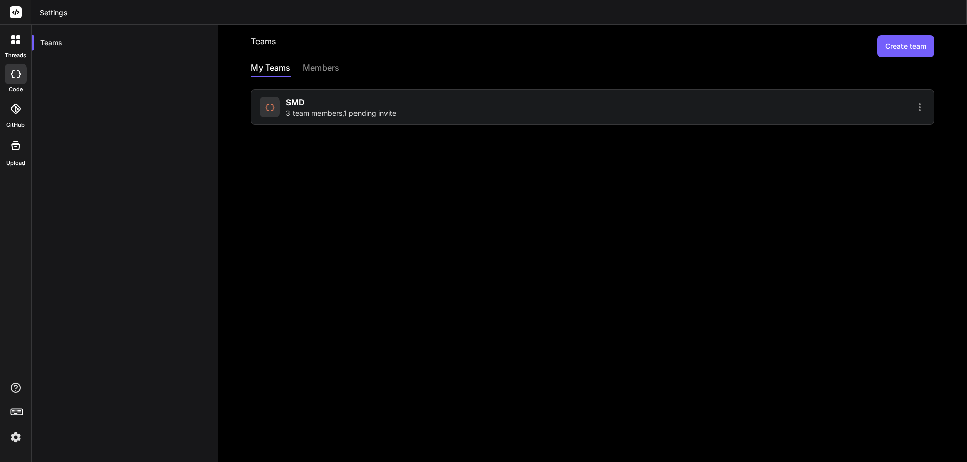
click at [10, 40] on div at bounding box center [15, 39] width 21 height 21
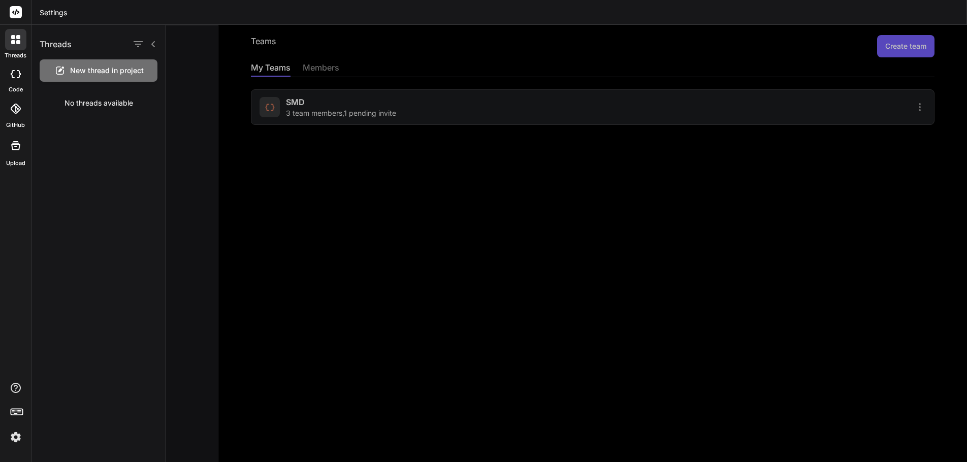
click at [500, 45] on div at bounding box center [566, 243] width 801 height 437
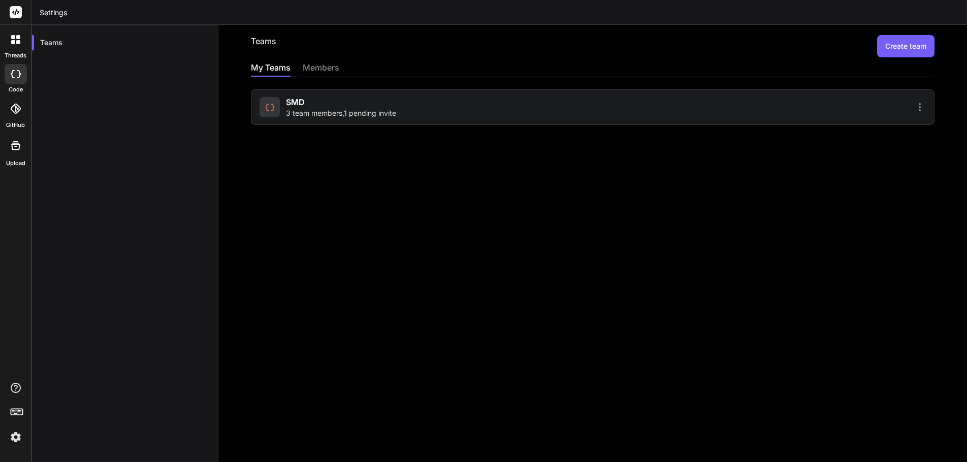
click at [318, 64] on div "members" at bounding box center [321, 68] width 37 height 14
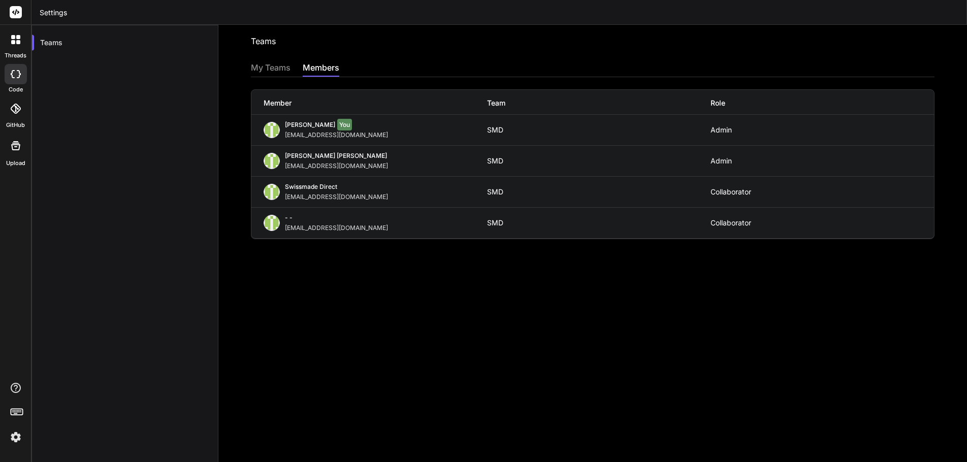
click at [13, 43] on icon at bounding box center [13, 42] width 4 height 4
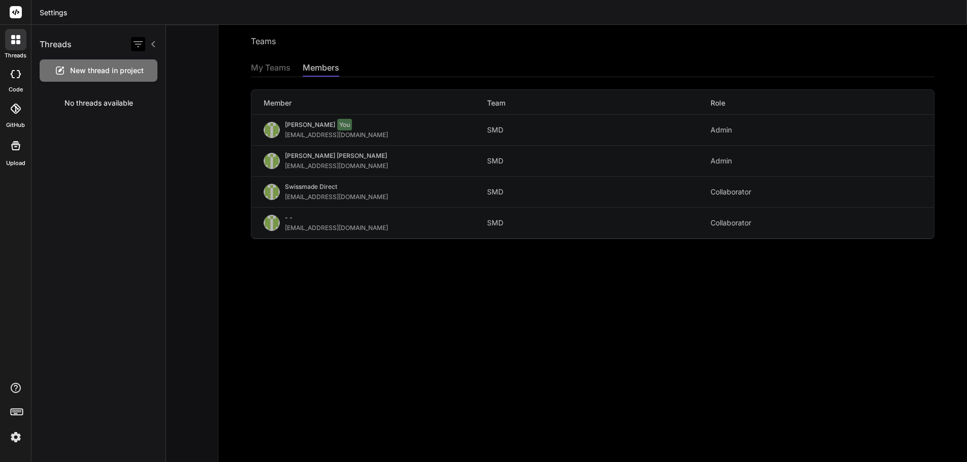
click at [137, 43] on icon "button" at bounding box center [138, 44] width 12 height 12
click at [142, 66] on input "Saved Threads" at bounding box center [143, 69] width 9 height 9
click at [142, 67] on span "New thread in project" at bounding box center [107, 71] width 74 height 10
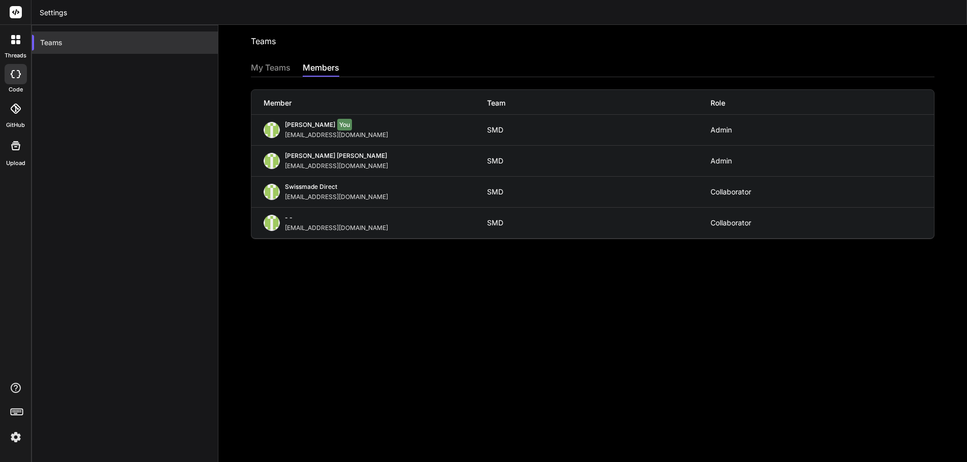
click at [46, 35] on div "Teams" at bounding box center [125, 42] width 186 height 22
click at [14, 13] on icon at bounding box center [16, 12] width 8 height 6
click at [16, 437] on img at bounding box center [15, 437] width 17 height 17
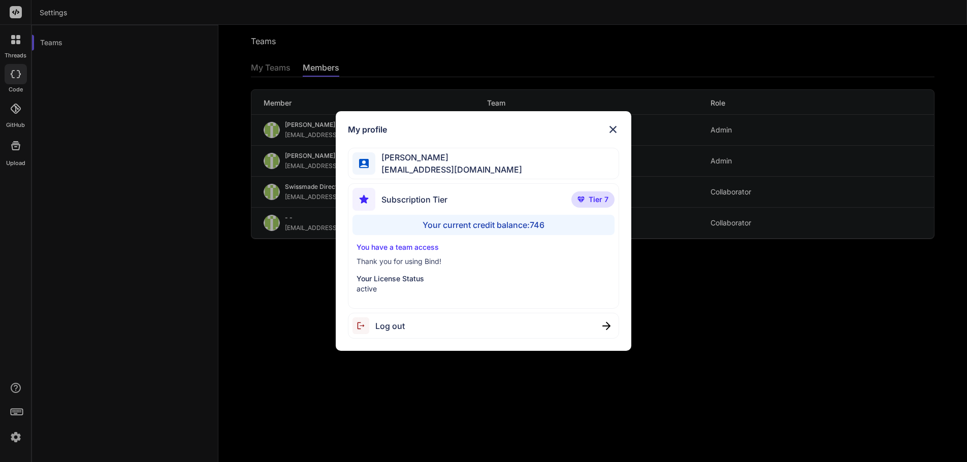
click at [416, 329] on div "Log out" at bounding box center [483, 326] width 271 height 26
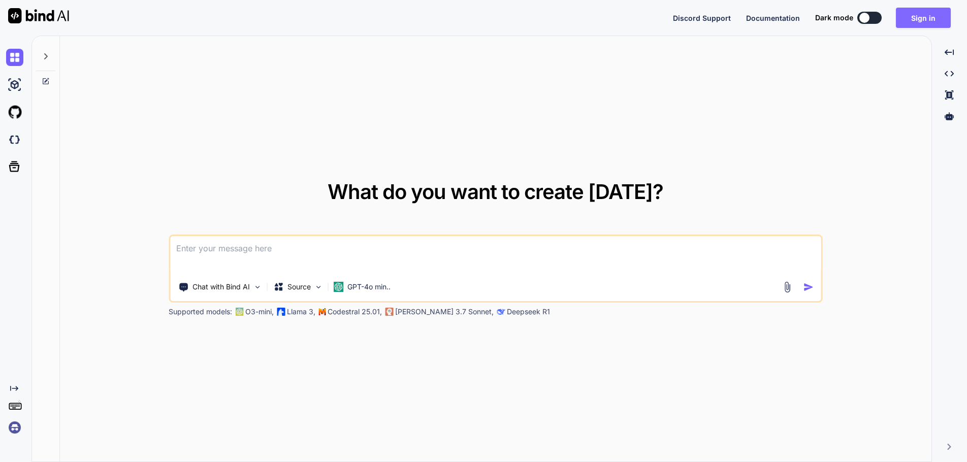
click at [926, 17] on button "Sign in" at bounding box center [923, 18] width 55 height 20
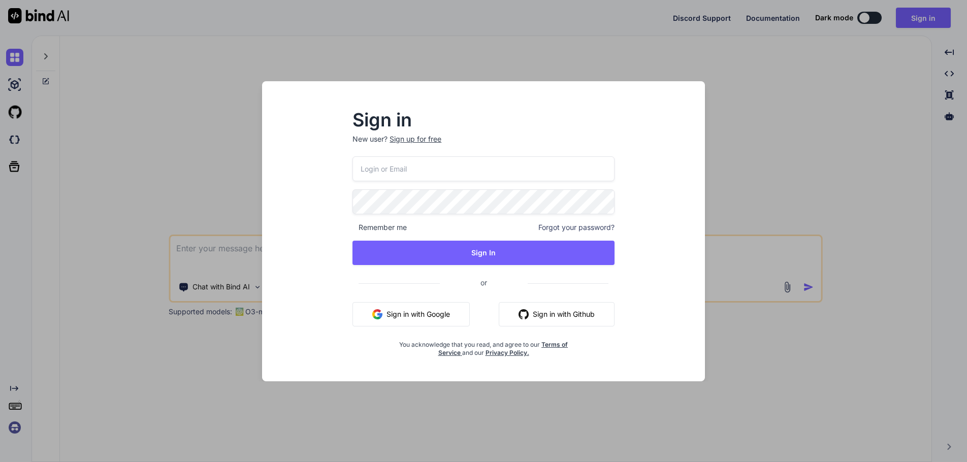
type input "swissmadedirect@gmail.com"
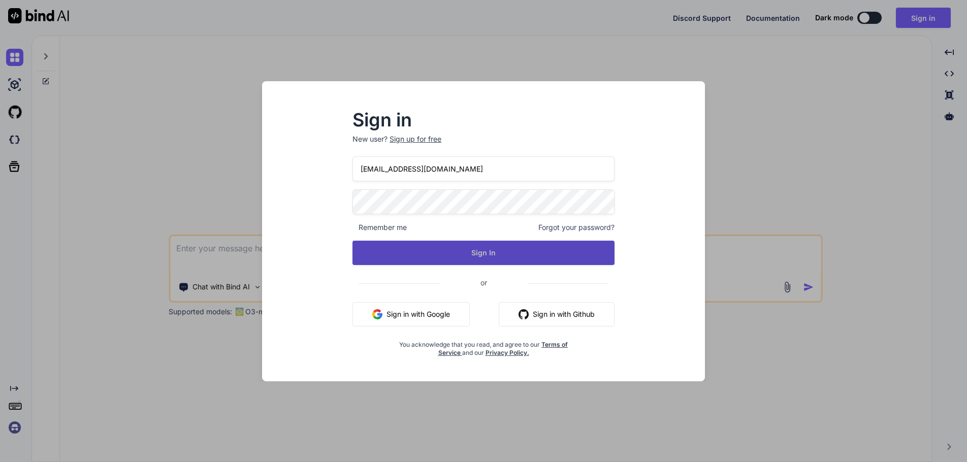
click at [495, 252] on button "Sign In" at bounding box center [483, 253] width 262 height 24
click at [480, 254] on button "Sign In" at bounding box center [483, 253] width 262 height 24
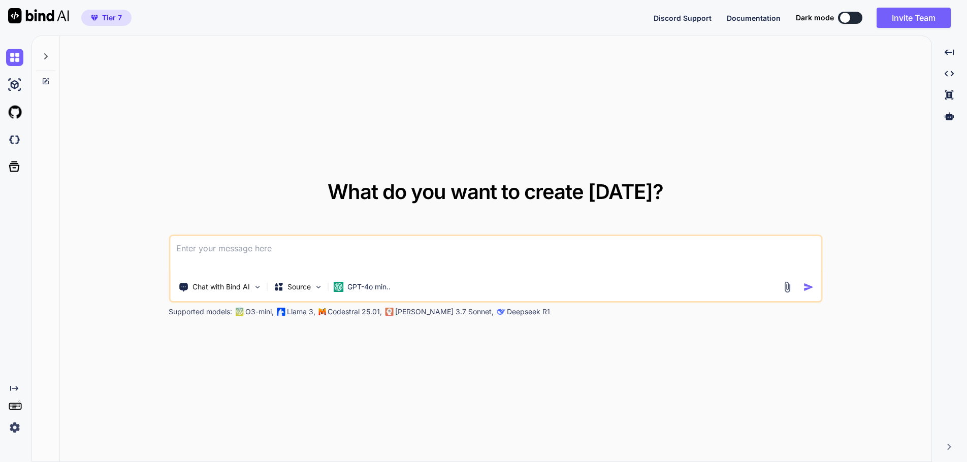
type textarea "x"
click at [15, 429] on img at bounding box center [14, 427] width 17 height 17
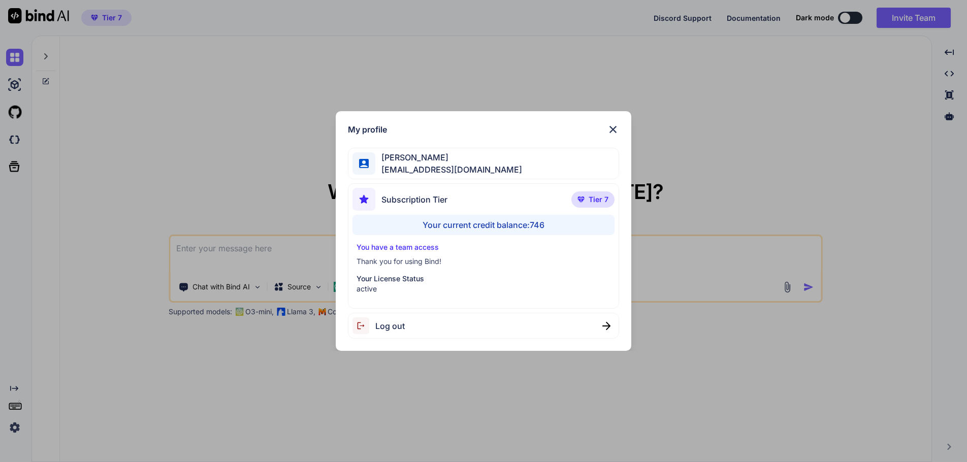
click at [434, 332] on div "Log out" at bounding box center [483, 326] width 271 height 26
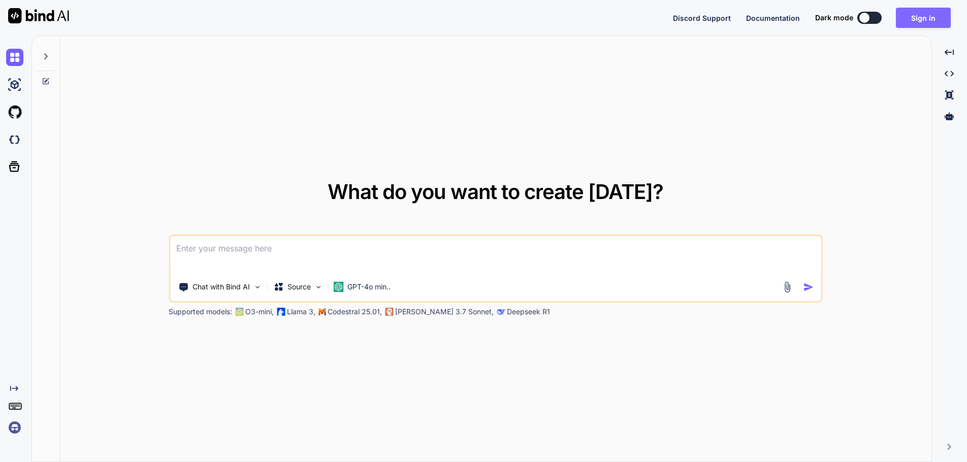
click at [927, 13] on button "Sign in" at bounding box center [923, 18] width 55 height 20
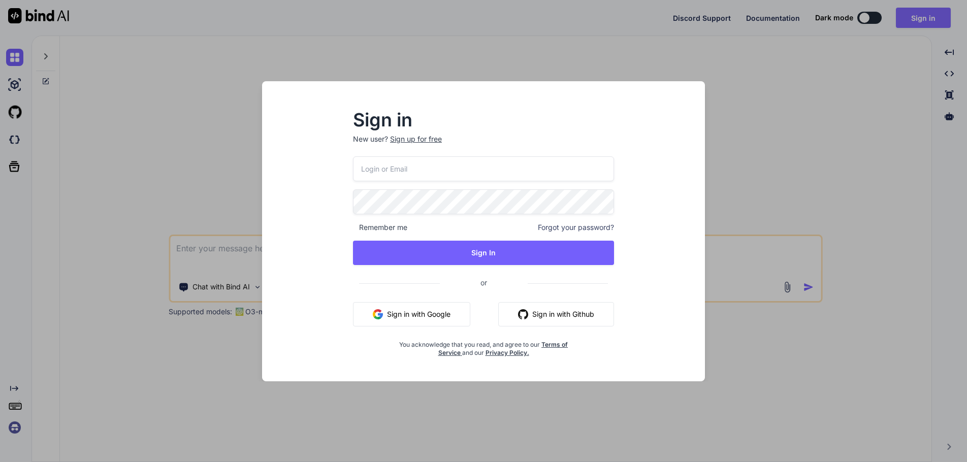
type input "[EMAIL_ADDRESS][DOMAIN_NAME]"
click at [352, 156] on div at bounding box center [352, 156] width 0 height 0
click at [656, 154] on div "Sign in New user? Sign up for free swissmadedirect@gmail.com Remember me Forgot…" at bounding box center [483, 241] width 427 height 282
click at [352, 156] on div at bounding box center [352, 156] width 0 height 0
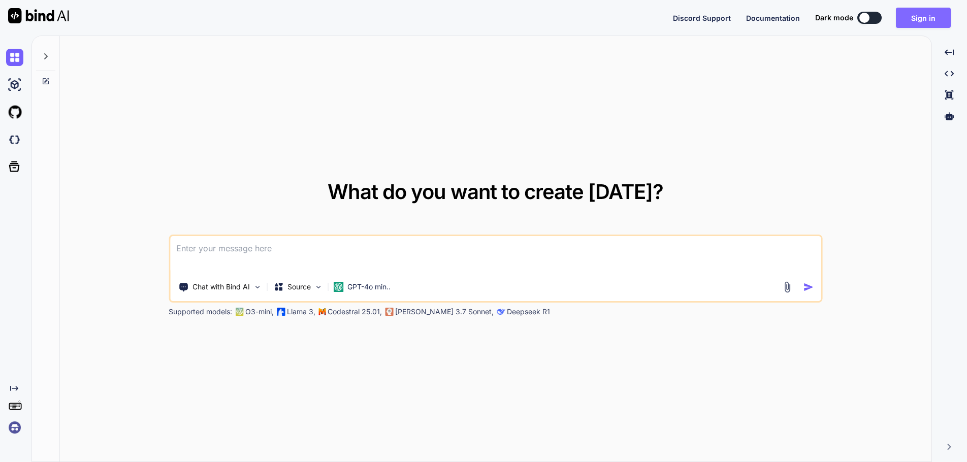
click at [919, 14] on button "Sign in" at bounding box center [923, 18] width 55 height 20
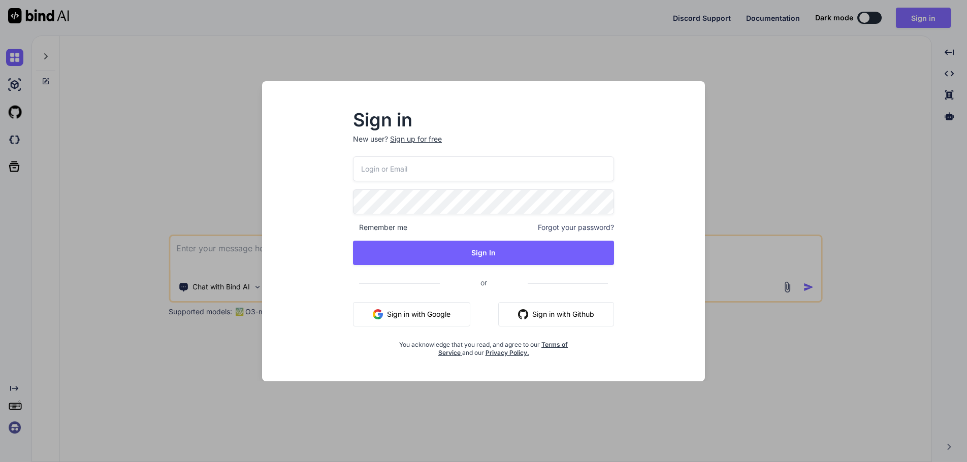
type input "[EMAIL_ADDRESS][DOMAIN_NAME]"
click at [352, 156] on div at bounding box center [352, 156] width 0 height 0
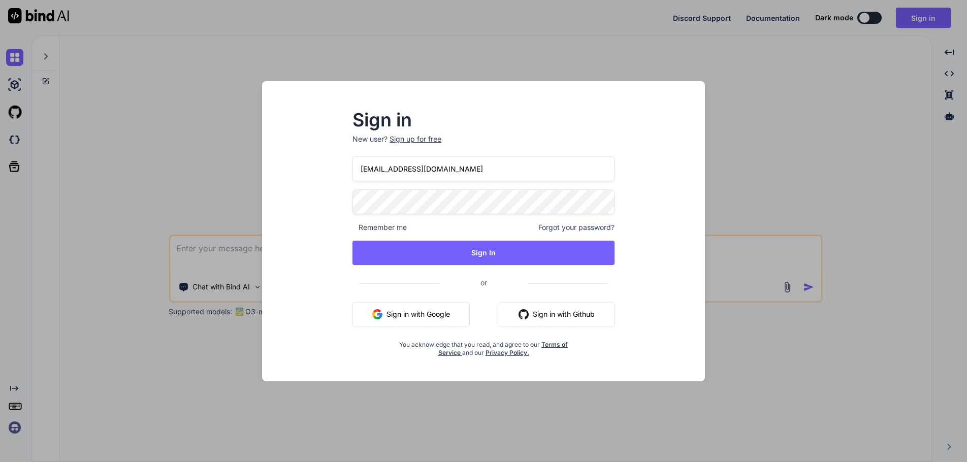
click at [352, 156] on div at bounding box center [352, 156] width 0 height 0
click at [669, 149] on div "Sign in New user? Sign up for free swissmadedirect@gmail.com Remember me Forgot…" at bounding box center [483, 241] width 427 height 282
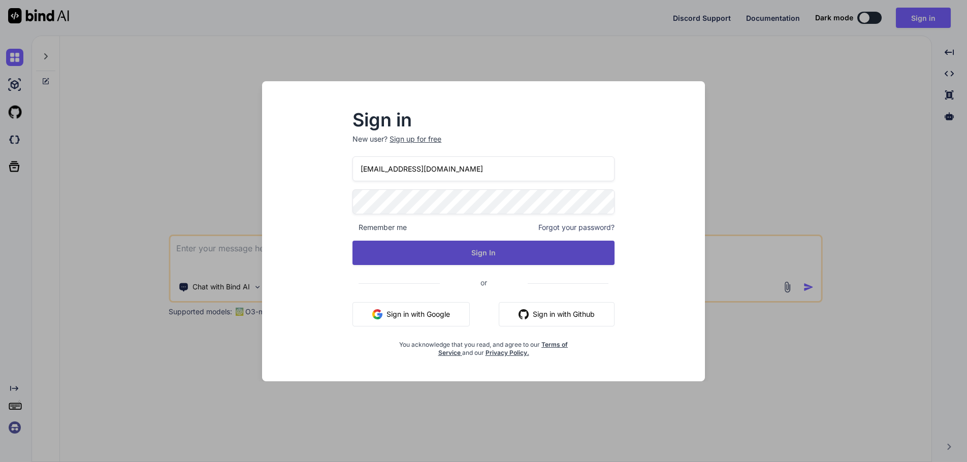
click at [515, 252] on button "Sign In" at bounding box center [483, 253] width 262 height 24
click at [476, 247] on button "Sign In" at bounding box center [483, 253] width 262 height 24
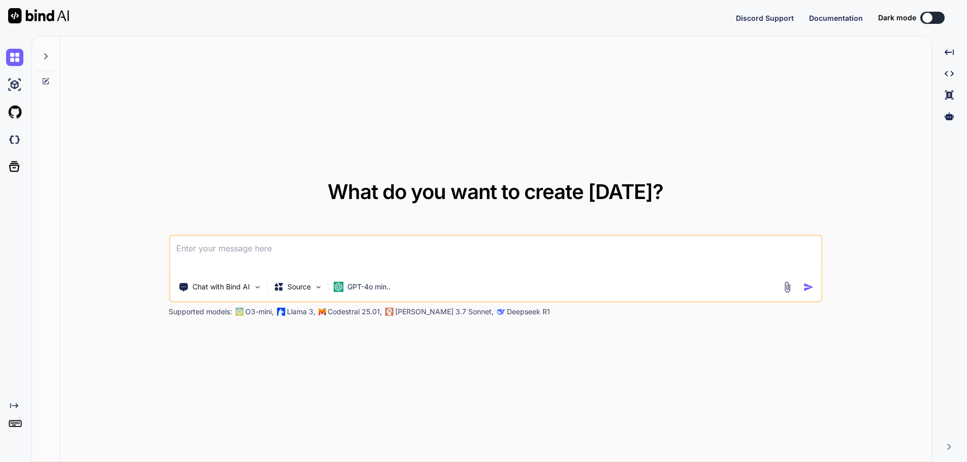
type textarea "x"
click at [925, 13] on button "Sign in" at bounding box center [923, 18] width 55 height 20
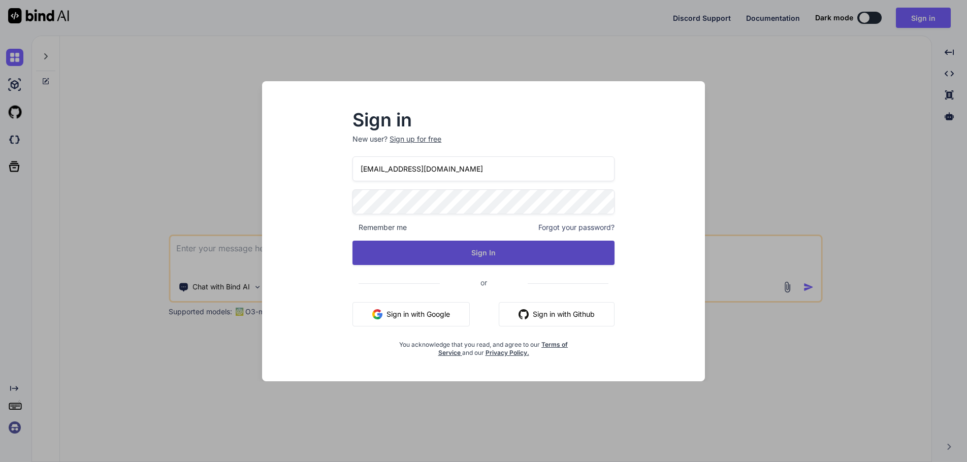
click at [460, 250] on button "Sign In" at bounding box center [483, 253] width 262 height 24
click at [478, 253] on button "Sign In" at bounding box center [483, 253] width 262 height 24
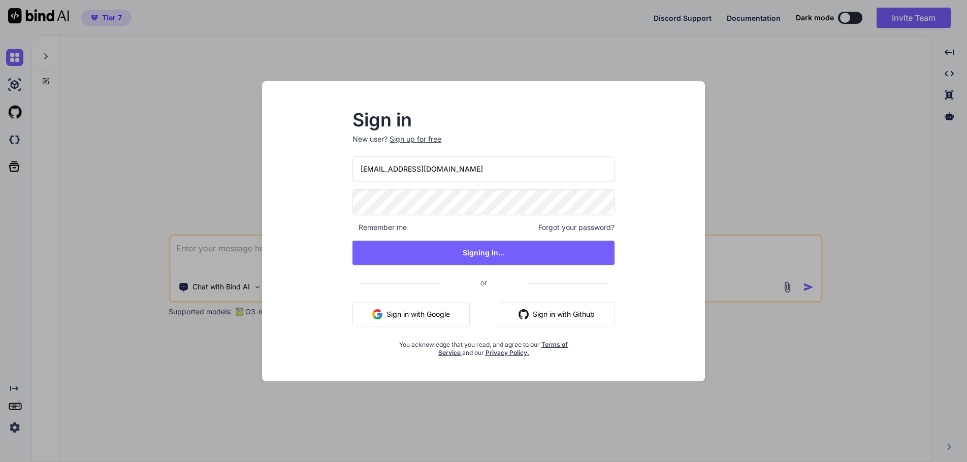
type textarea "x"
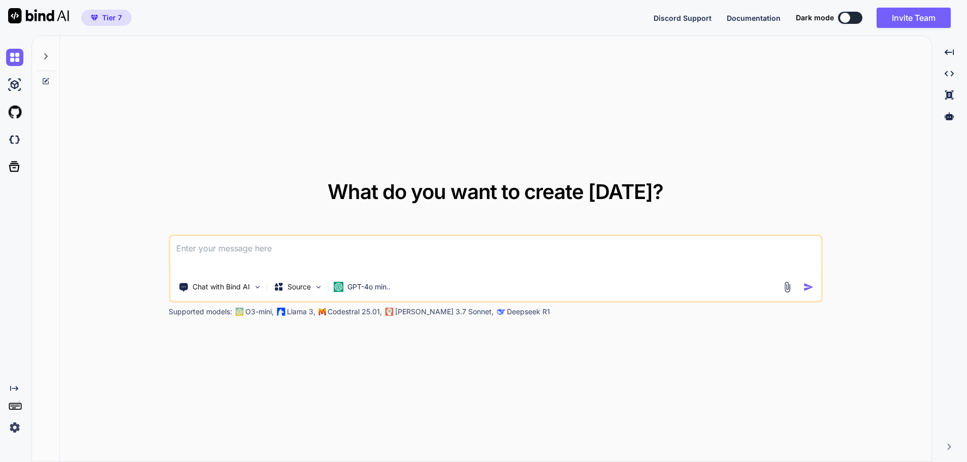
type textarea "x"
click at [626, 109] on div "What do you want to create [DATE]? Chat with Bind AI Source GPT-4o min.. Suppor…" at bounding box center [495, 249] width 871 height 427
click at [50, 50] on div at bounding box center [45, 53] width 19 height 35
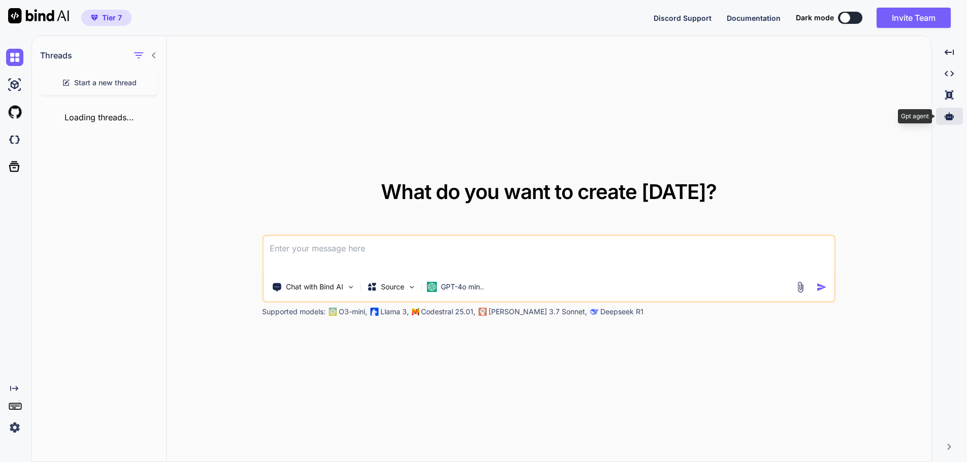
click at [950, 115] on icon at bounding box center [949, 116] width 9 height 8
type textarea "x"
